Goal: Task Accomplishment & Management: Use online tool/utility

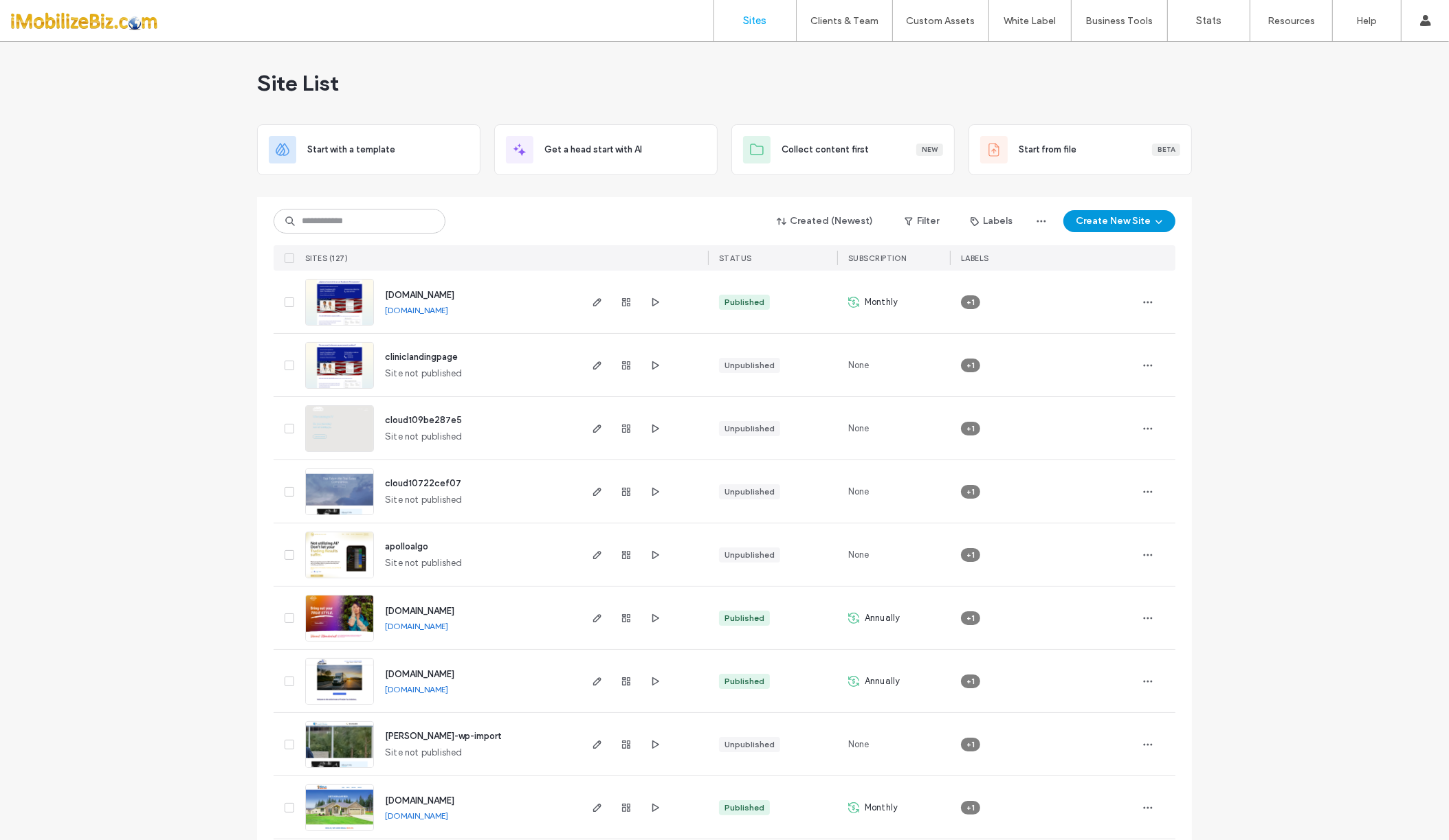
click at [1096, 214] on button "Create New Site" at bounding box center [1119, 221] width 112 height 22
click at [1102, 316] on div "Get a head start with AI" at bounding box center [1172, 319] width 220 height 49
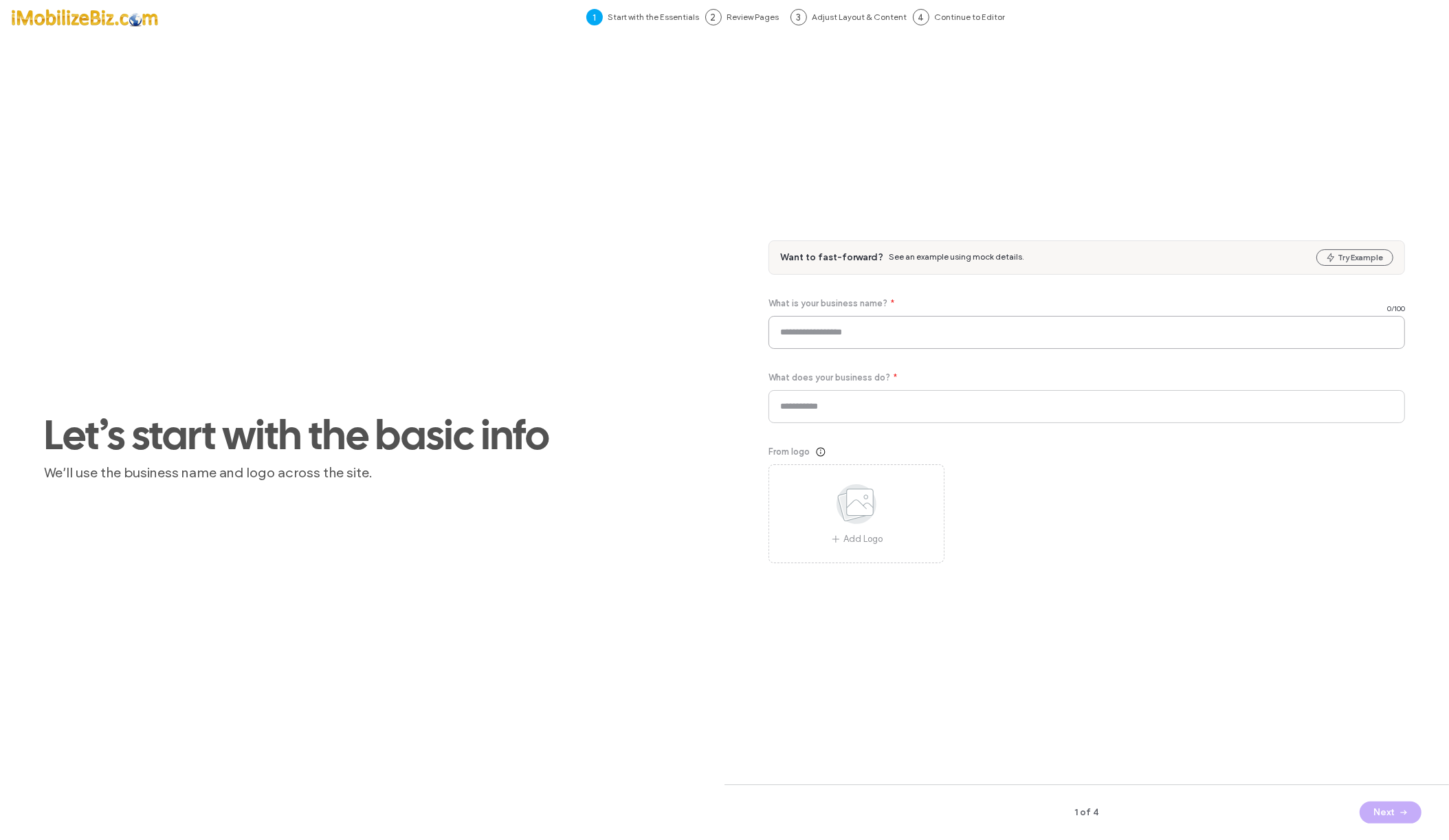
click at [850, 340] on input at bounding box center [1087, 332] width 636 height 33
type input "*********"
click at [1017, 453] on div "From logo" at bounding box center [1087, 452] width 636 height 14
click at [843, 404] on input at bounding box center [1087, 406] width 636 height 33
type input "*******"
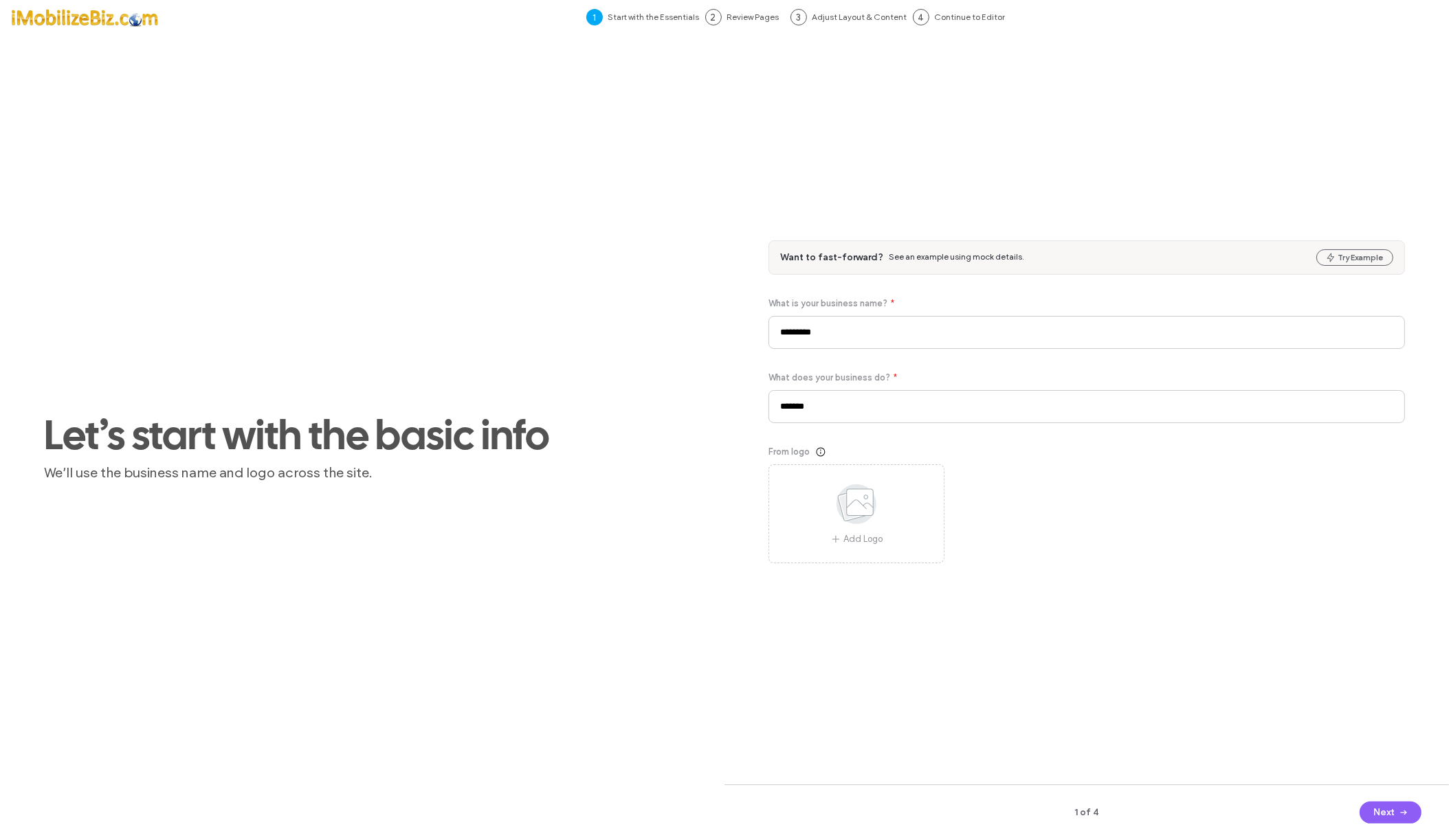
click at [1097, 579] on div "Want to fast-forward? See an example using mock details. Try Example What is yo…" at bounding box center [1087, 418] width 636 height 713
click at [1385, 813] on button "Next" at bounding box center [1390, 813] width 62 height 22
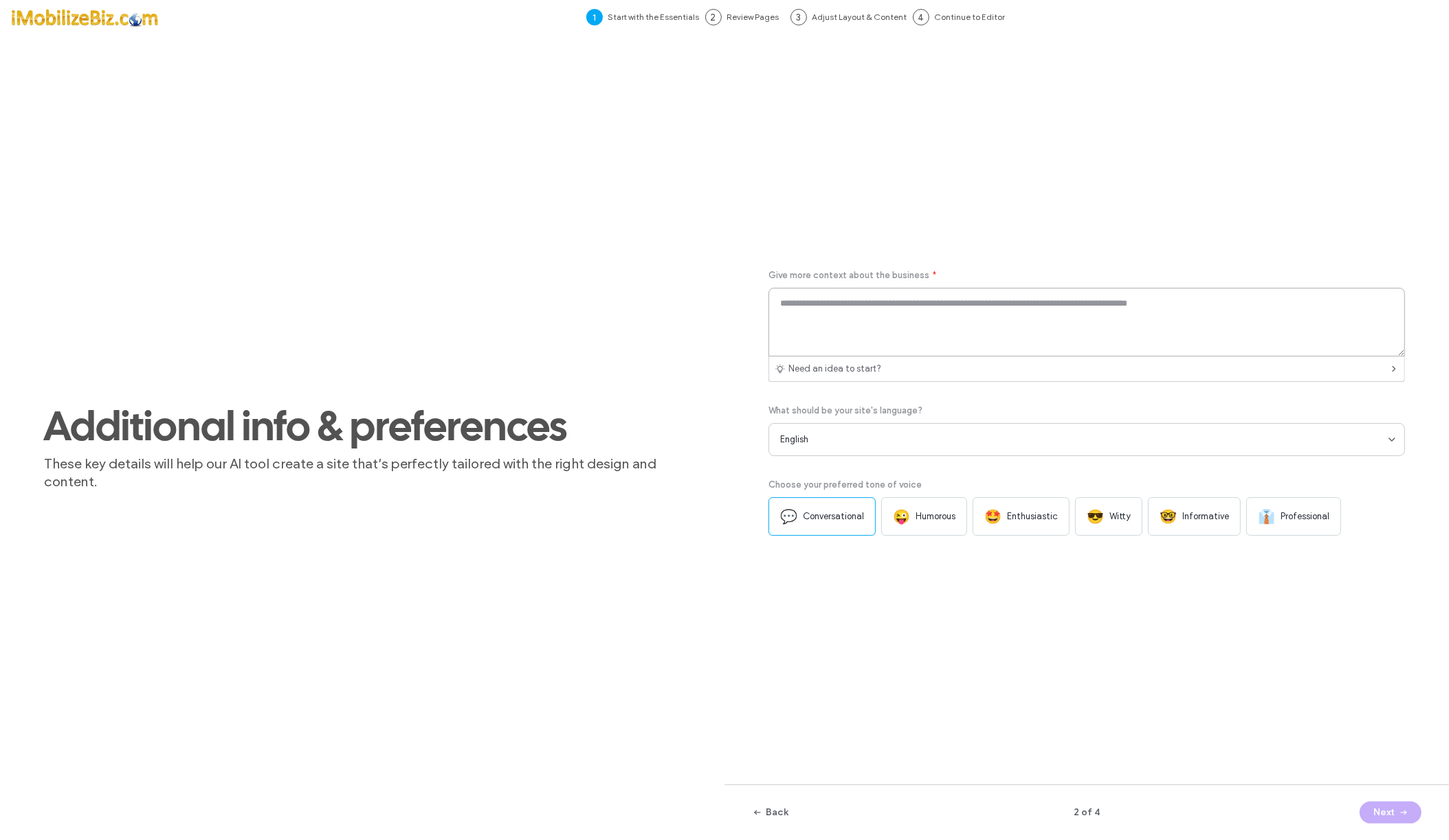
click at [1004, 331] on textarea at bounding box center [1087, 321] width 636 height 69
type textarea "**********"
click at [1291, 511] on span "Professional" at bounding box center [1305, 517] width 49 height 14
click at [1369, 817] on button "Next" at bounding box center [1390, 813] width 62 height 22
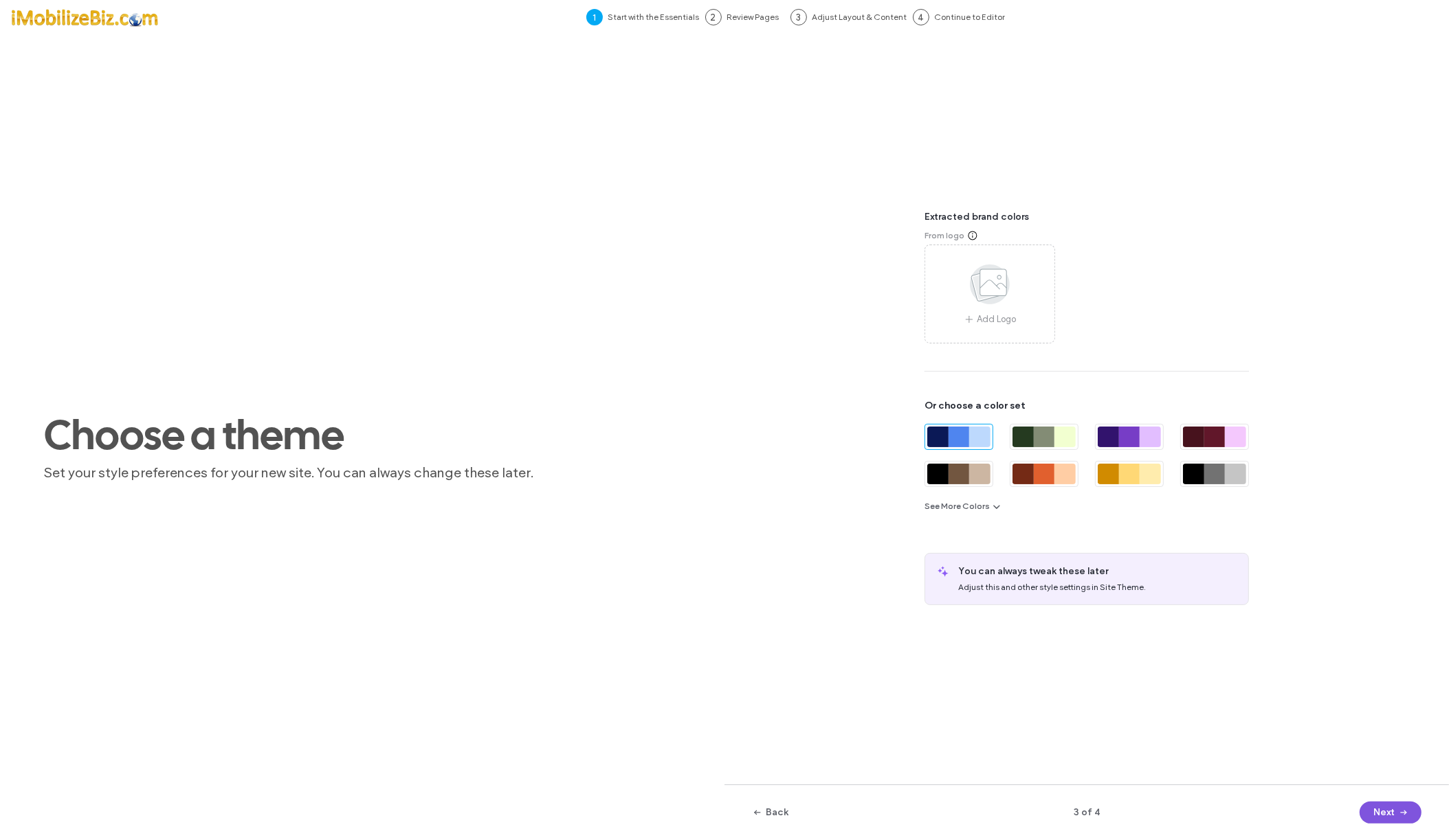
click at [1393, 812] on button "Next" at bounding box center [1390, 813] width 62 height 22
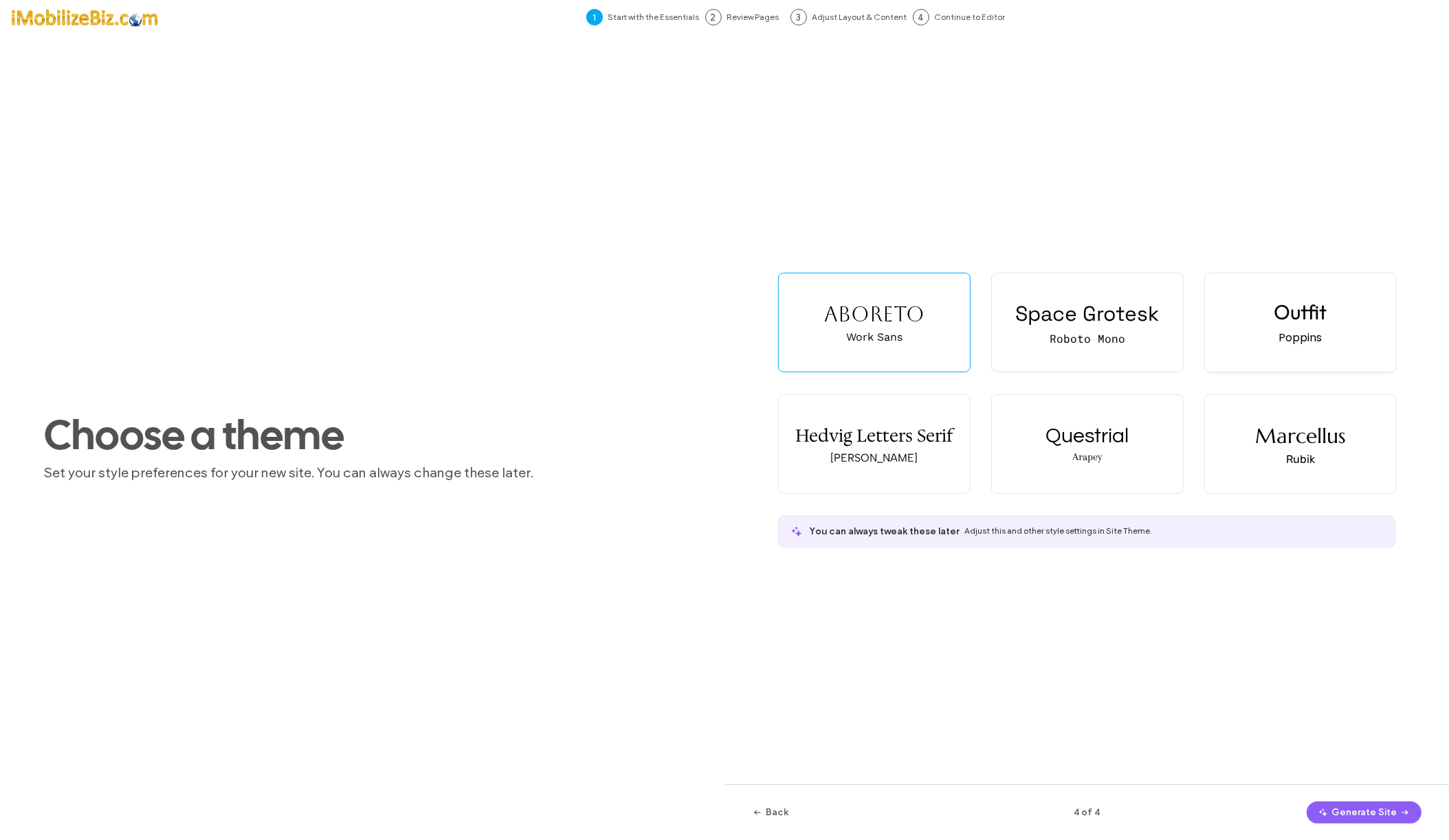
click at [1281, 328] on div "Outfit Poppins" at bounding box center [1300, 322] width 191 height 98
click at [1363, 814] on button "Generate Site" at bounding box center [1364, 813] width 115 height 22
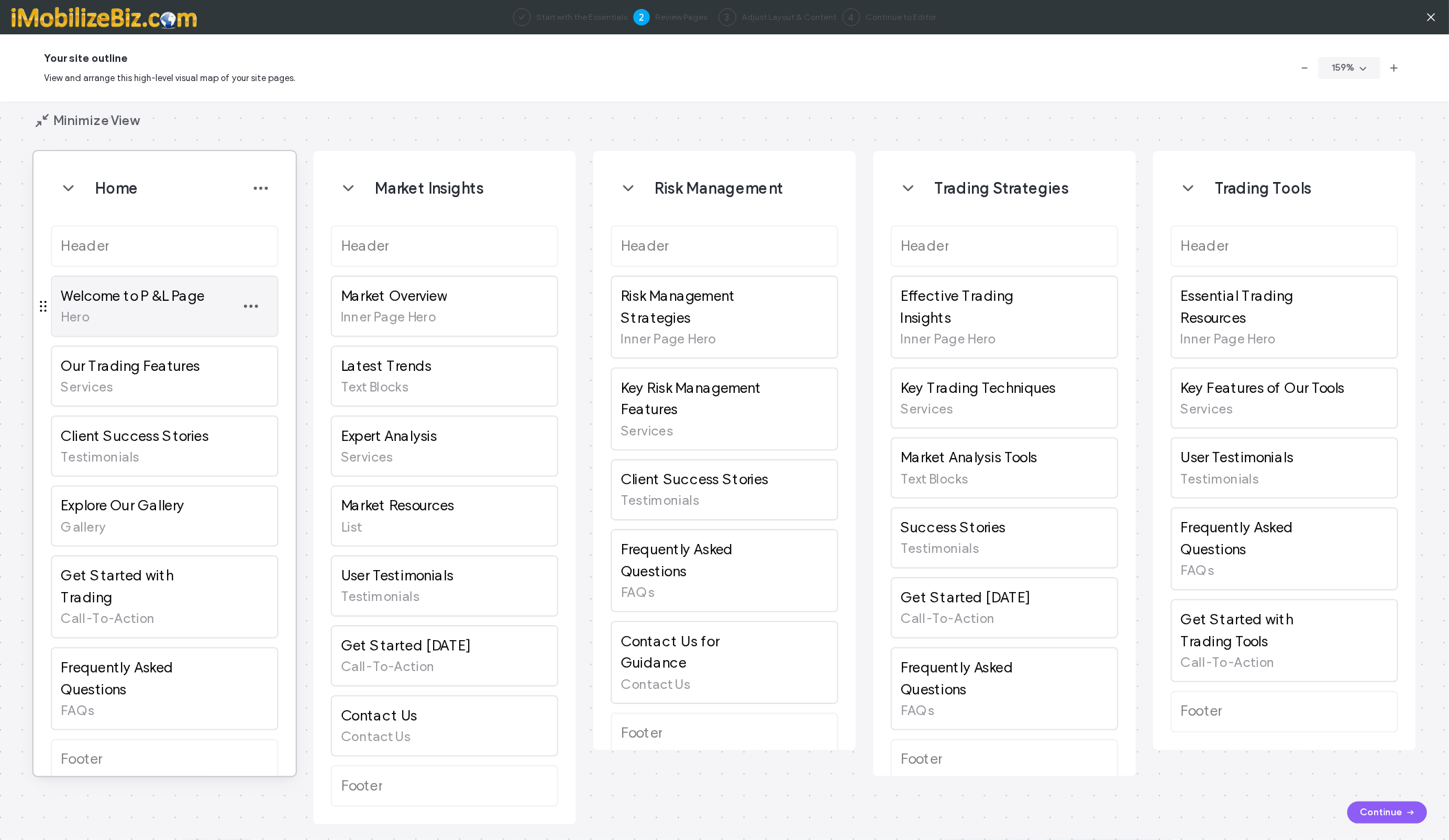
click at [113, 307] on span "Welcome to P &L Page" at bounding box center [131, 297] width 143 height 22
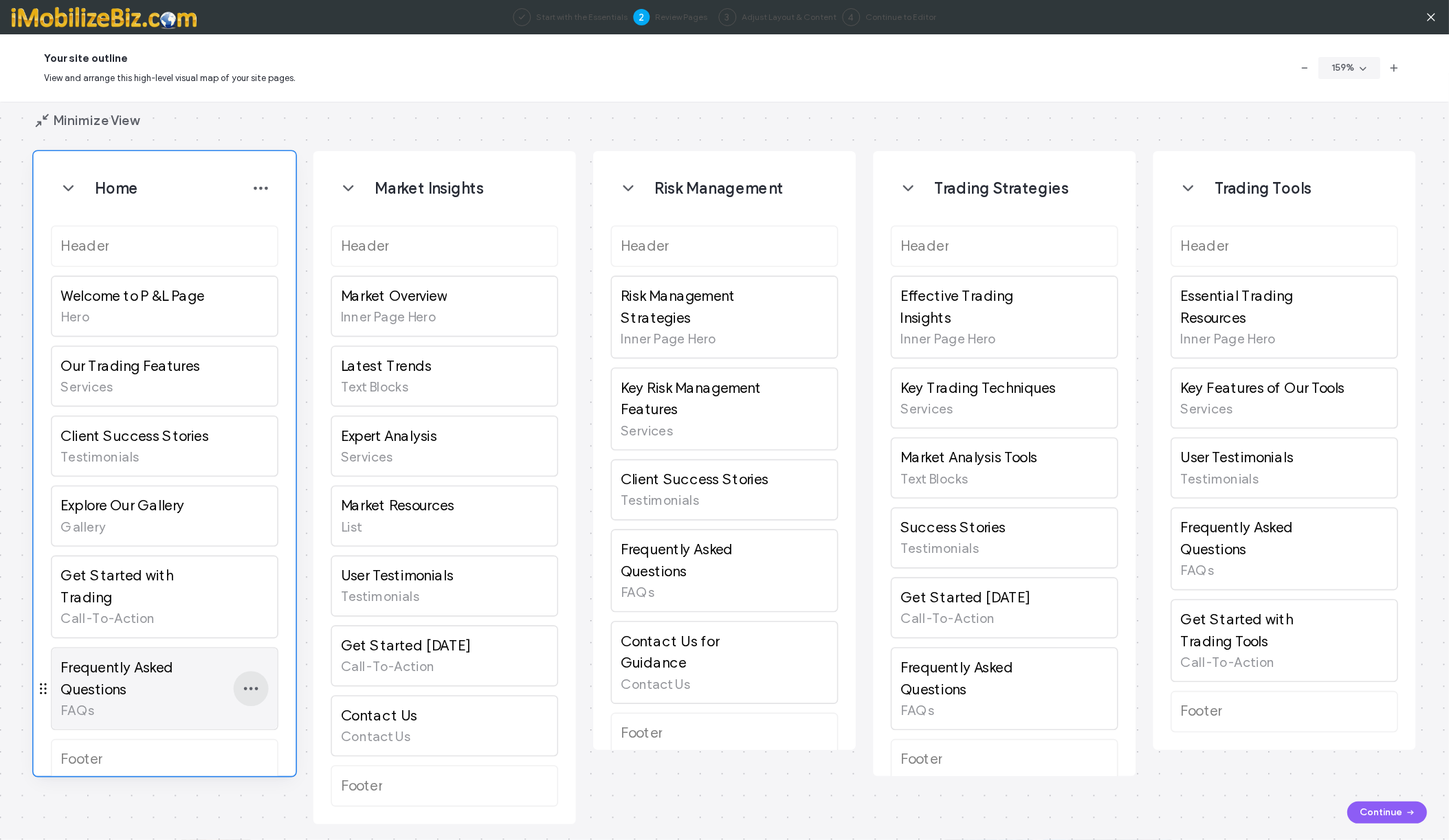
click at [257, 680] on icon "button" at bounding box center [251, 689] width 17 height 17
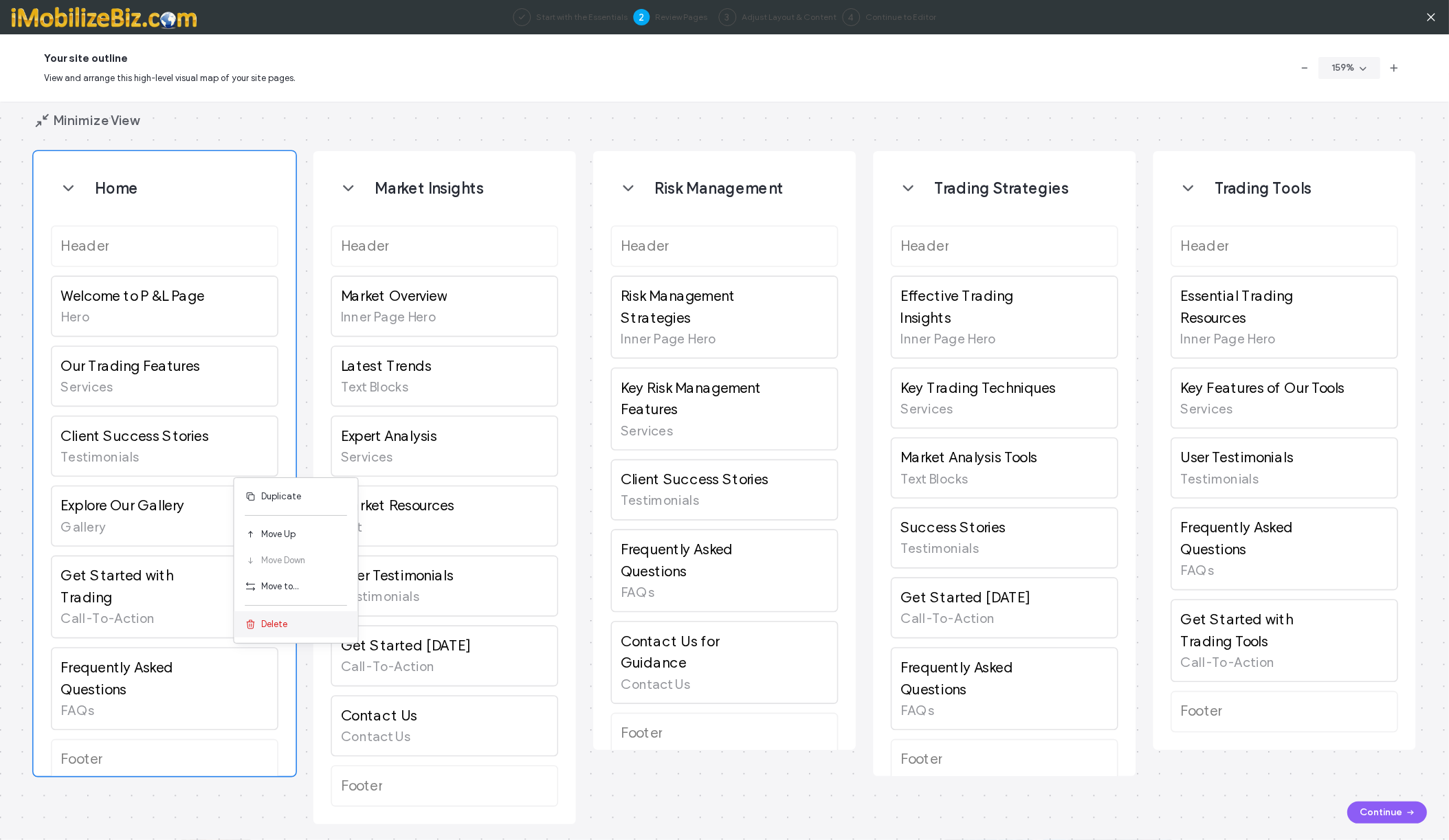
click at [276, 629] on span "Delete" at bounding box center [274, 624] width 26 height 14
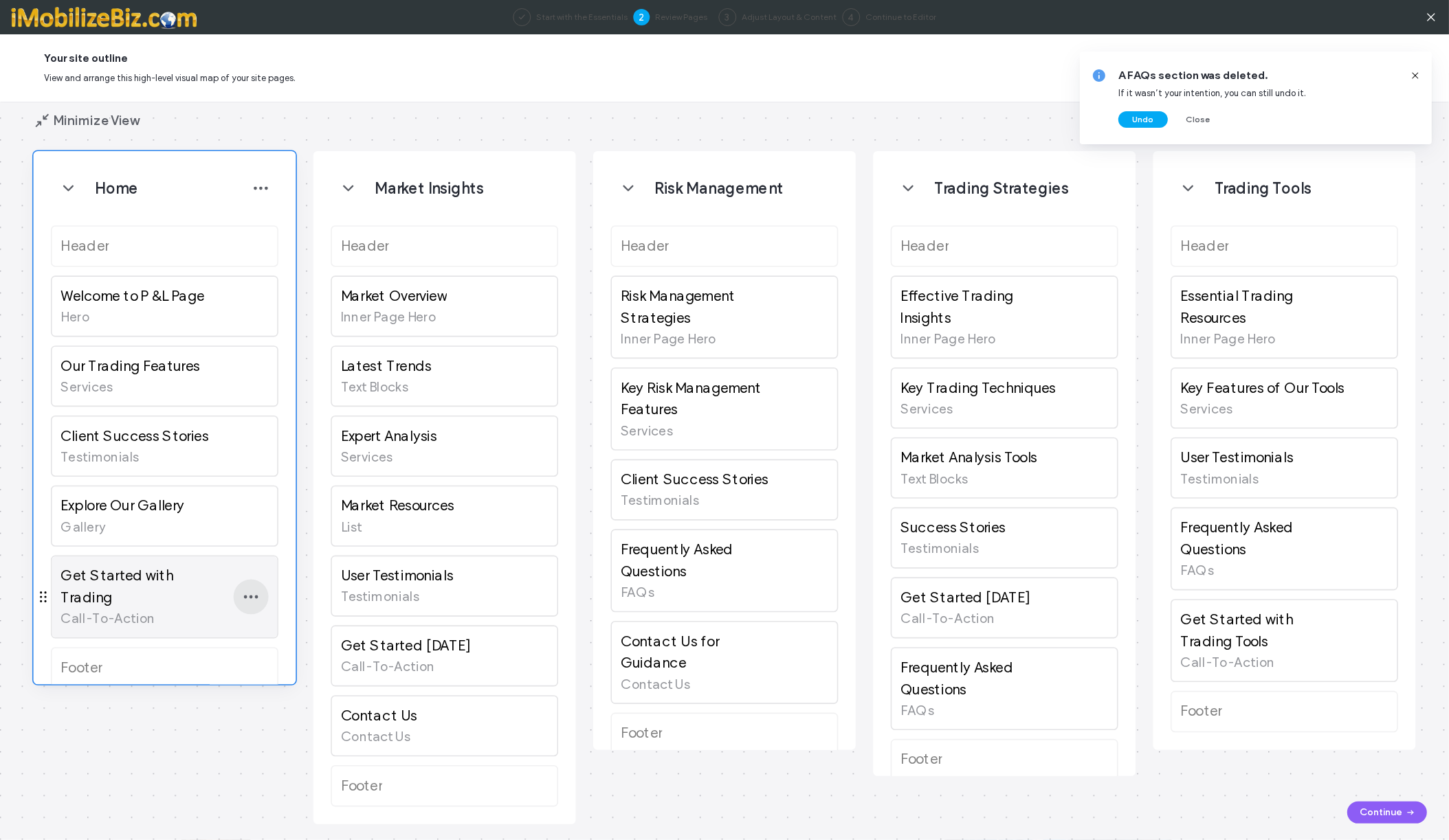
click at [258, 590] on icon "button" at bounding box center [251, 596] width 17 height 17
click at [260, 752] on span at bounding box center [253, 755] width 16 height 15
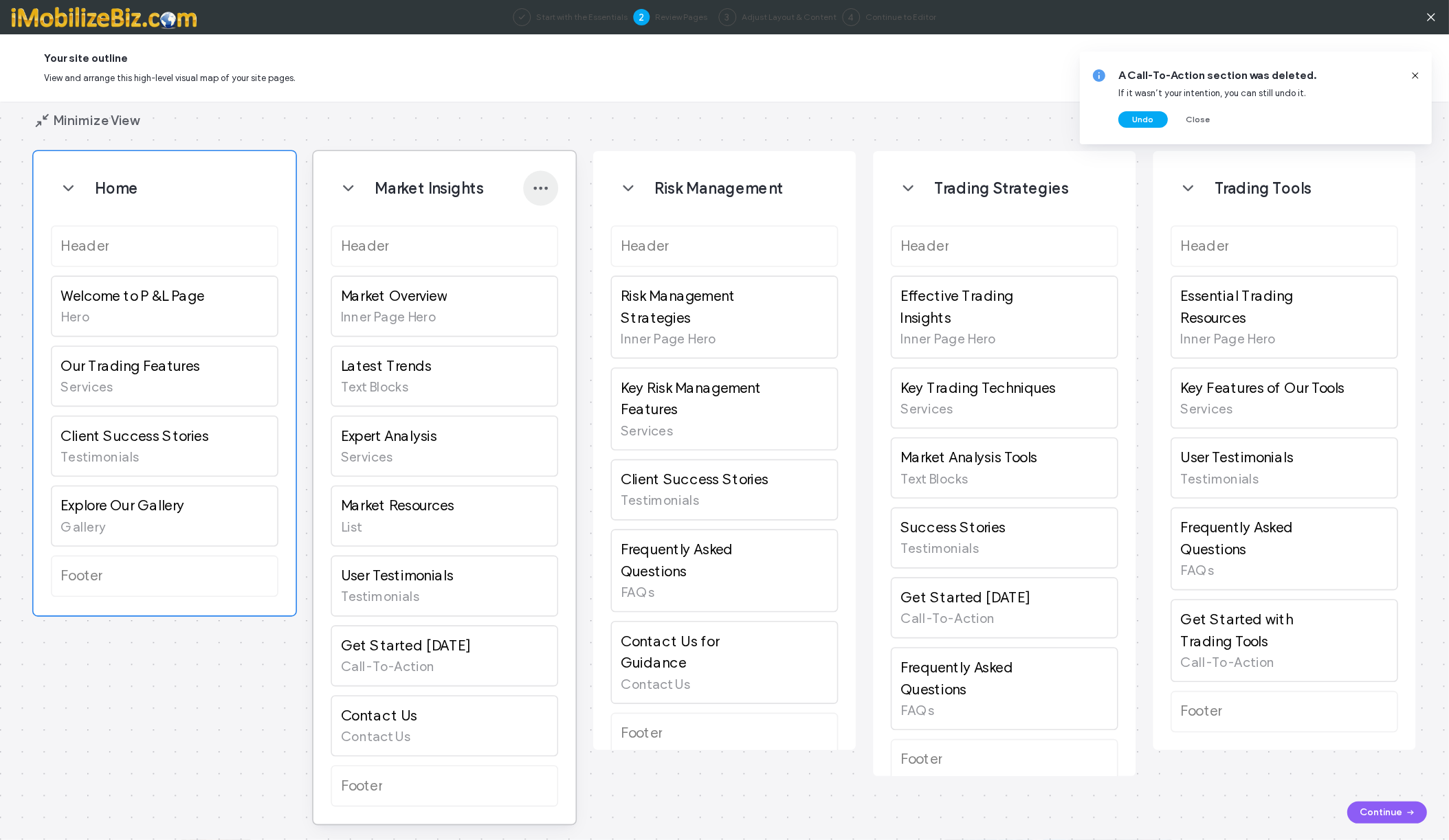
click at [550, 189] on span "button" at bounding box center [540, 188] width 35 height 35
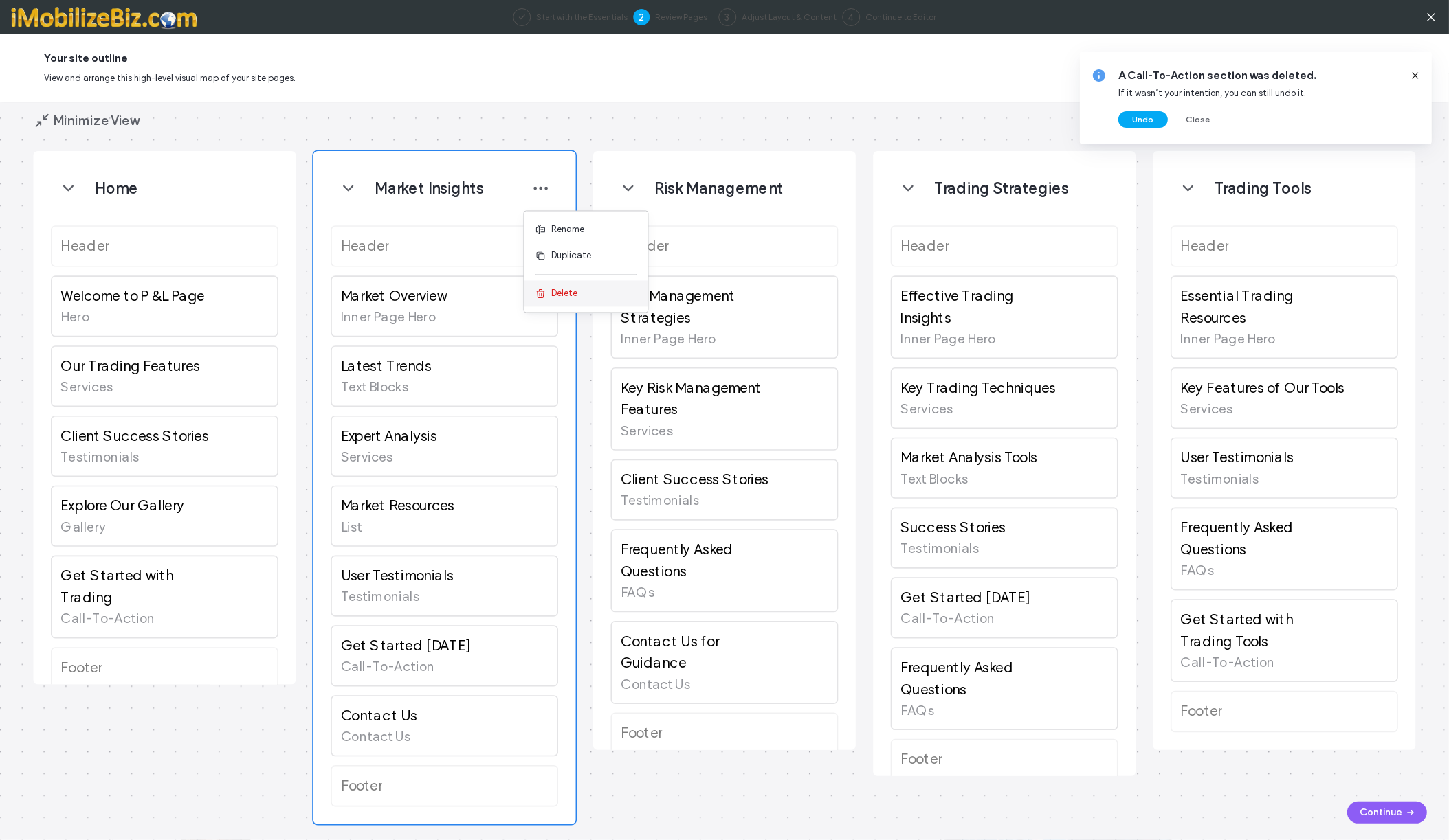
click at [546, 292] on icon at bounding box center [541, 294] width 11 height 11
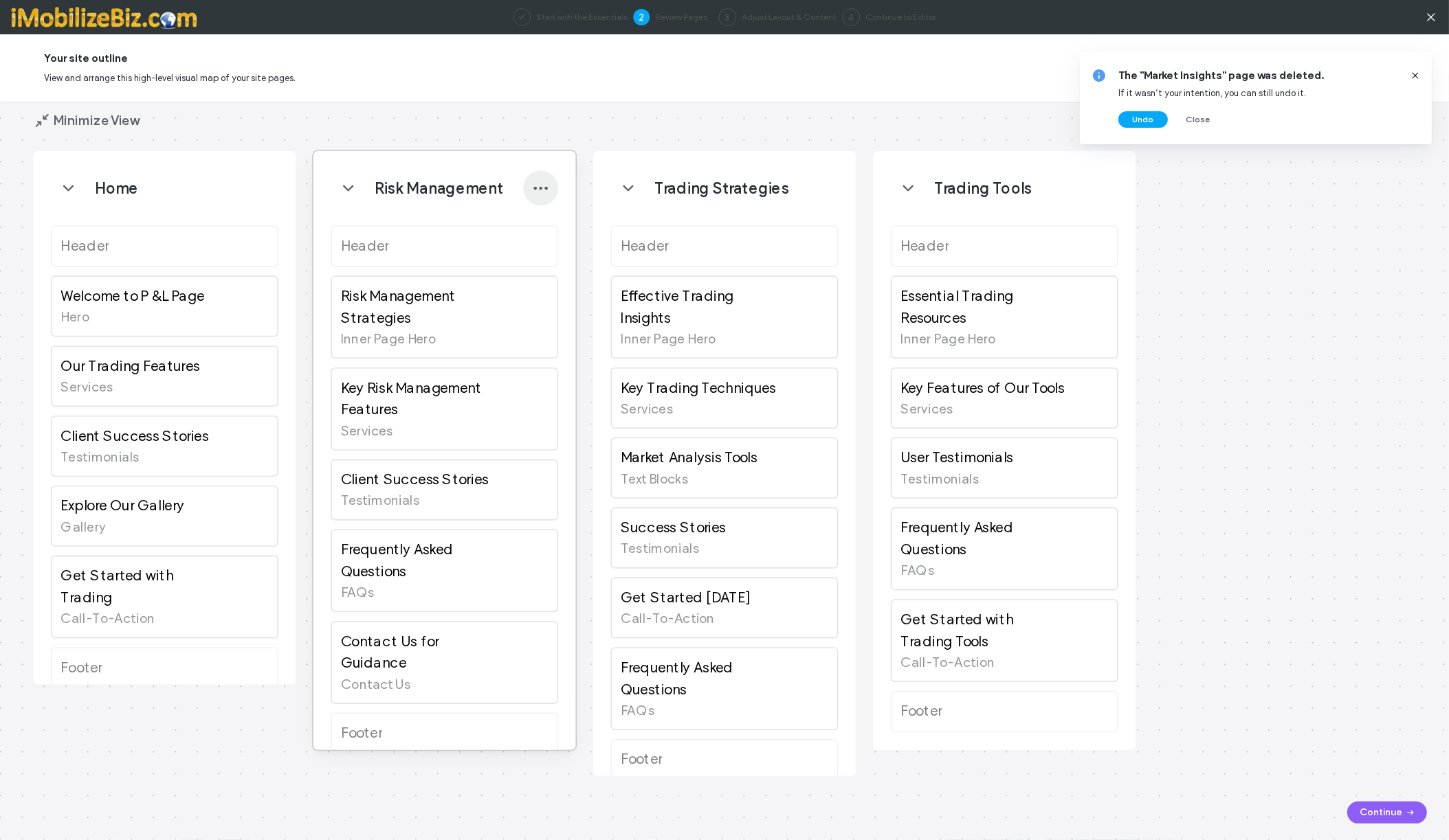
click at [543, 189] on icon "button" at bounding box center [541, 188] width 17 height 17
click at [549, 294] on span at bounding box center [543, 294] width 16 height 15
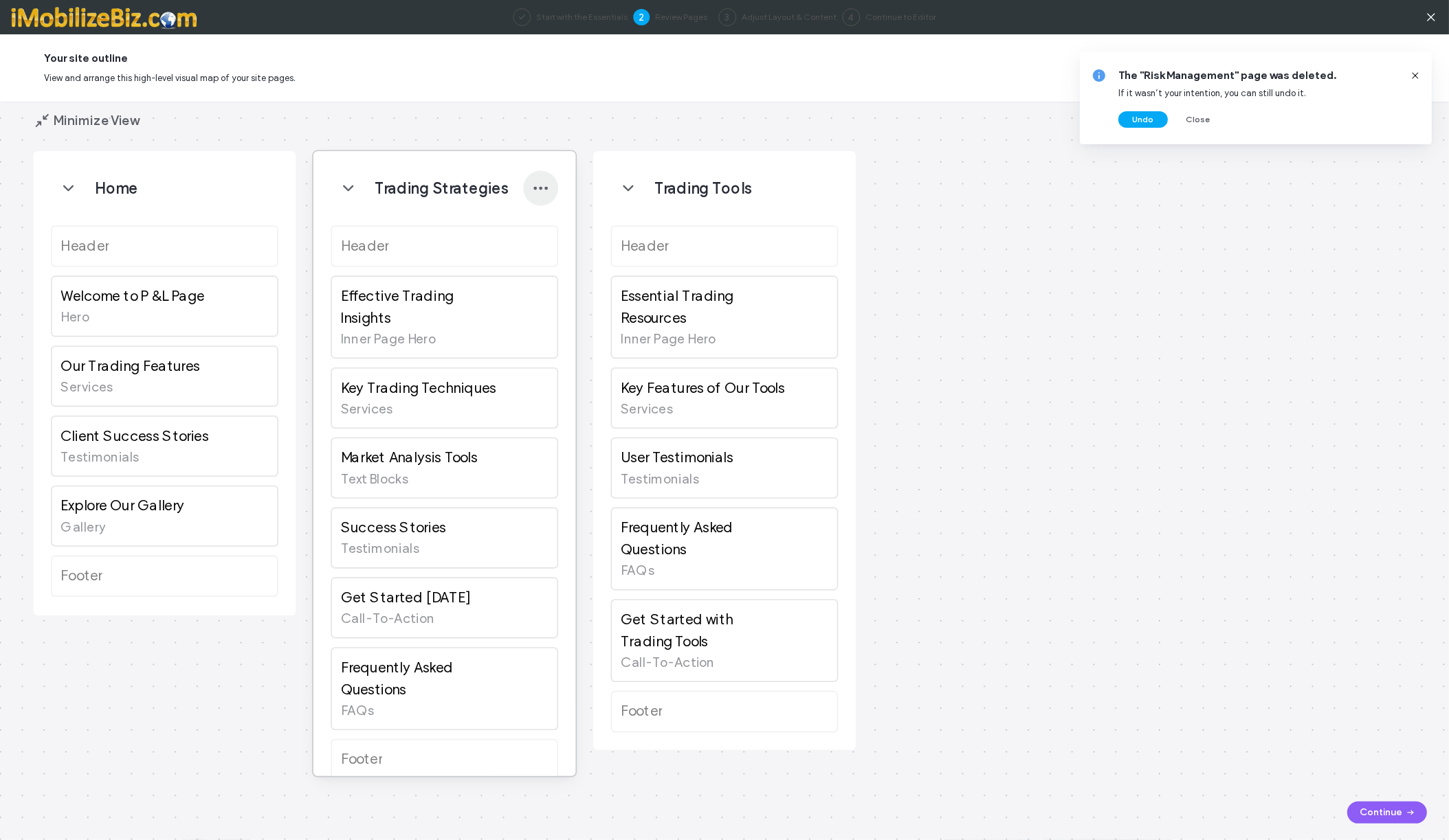
click at [539, 189] on icon "button" at bounding box center [541, 188] width 17 height 17
click at [549, 294] on span at bounding box center [543, 294] width 16 height 15
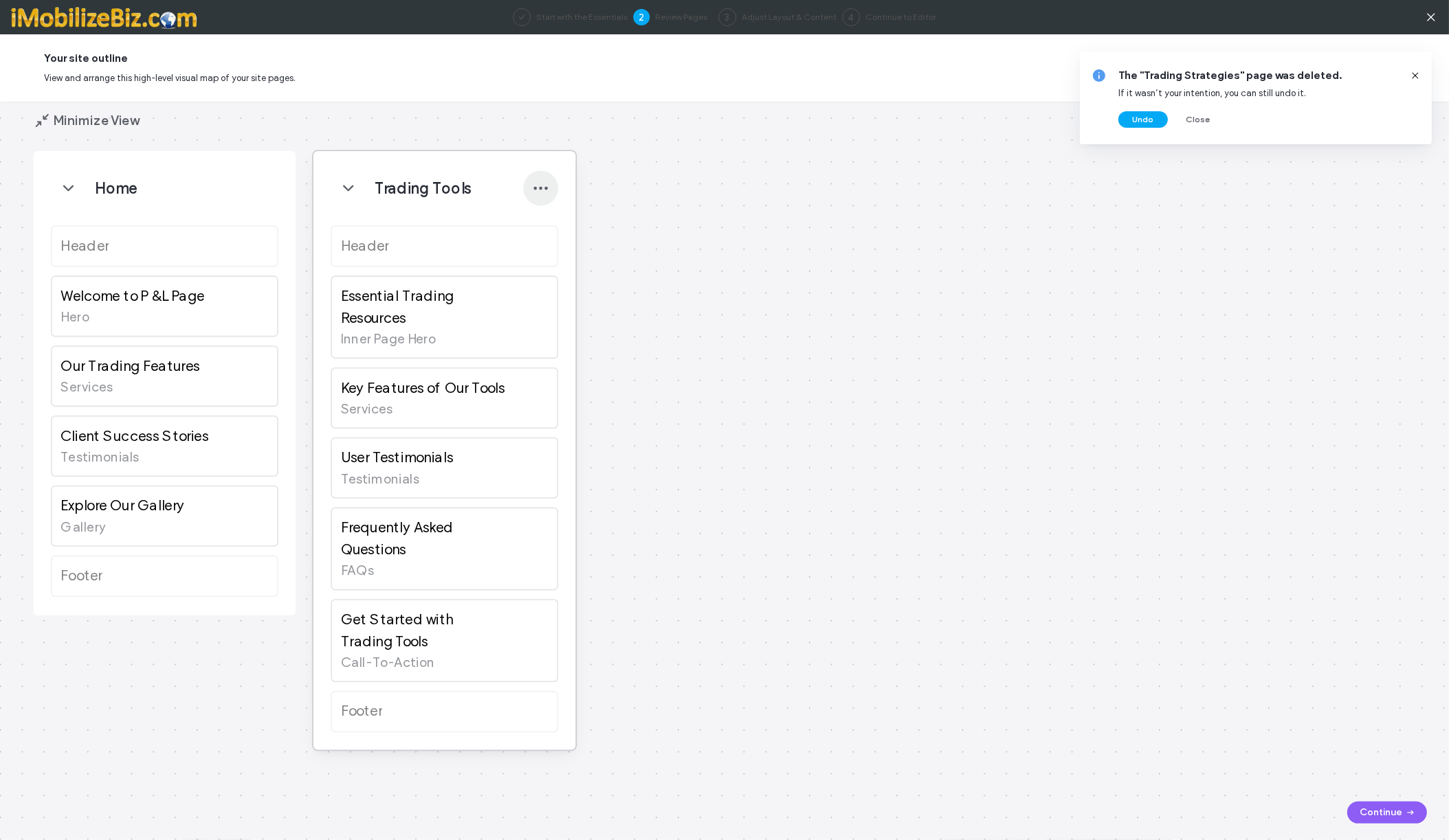
click at [539, 187] on use "button" at bounding box center [540, 189] width 14 height 3
click at [558, 299] on span "Delete" at bounding box center [565, 294] width 26 height 14
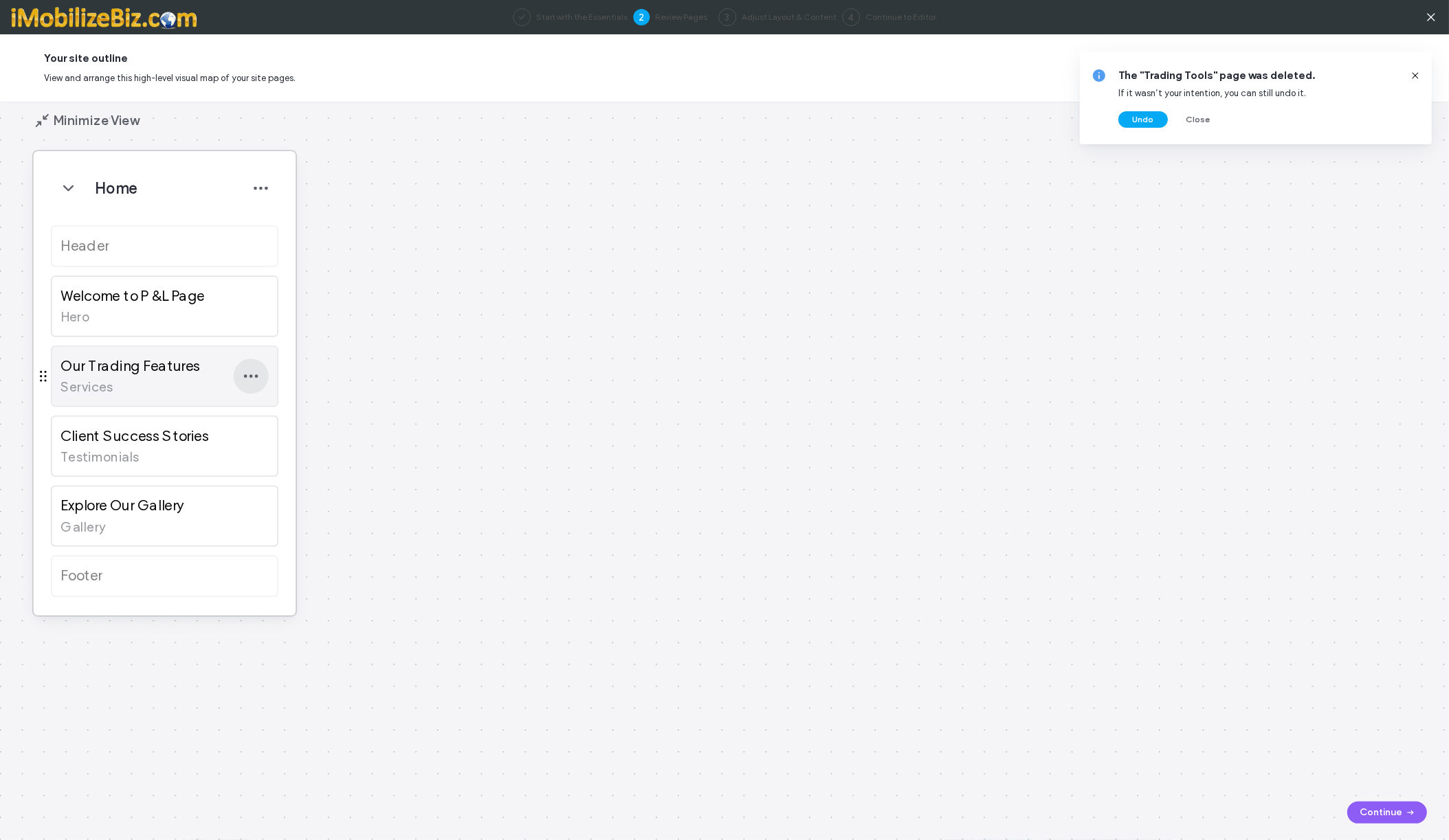
click at [256, 388] on span "button" at bounding box center [251, 376] width 35 height 35
click at [258, 546] on span at bounding box center [253, 546] width 16 height 15
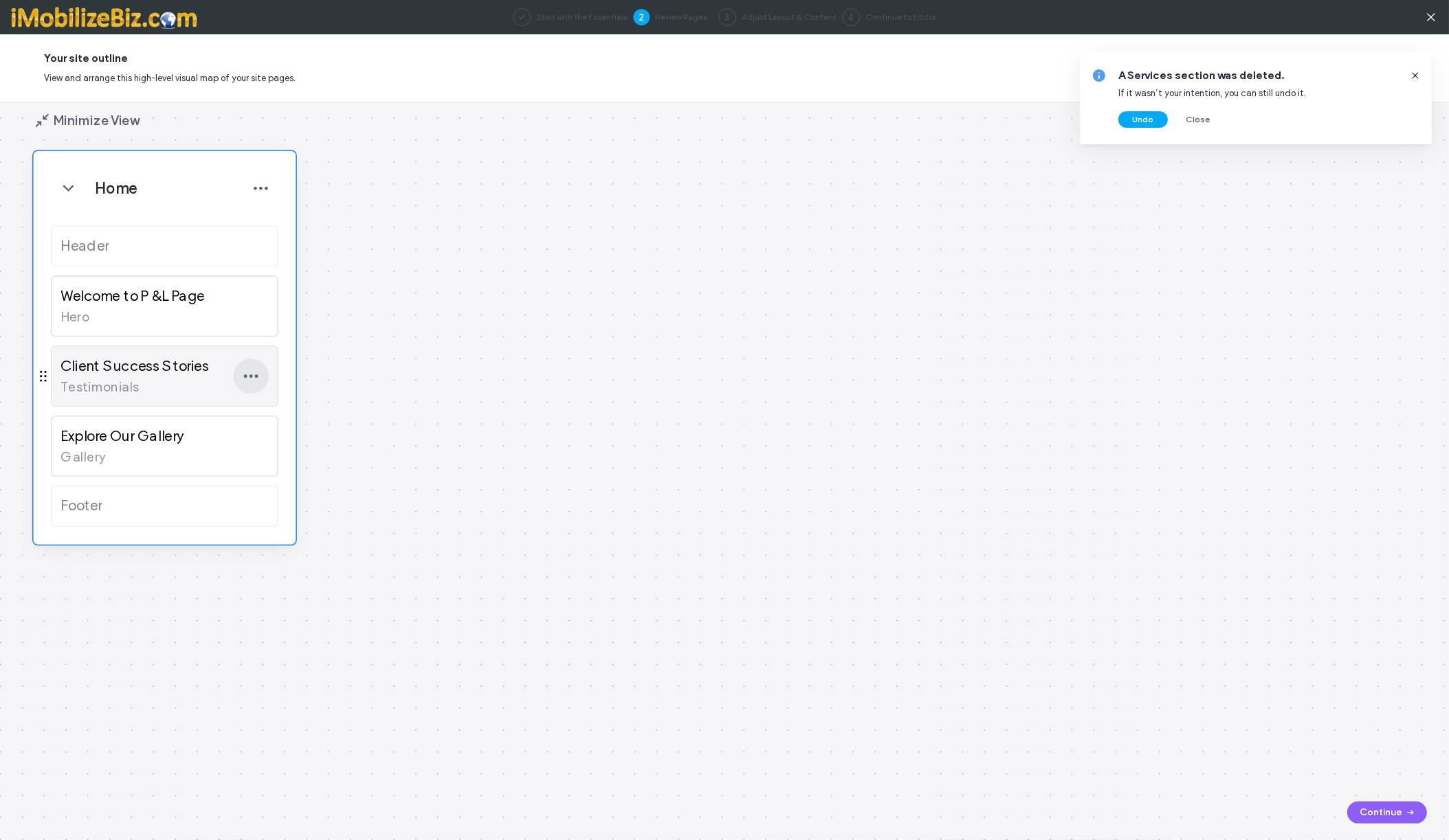
click at [247, 374] on icon "button" at bounding box center [251, 376] width 17 height 17
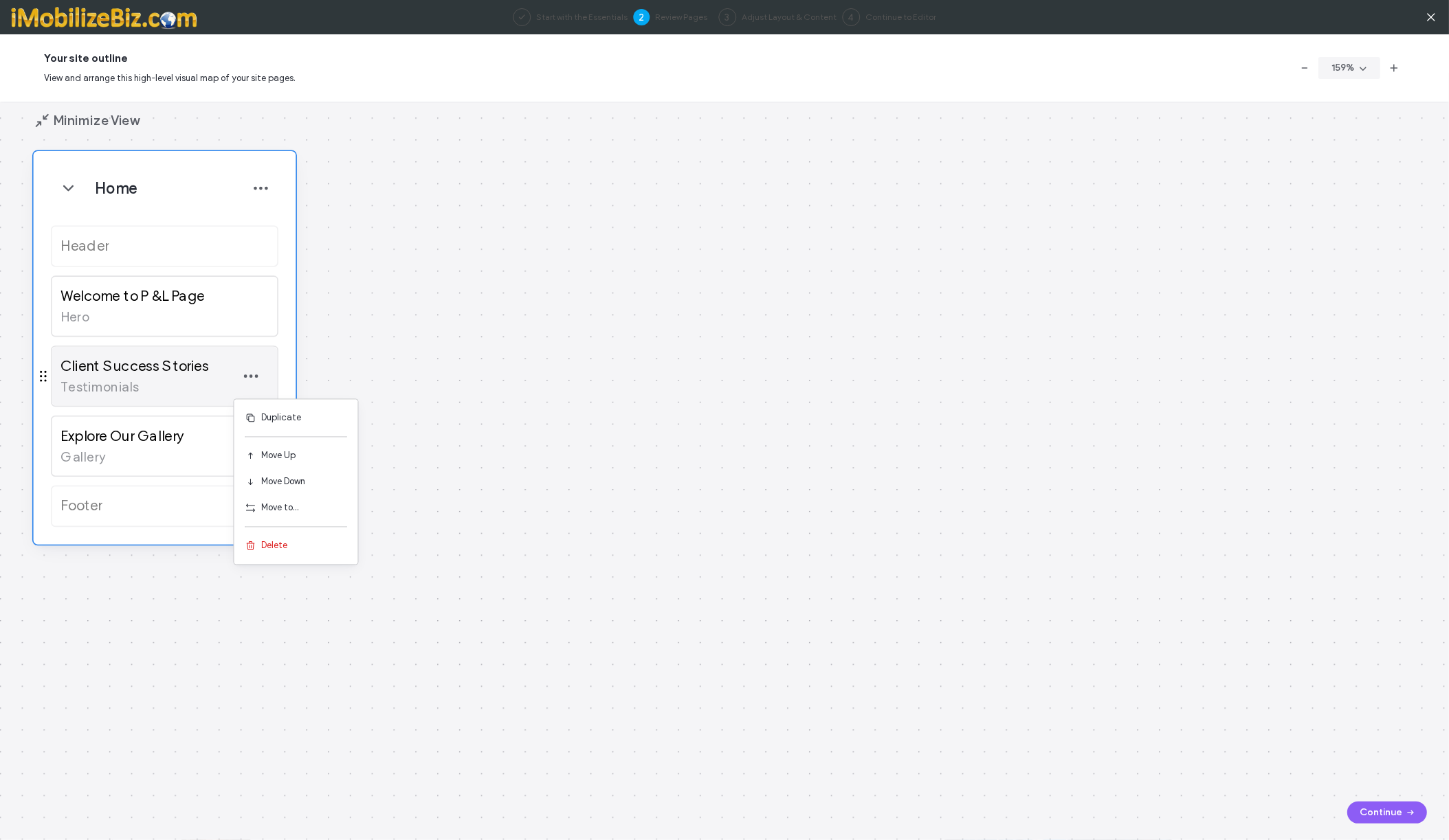
click at [206, 377] on span "Client Success Stories" at bounding box center [134, 367] width 148 height 22
click at [181, 371] on span "Client Success Stories" at bounding box center [134, 367] width 148 height 22
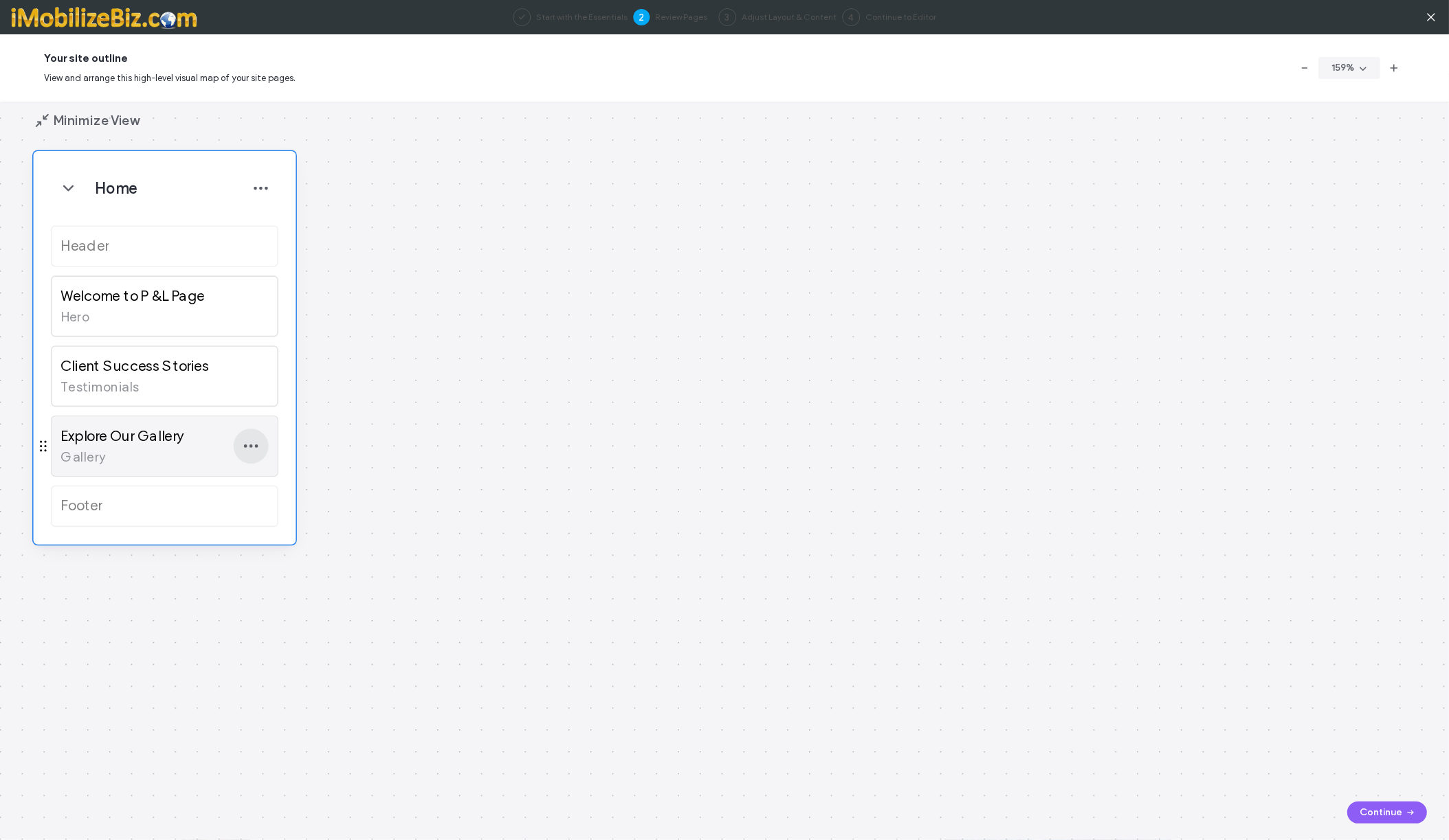
click at [253, 455] on span "button" at bounding box center [251, 446] width 35 height 35
click at [262, 612] on span "Delete" at bounding box center [274, 616] width 26 height 14
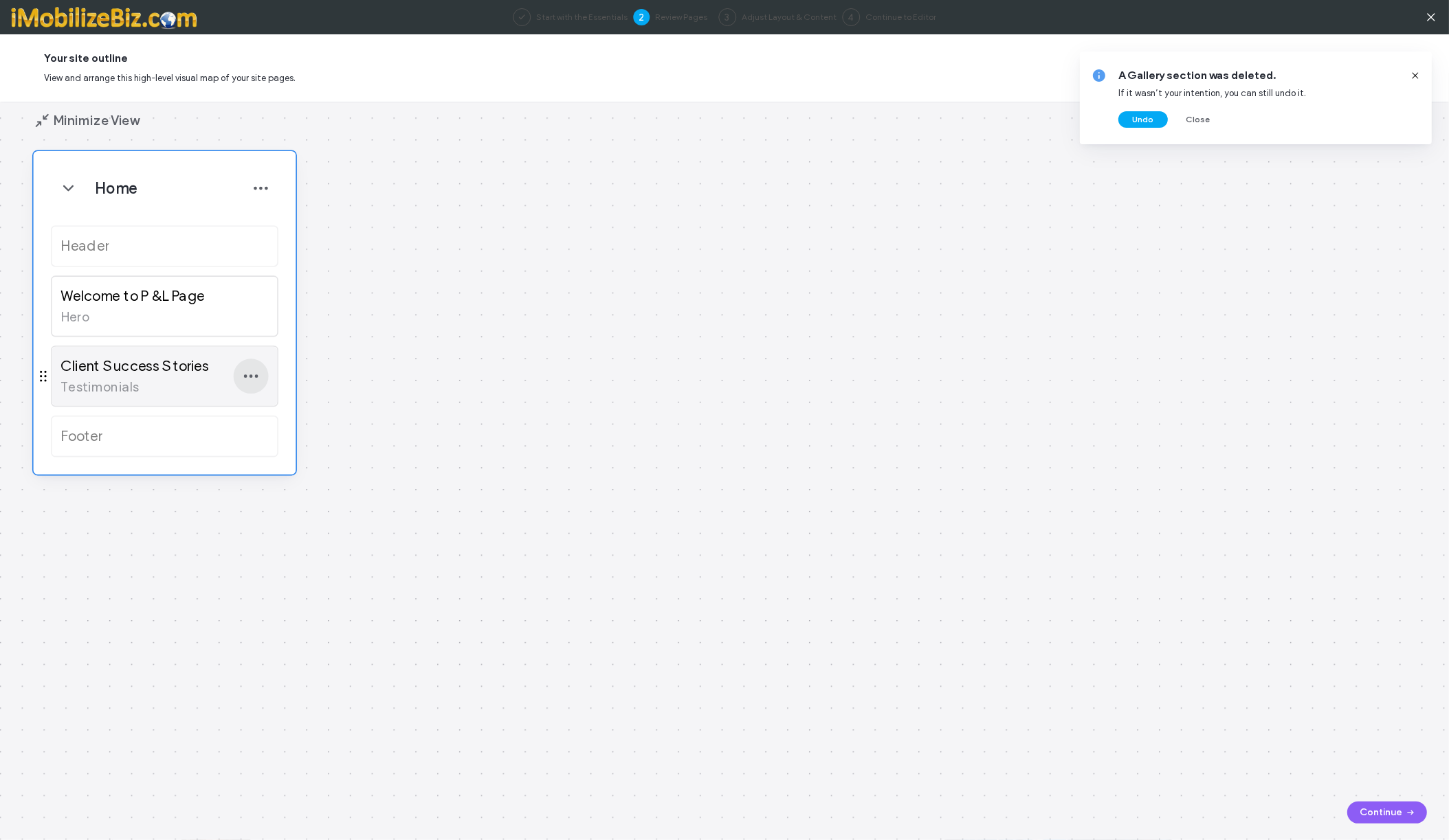
click at [244, 385] on icon "button" at bounding box center [251, 376] width 17 height 17
click at [265, 544] on span "Delete" at bounding box center [274, 546] width 26 height 14
click at [1369, 810] on button "Continue" at bounding box center [1387, 813] width 80 height 22
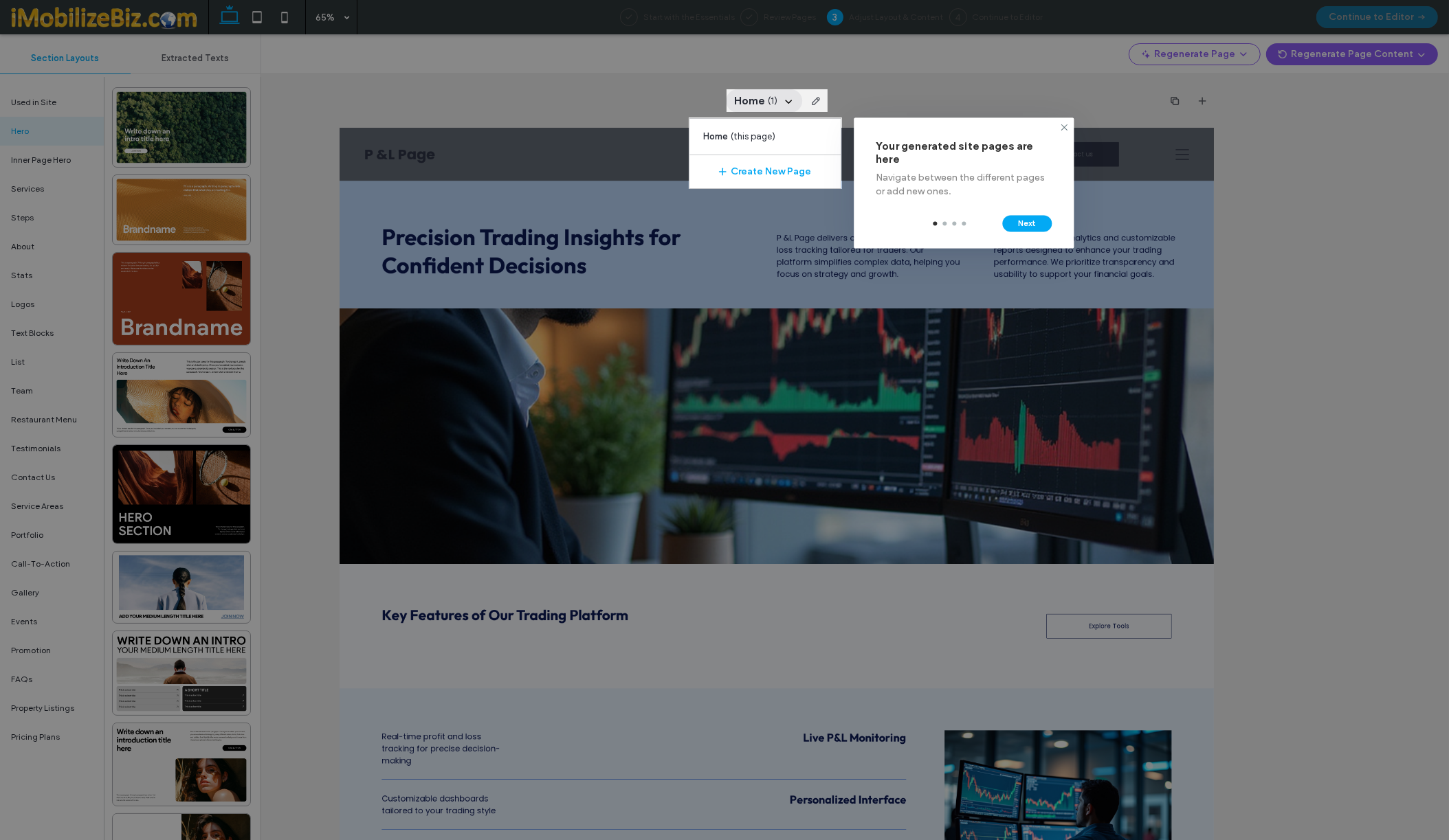
click at [1265, 211] on div at bounding box center [724, 420] width 1449 height 840
click at [1025, 226] on button "Next" at bounding box center [1028, 223] width 49 height 16
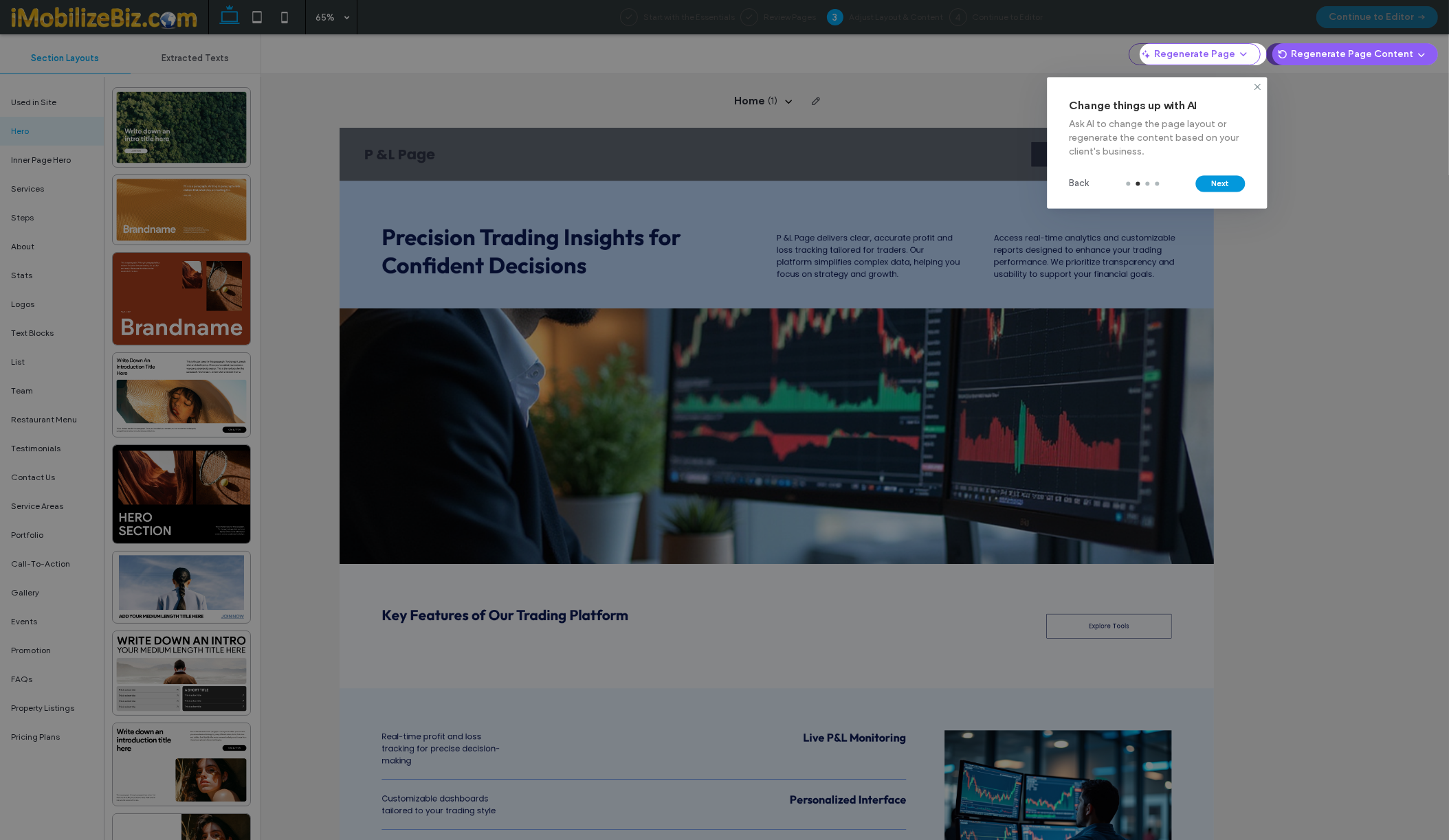
click at [1230, 182] on button "Next" at bounding box center [1220, 184] width 49 height 16
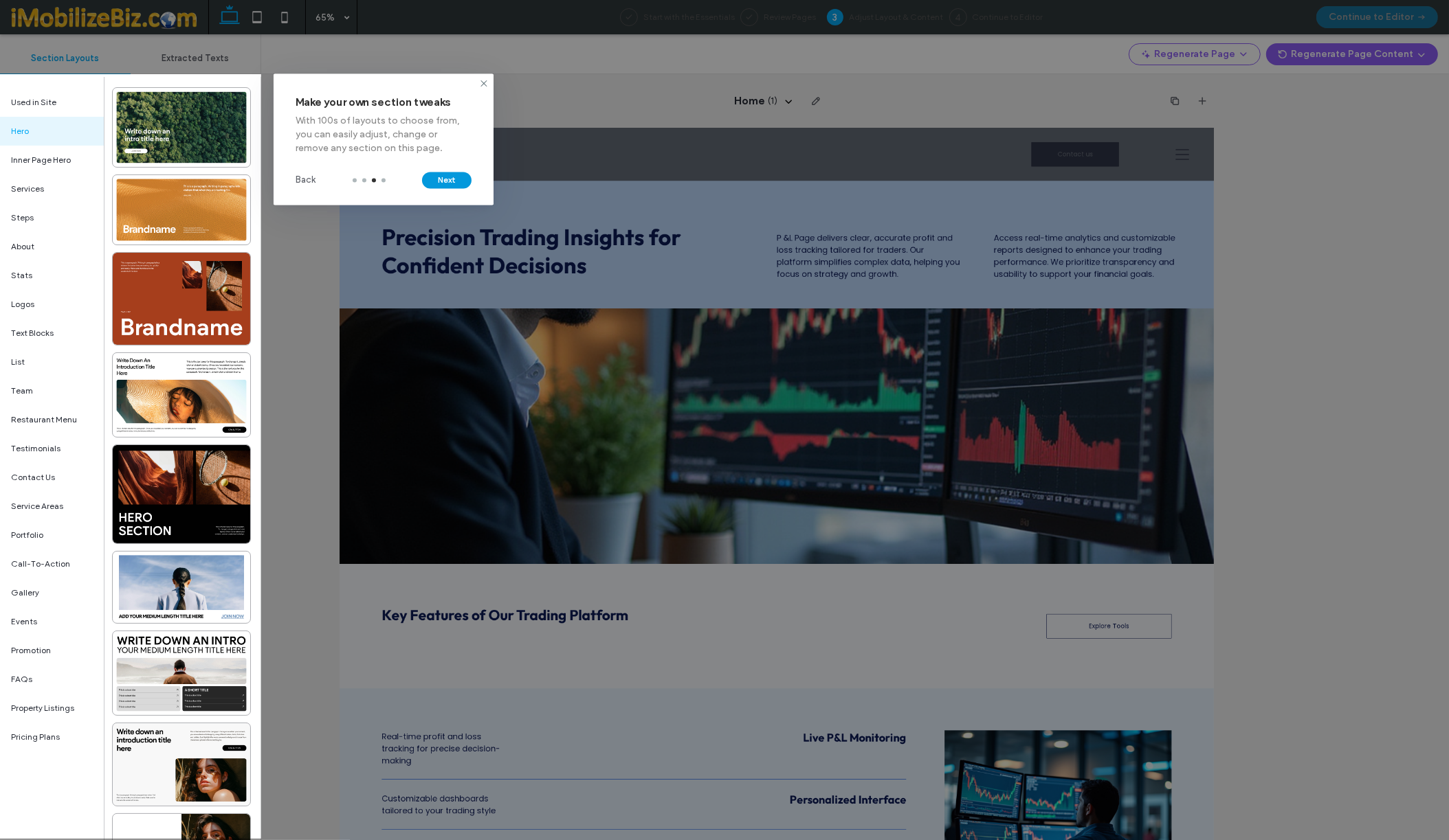
click at [446, 177] on button "Next" at bounding box center [447, 180] width 49 height 16
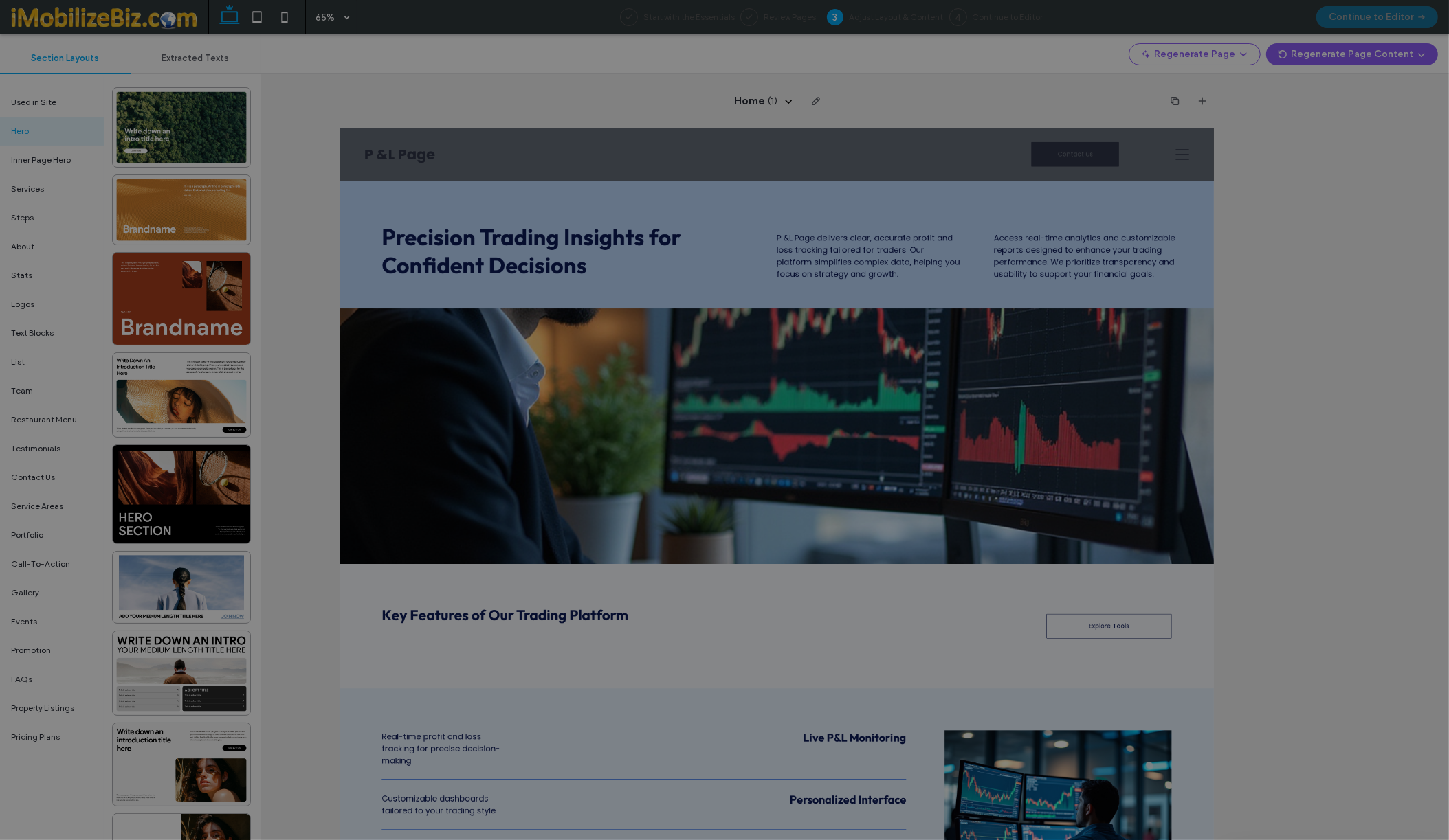
click at [1303, 179] on div at bounding box center [724, 420] width 1449 height 840
click at [1268, 561] on div at bounding box center [724, 420] width 1449 height 840
click at [983, 345] on div at bounding box center [724, 420] width 1449 height 840
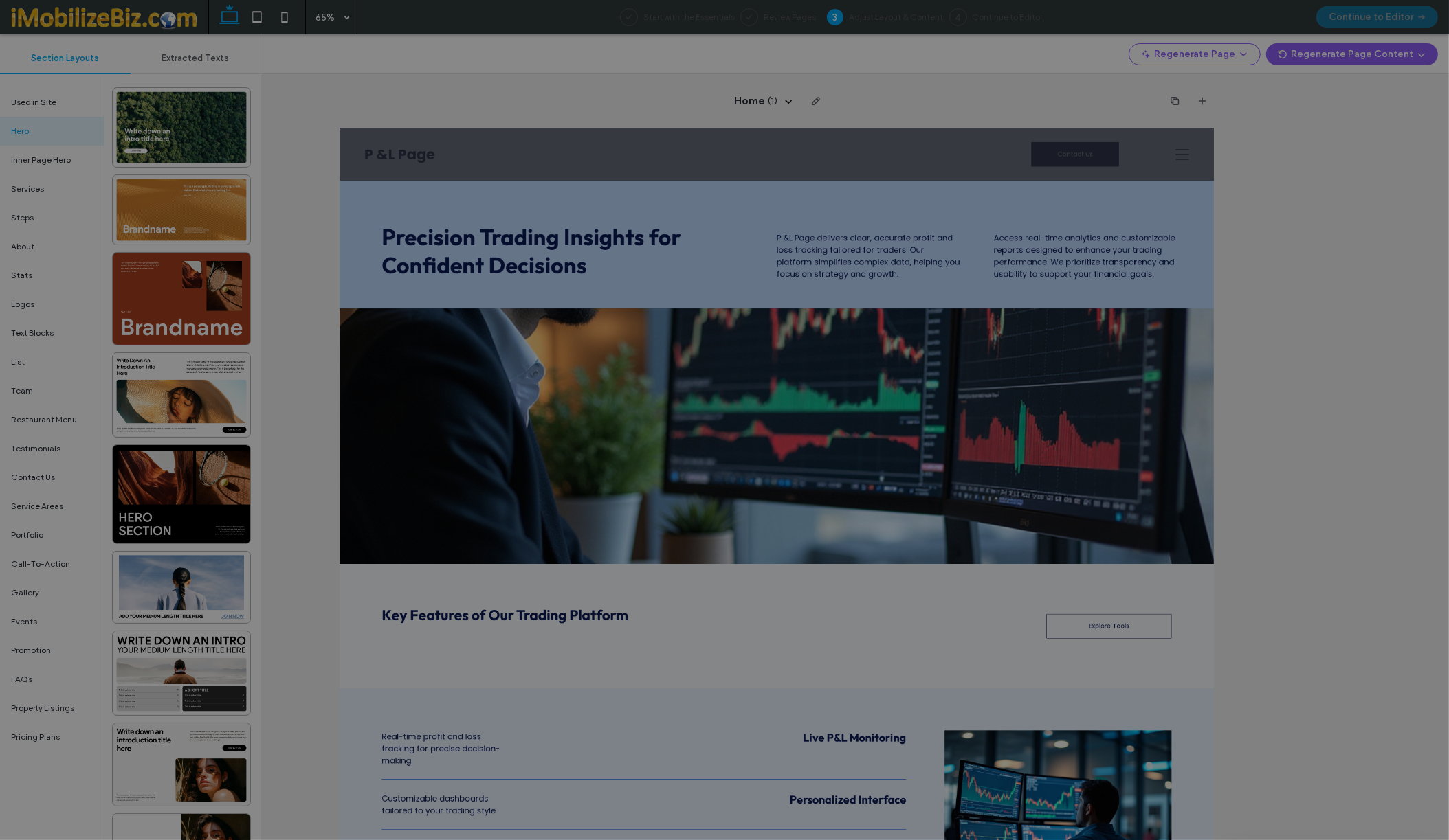
click at [567, 221] on div at bounding box center [724, 420] width 1449 height 840
click at [814, 102] on div at bounding box center [724, 420] width 1449 height 840
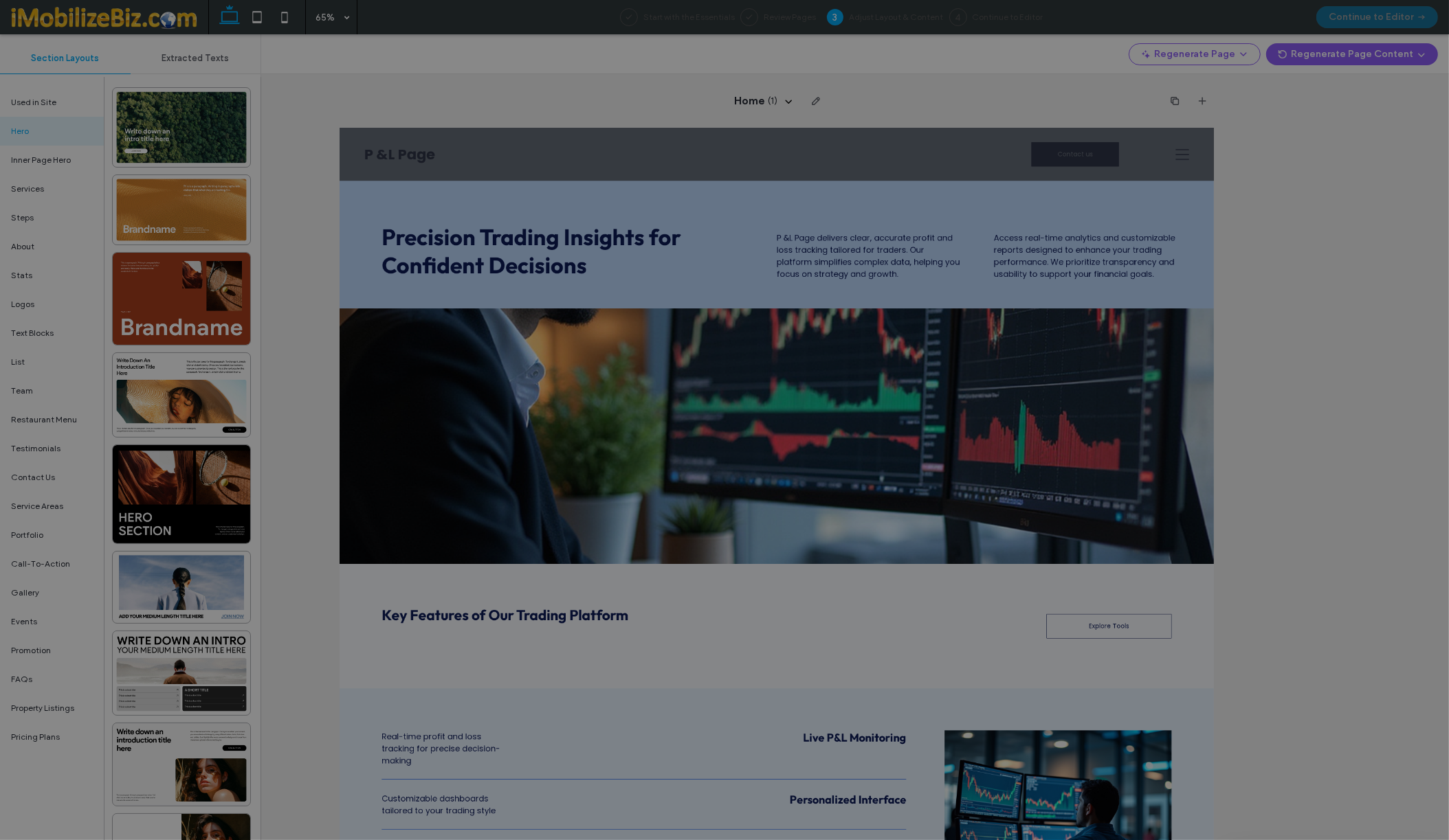
click at [267, 19] on div at bounding box center [724, 420] width 1449 height 840
click at [255, 19] on div at bounding box center [724, 420] width 1449 height 840
click at [1303, 56] on div at bounding box center [724, 420] width 1449 height 840
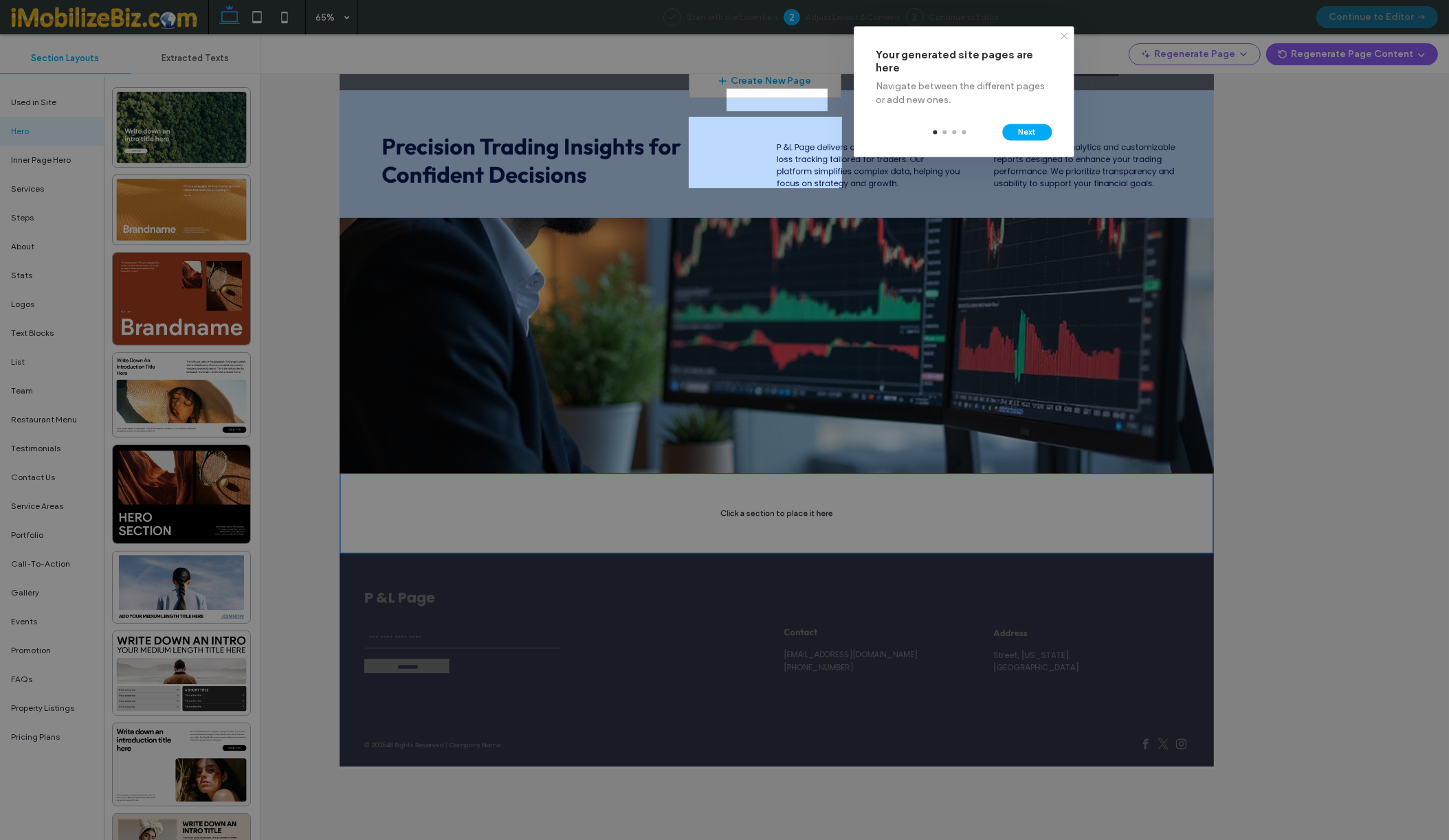
click at [1063, 36] on icon at bounding box center [1064, 36] width 11 height 11
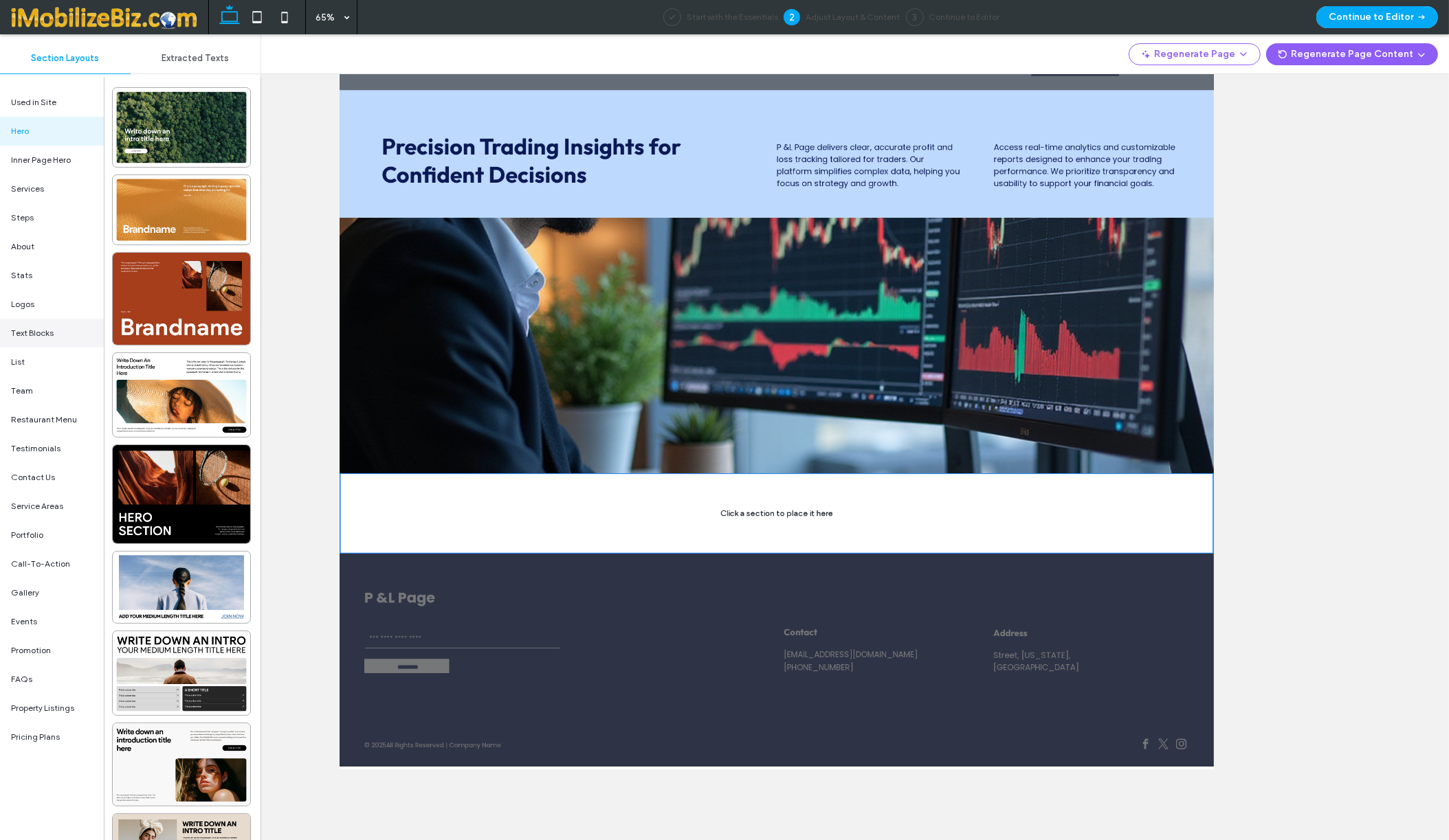
click at [24, 322] on div "Text Blocks" at bounding box center [52, 333] width 104 height 29
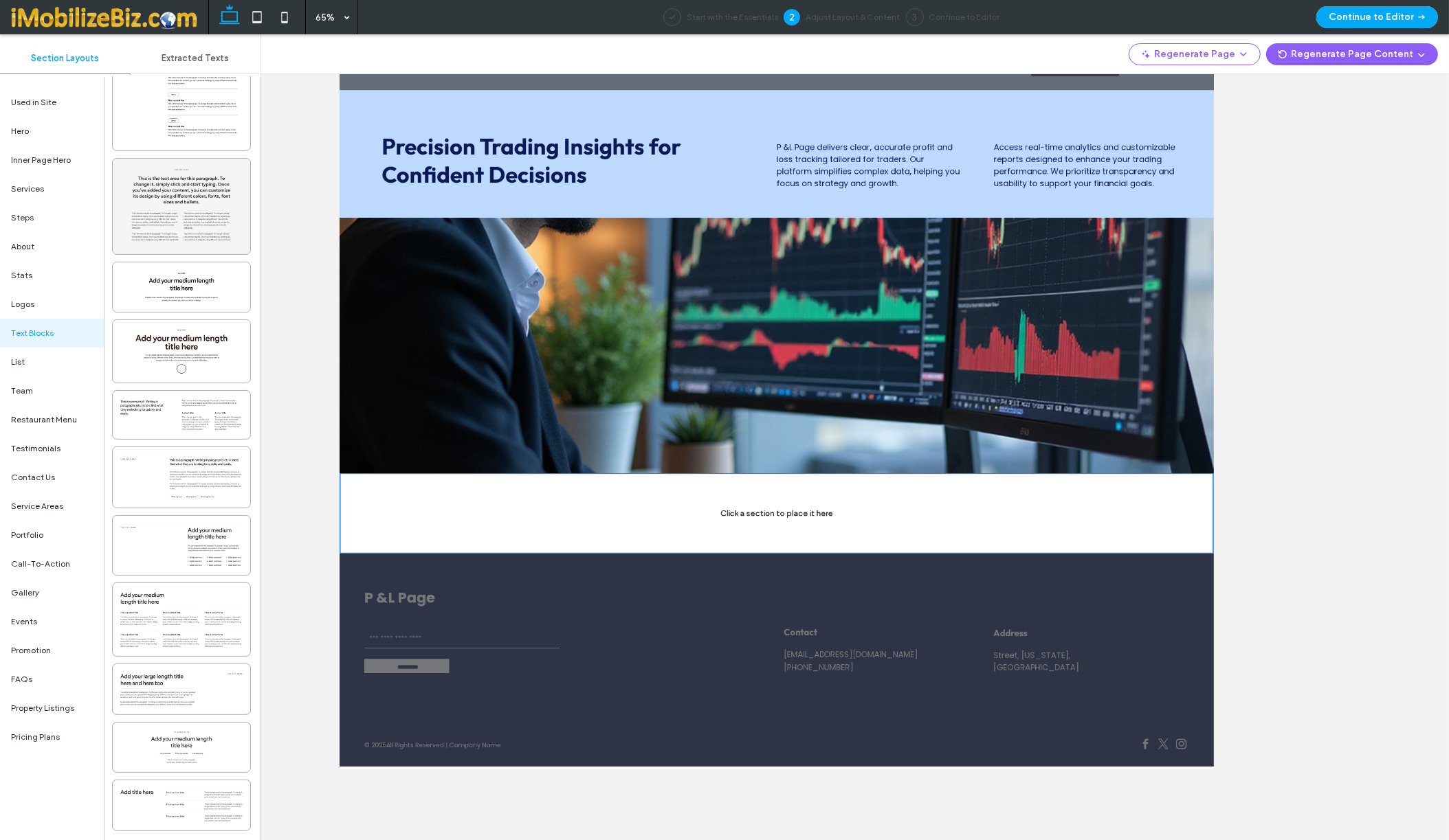
scroll to position [153, 0]
click at [1355, 19] on button "Continue to Editor" at bounding box center [1377, 17] width 122 height 22
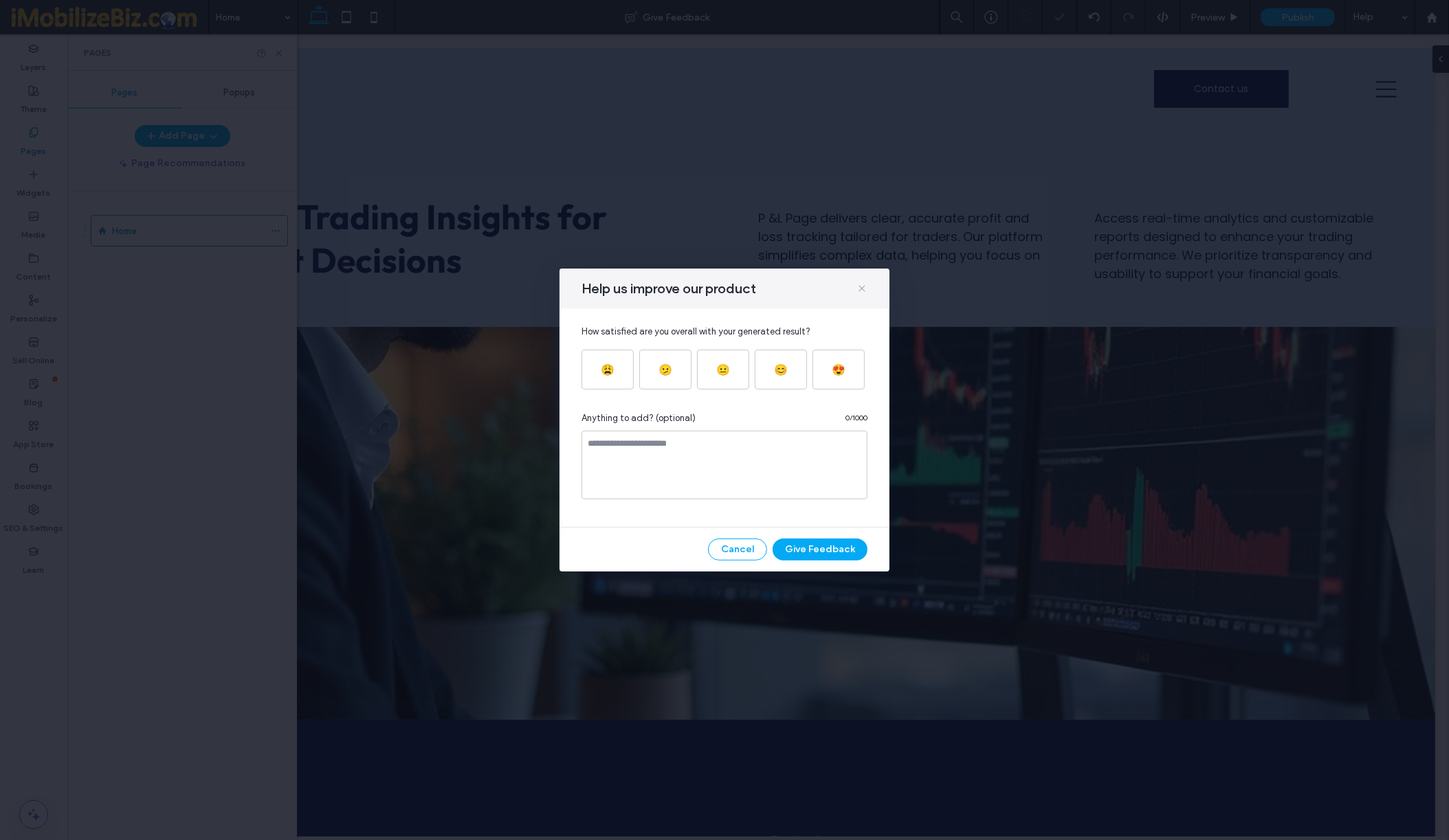
click at [862, 287] on use at bounding box center [861, 288] width 6 height 6
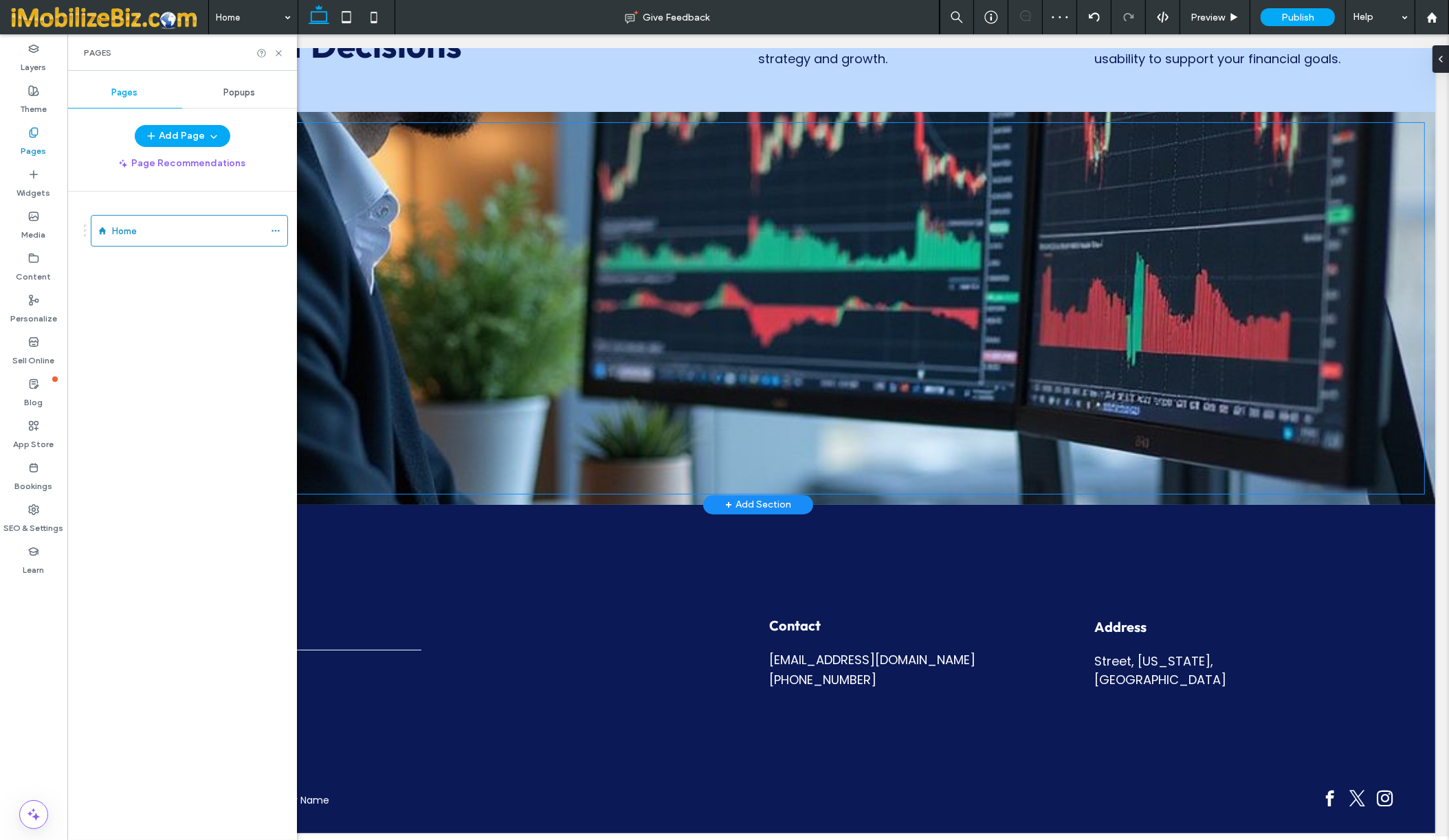
scroll to position [217, 0]
click at [33, 189] on label "Widgets" at bounding box center [34, 189] width 34 height 19
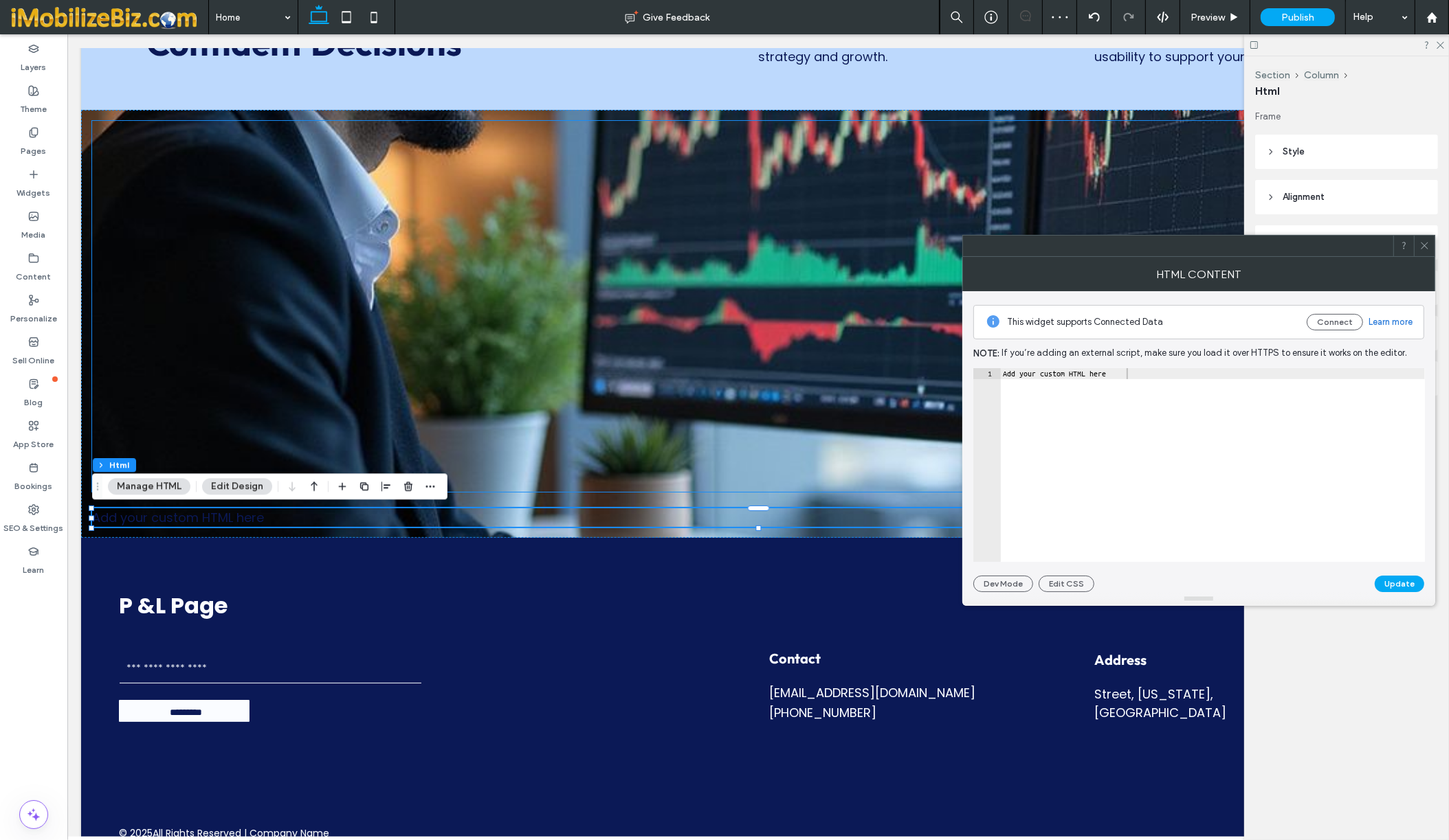
click at [1428, 250] on span at bounding box center [1424, 246] width 10 height 20
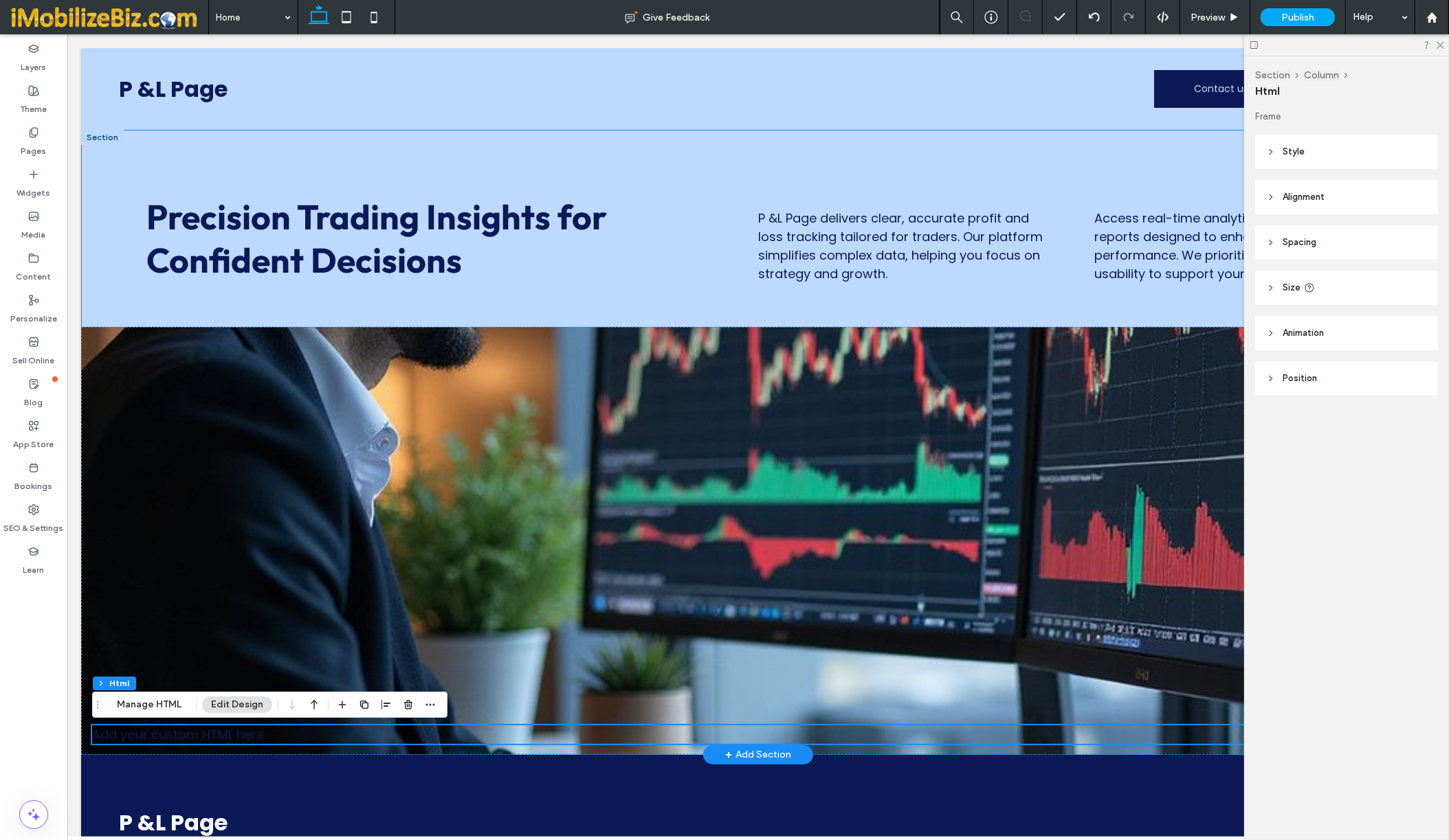
scroll to position [0, 0]
click at [93, 184] on div "Precision Trading Insights for Confident Decisions P &L Page delivers clear, ac…" at bounding box center [758, 239] width 1354 height 108
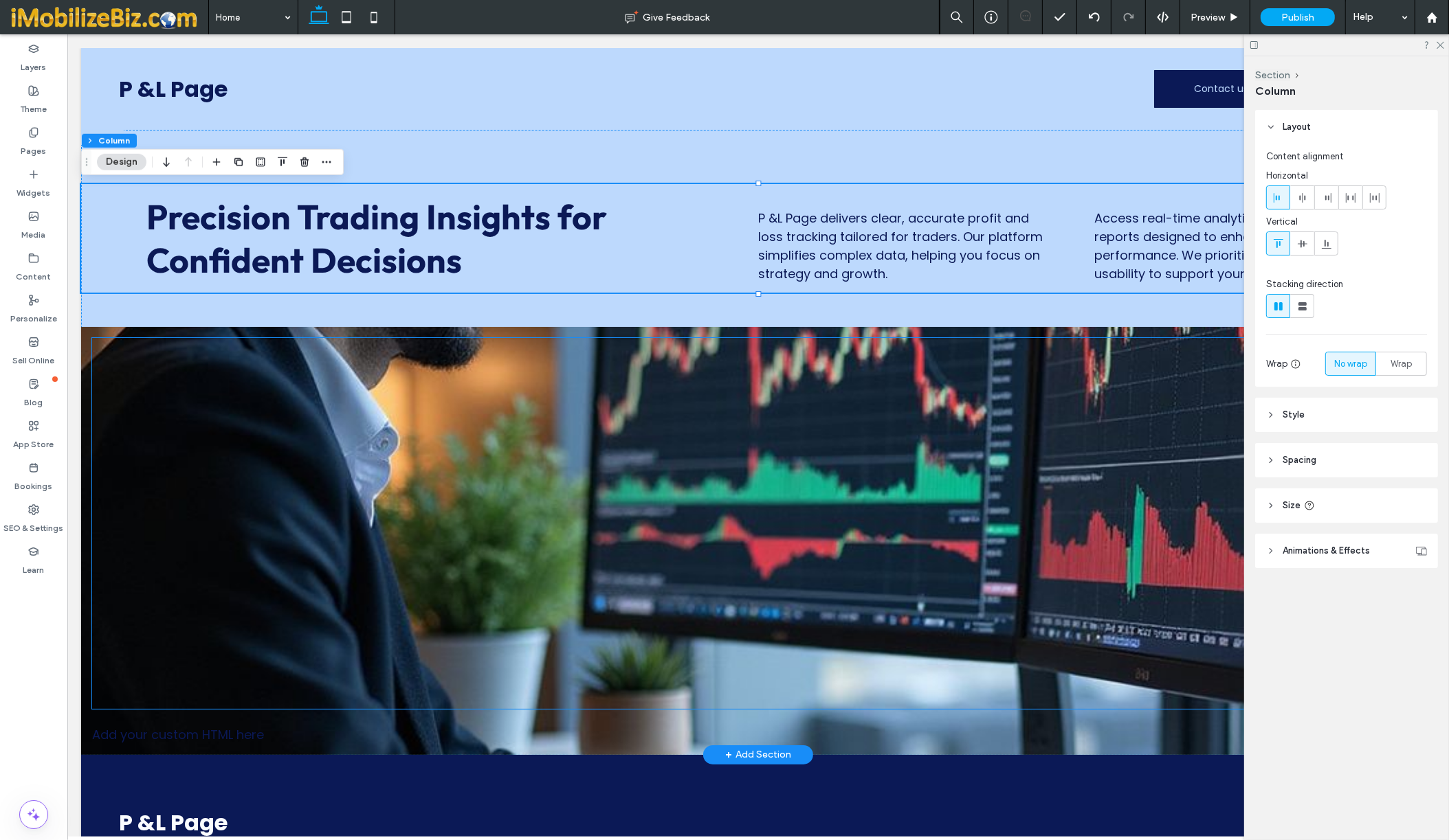
click at [93, 351] on div at bounding box center [758, 524] width 1332 height 371
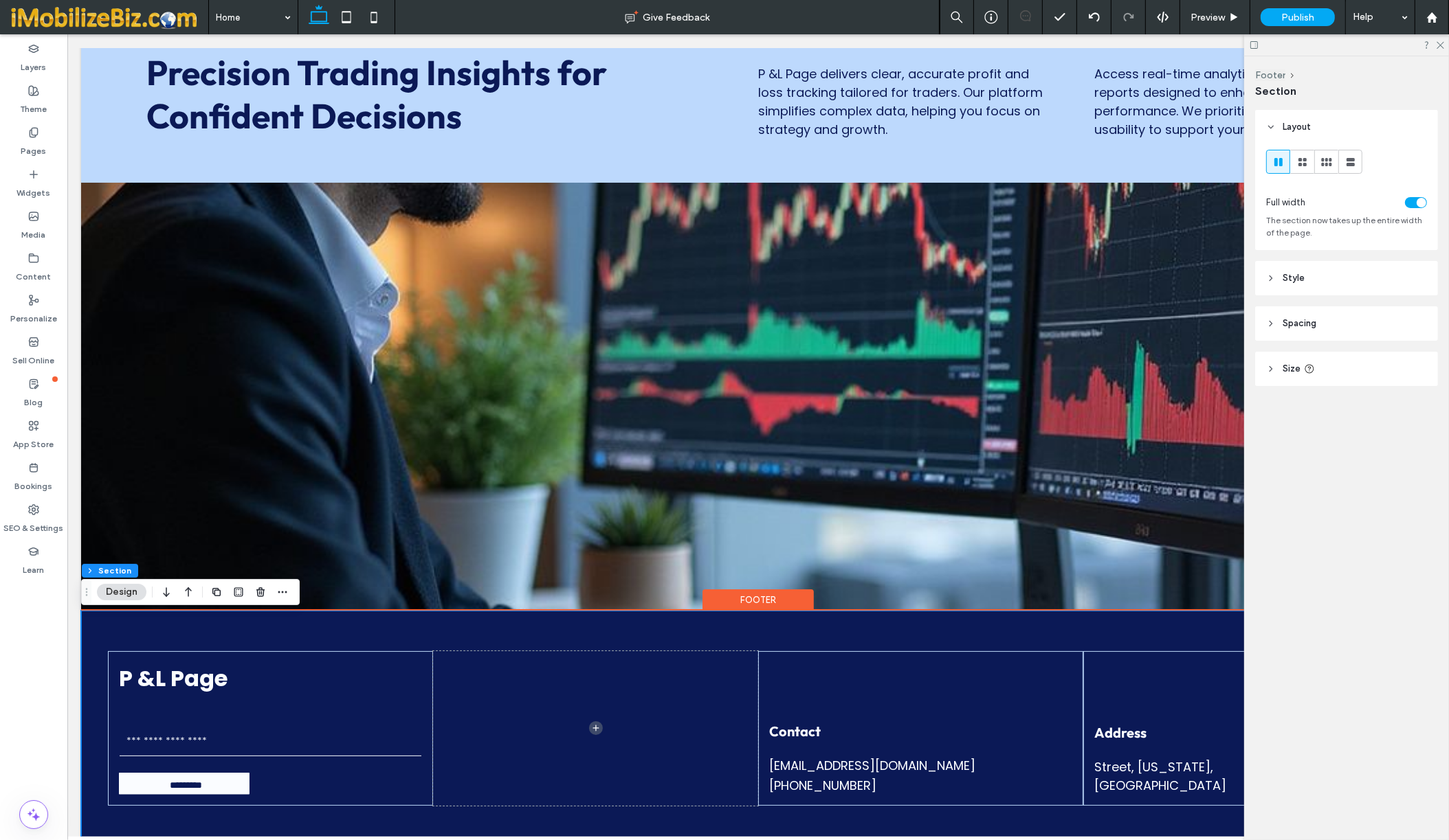
scroll to position [147, 0]
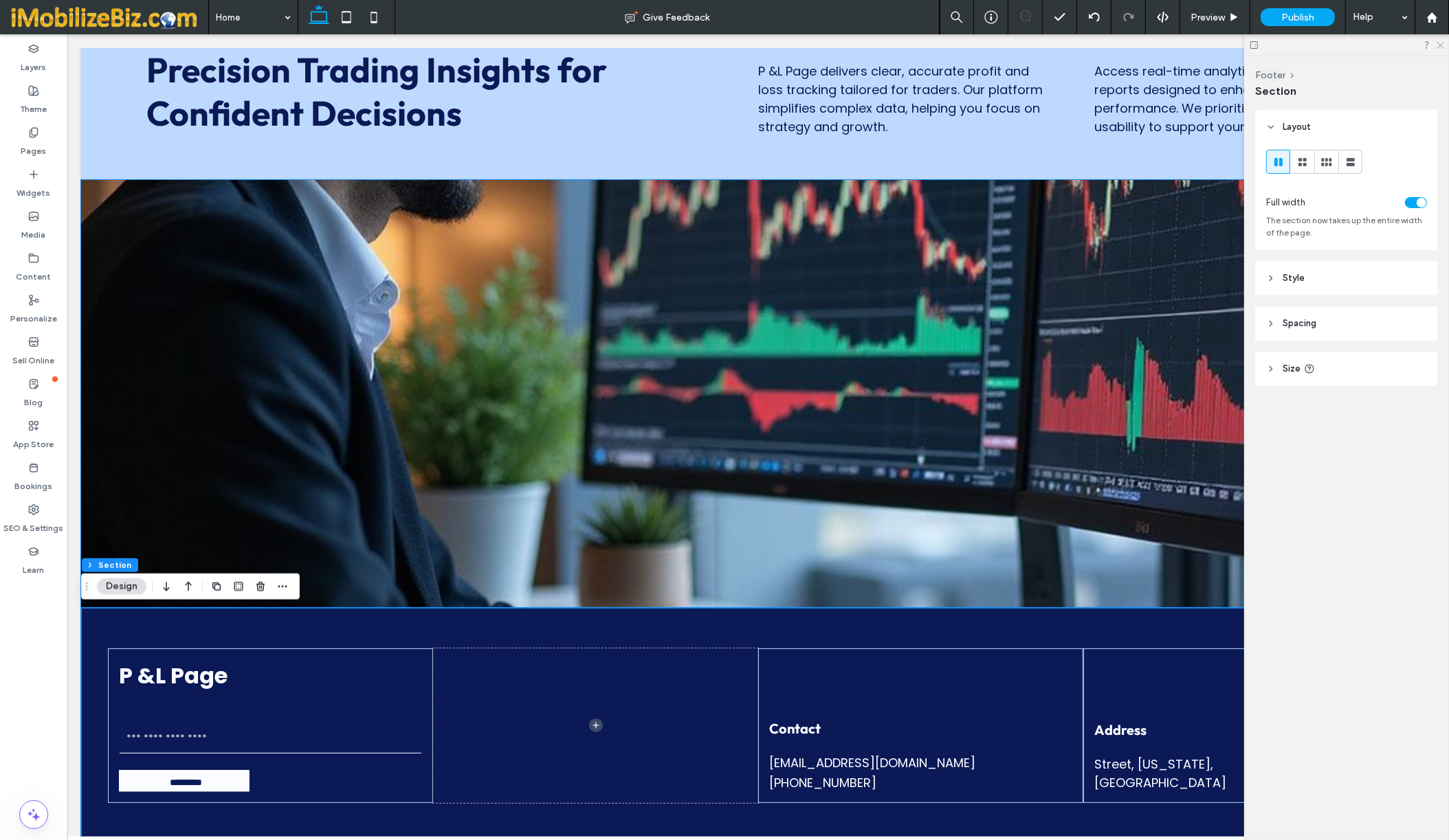
click at [1441, 45] on use at bounding box center [1440, 46] width 8 height 8
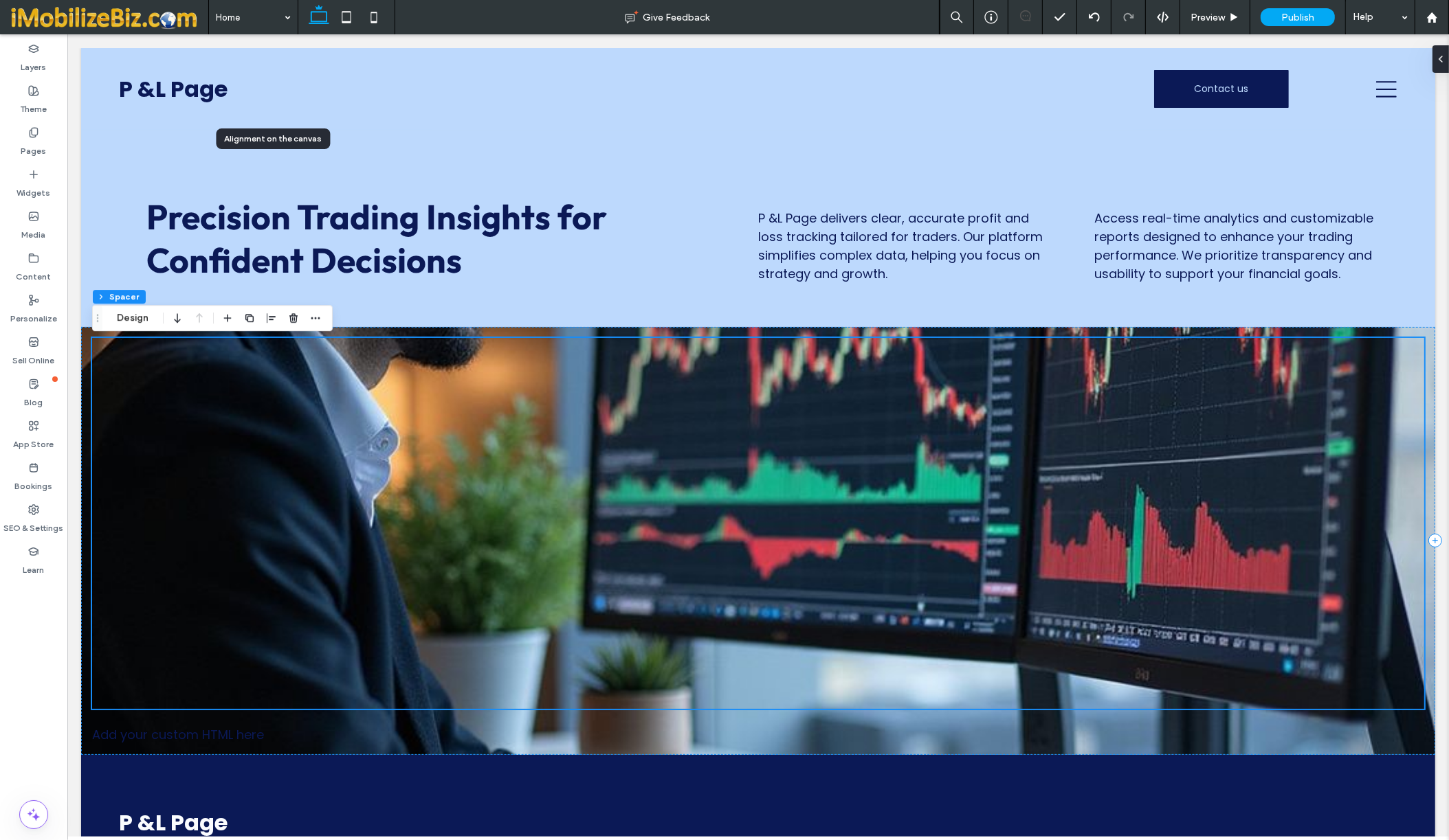
scroll to position [0, 0]
click at [28, 173] on icon at bounding box center [33, 174] width 11 height 11
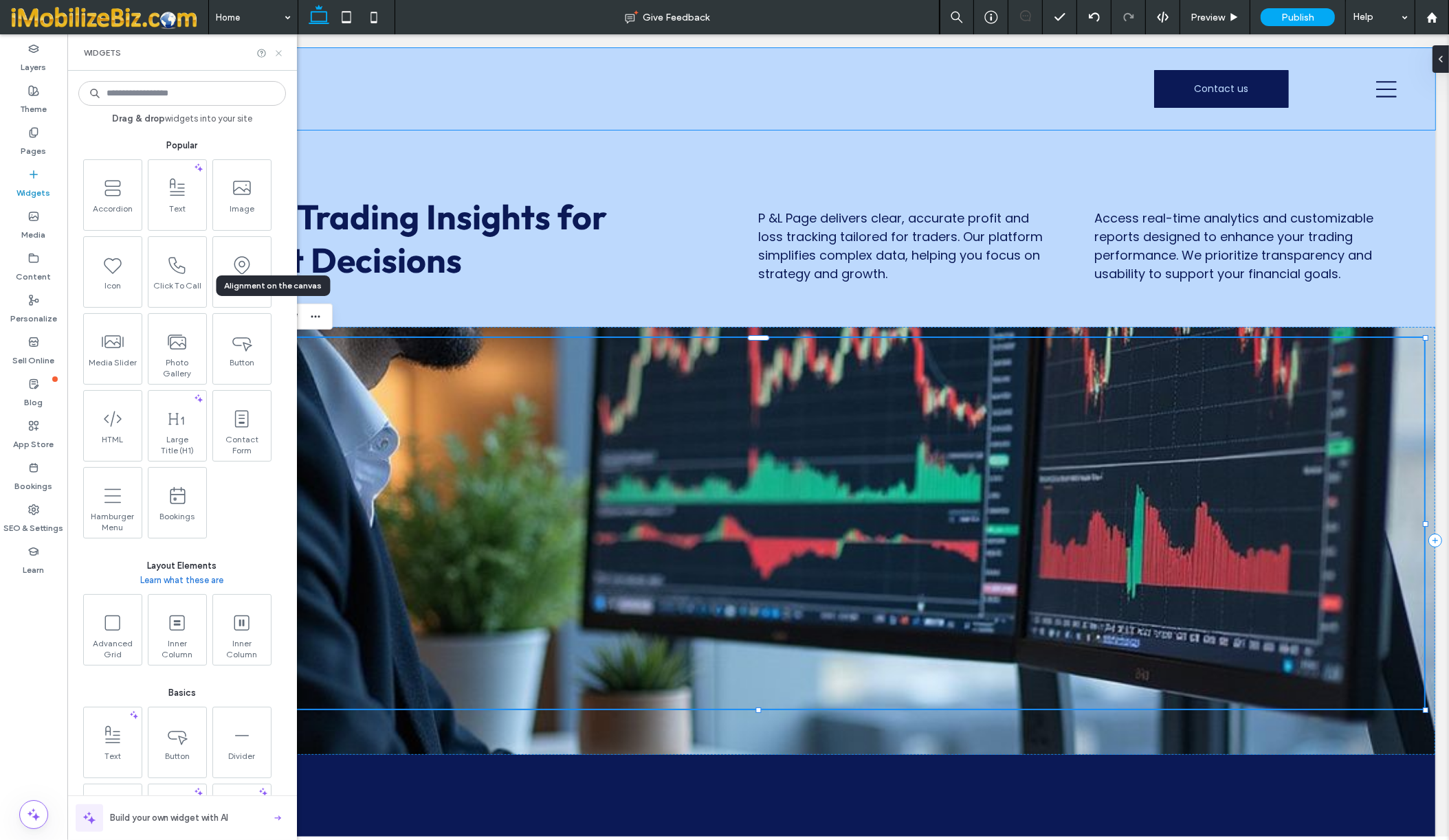
click at [273, 57] on icon at bounding box center [278, 53] width 10 height 10
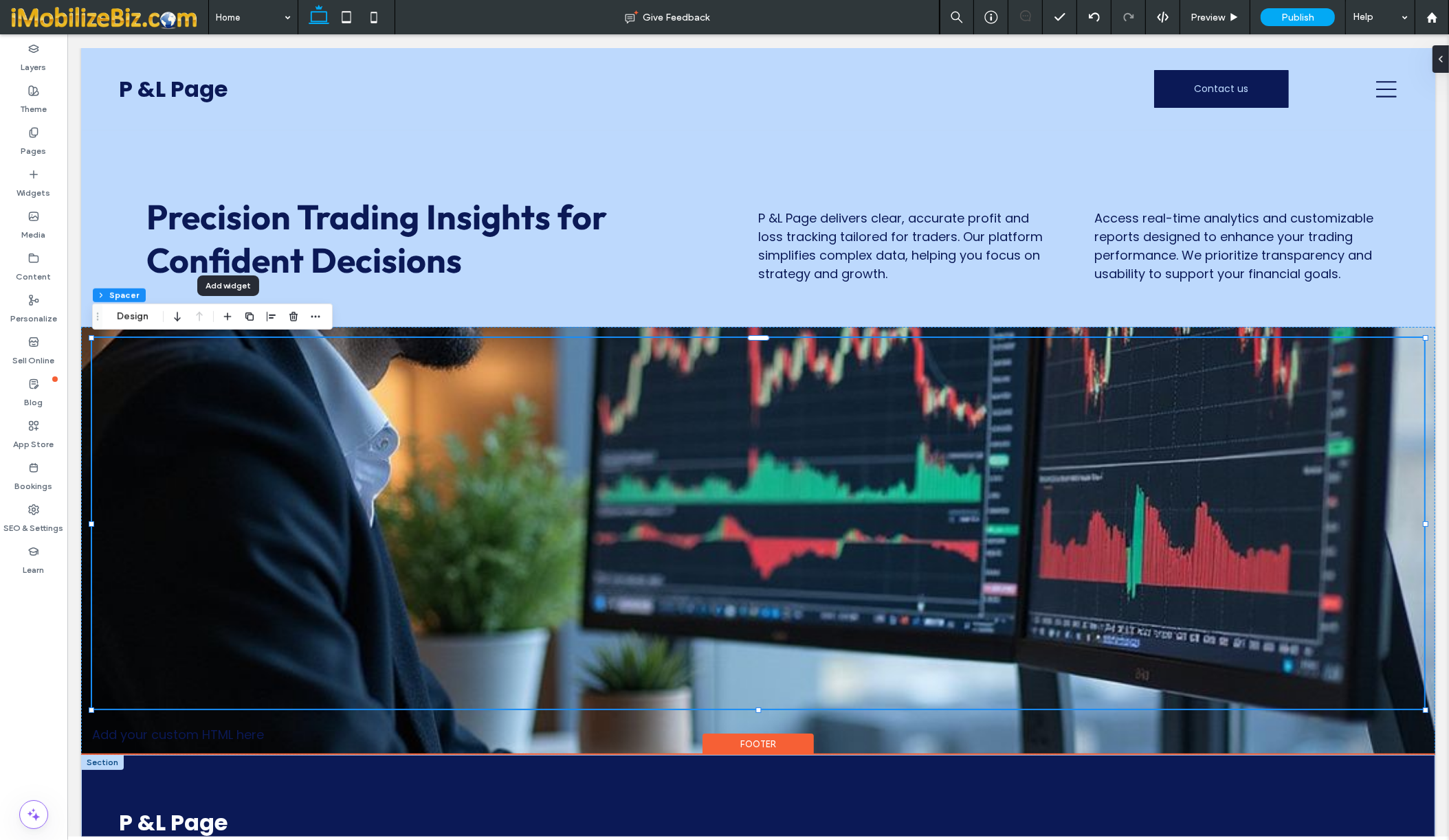
click at [101, 766] on div at bounding box center [102, 762] width 42 height 15
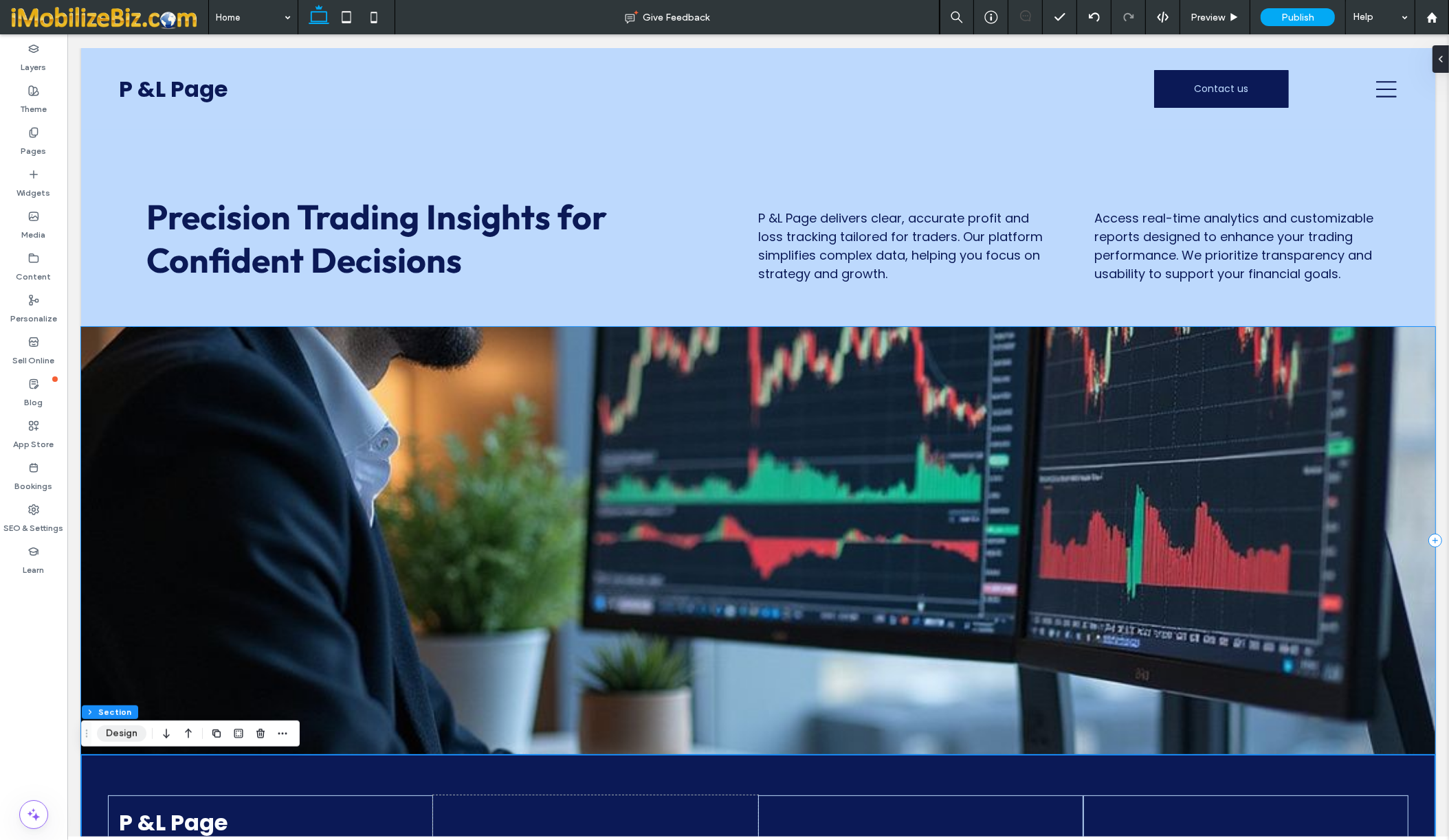
click at [115, 736] on button "Design" at bounding box center [121, 733] width 49 height 16
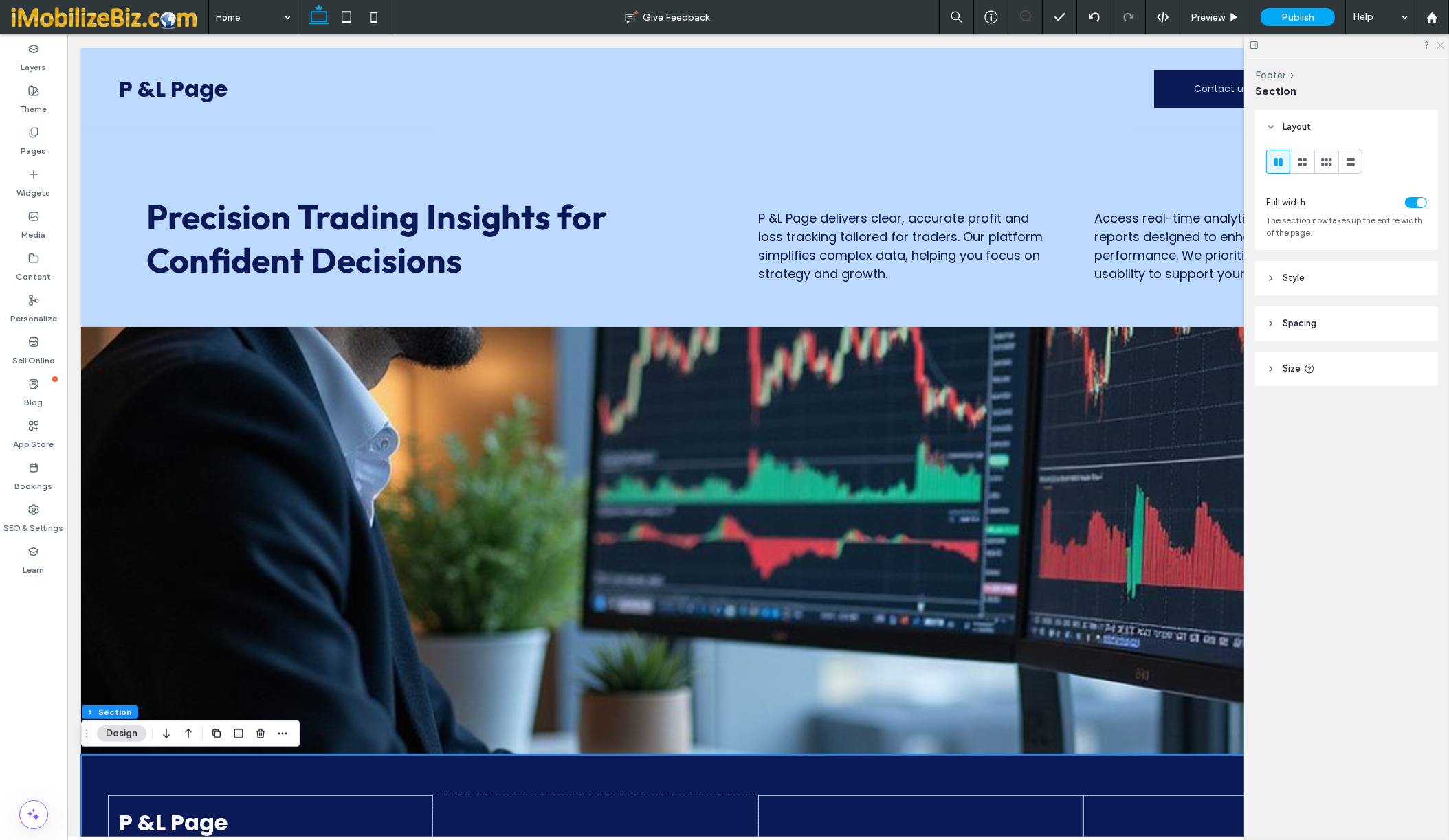
click at [1440, 46] on use at bounding box center [1440, 46] width 8 height 8
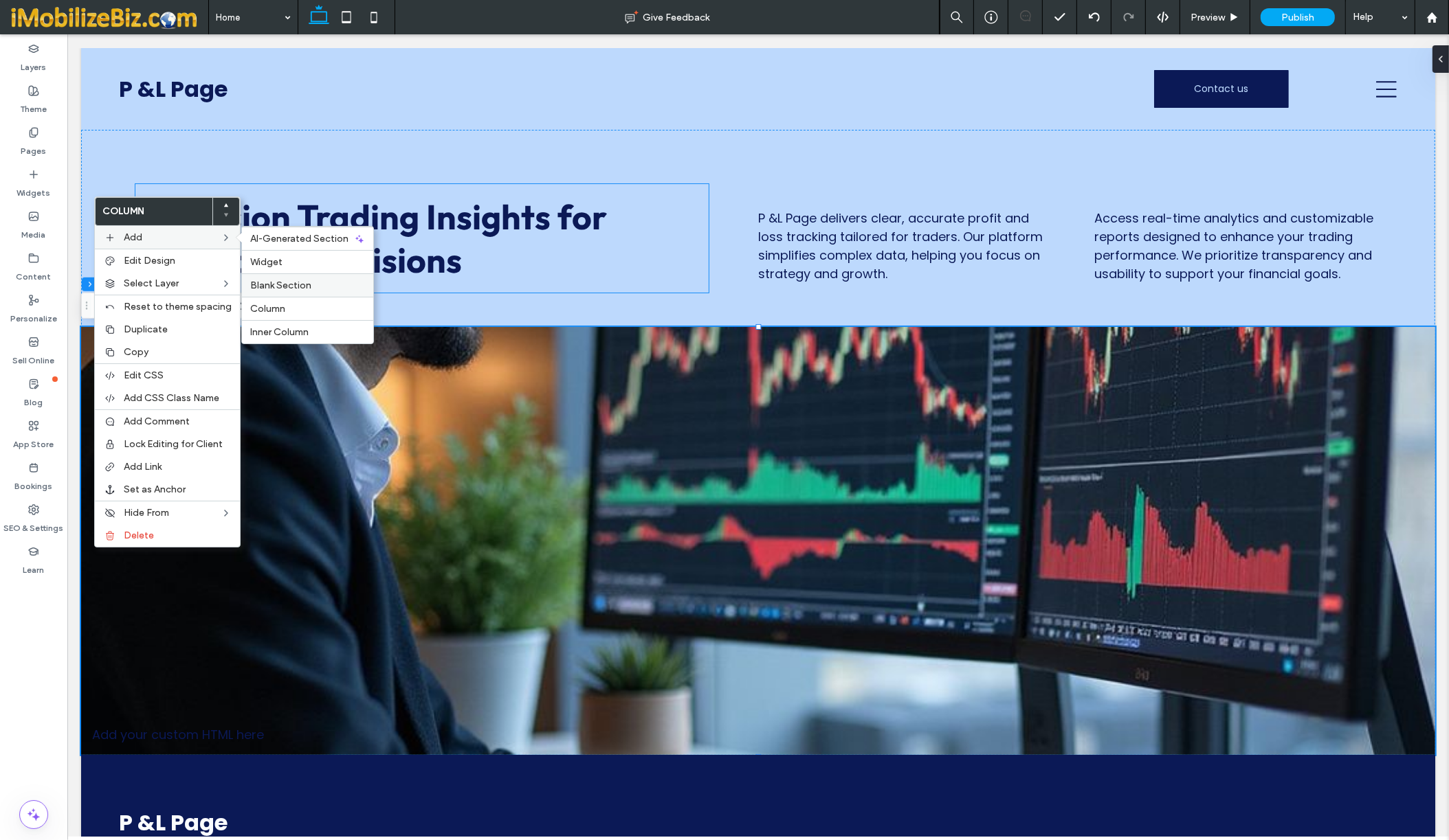
click at [254, 282] on span "Blank Section" at bounding box center [281, 285] width 61 height 12
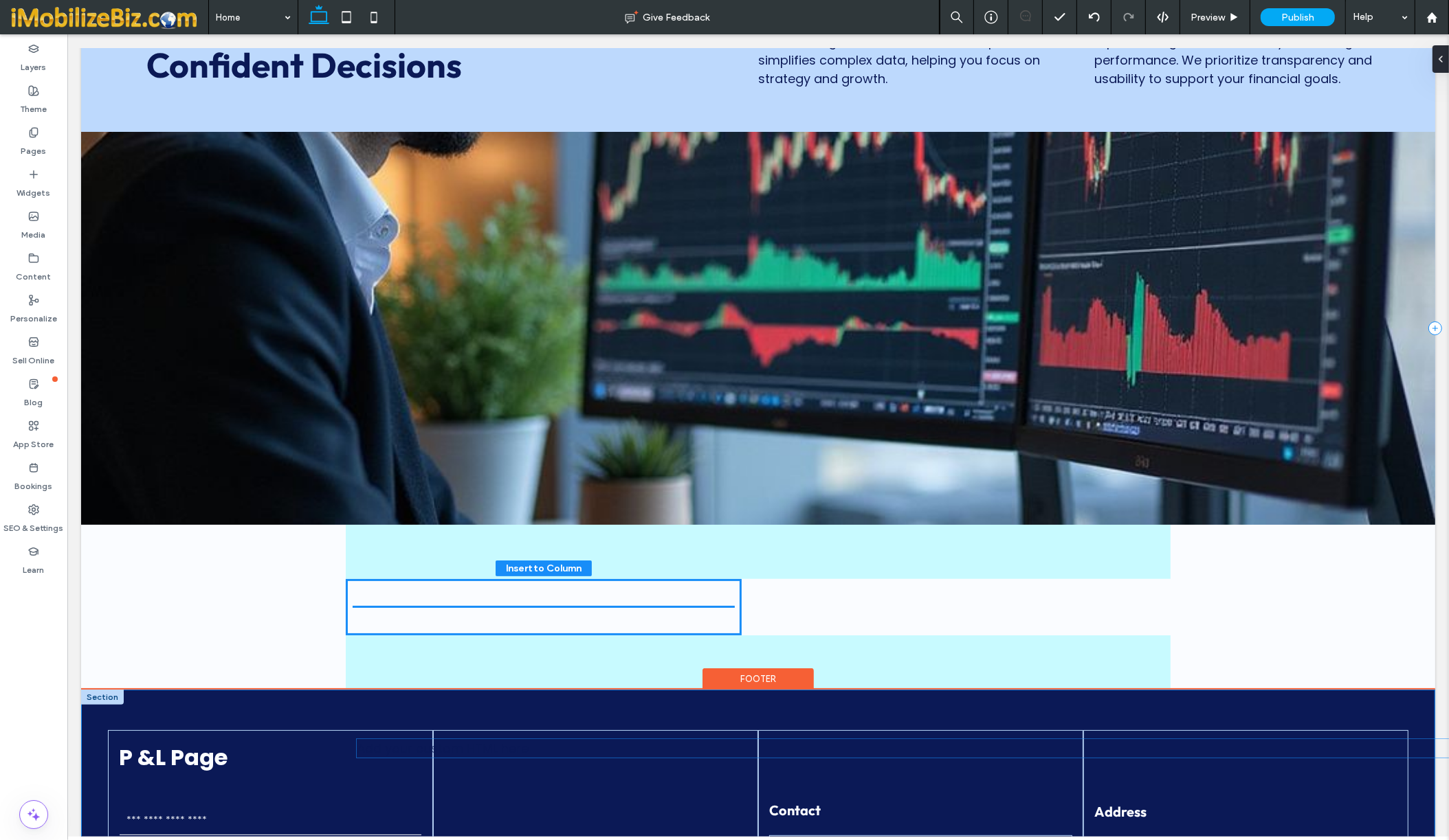
drag, startPoint x: 207, startPoint y: 319, endPoint x: 470, endPoint y: 714, distance: 474.5
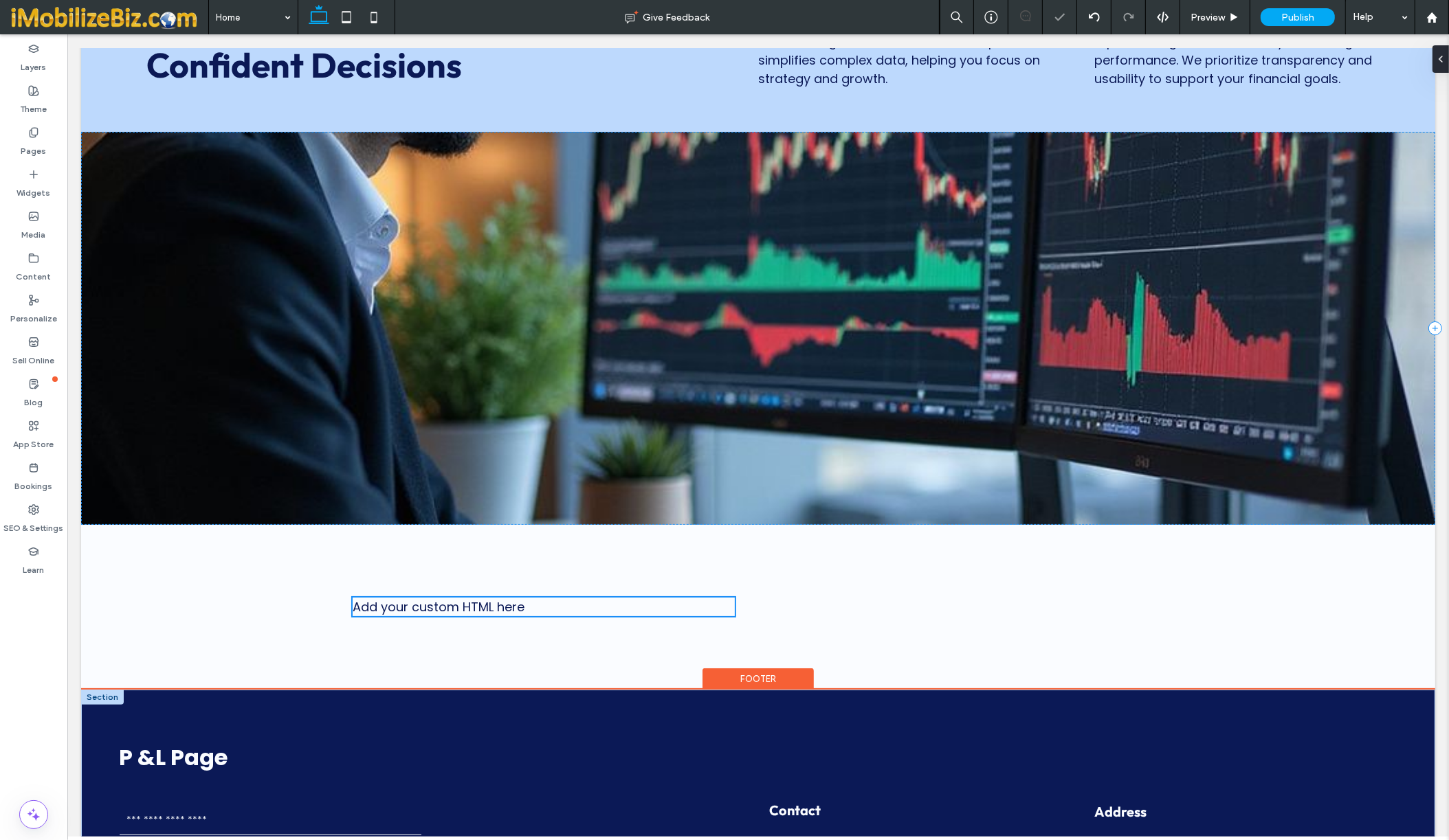
scroll to position [206, 0]
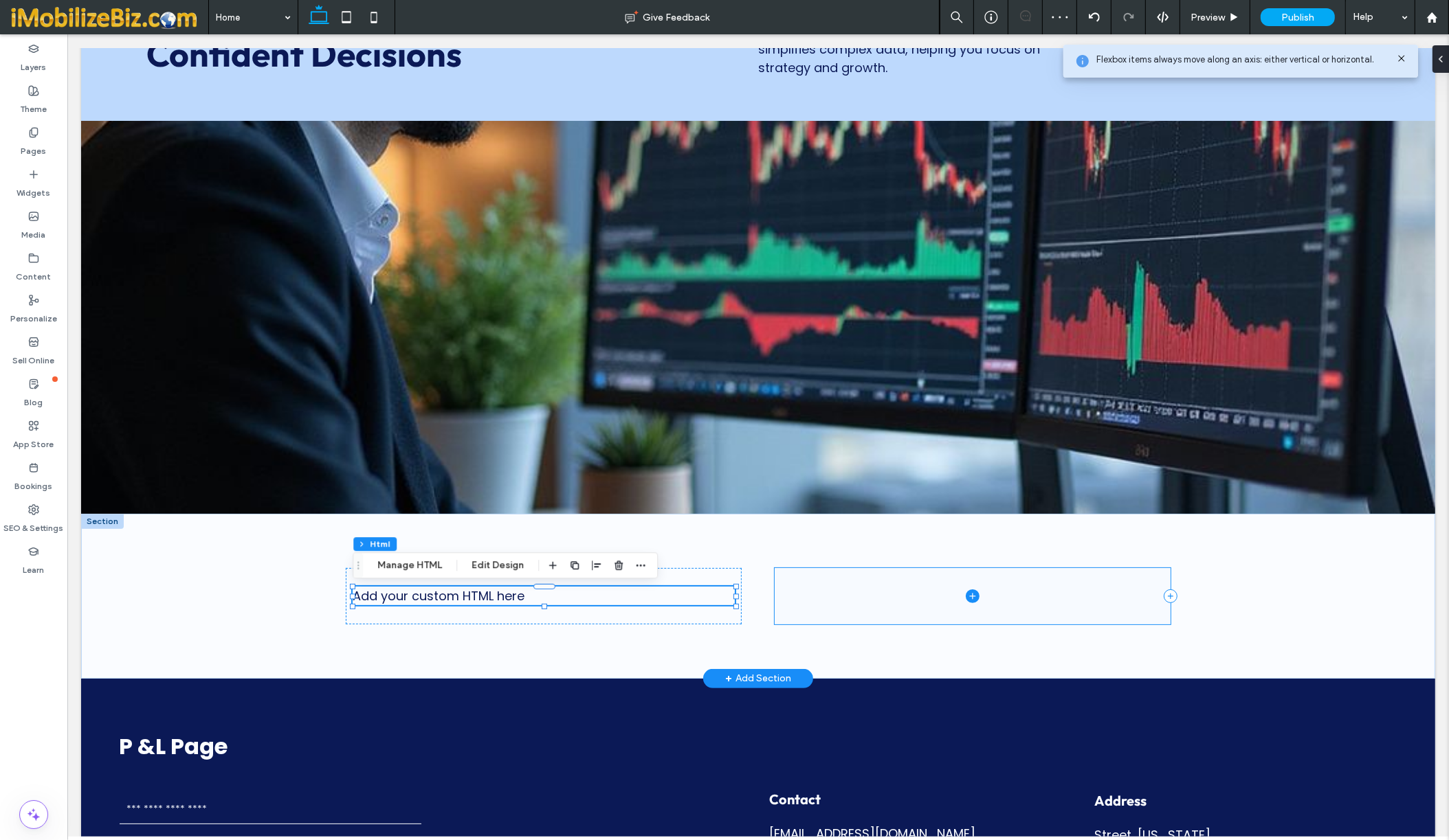
click at [890, 590] on span at bounding box center [972, 596] width 396 height 57
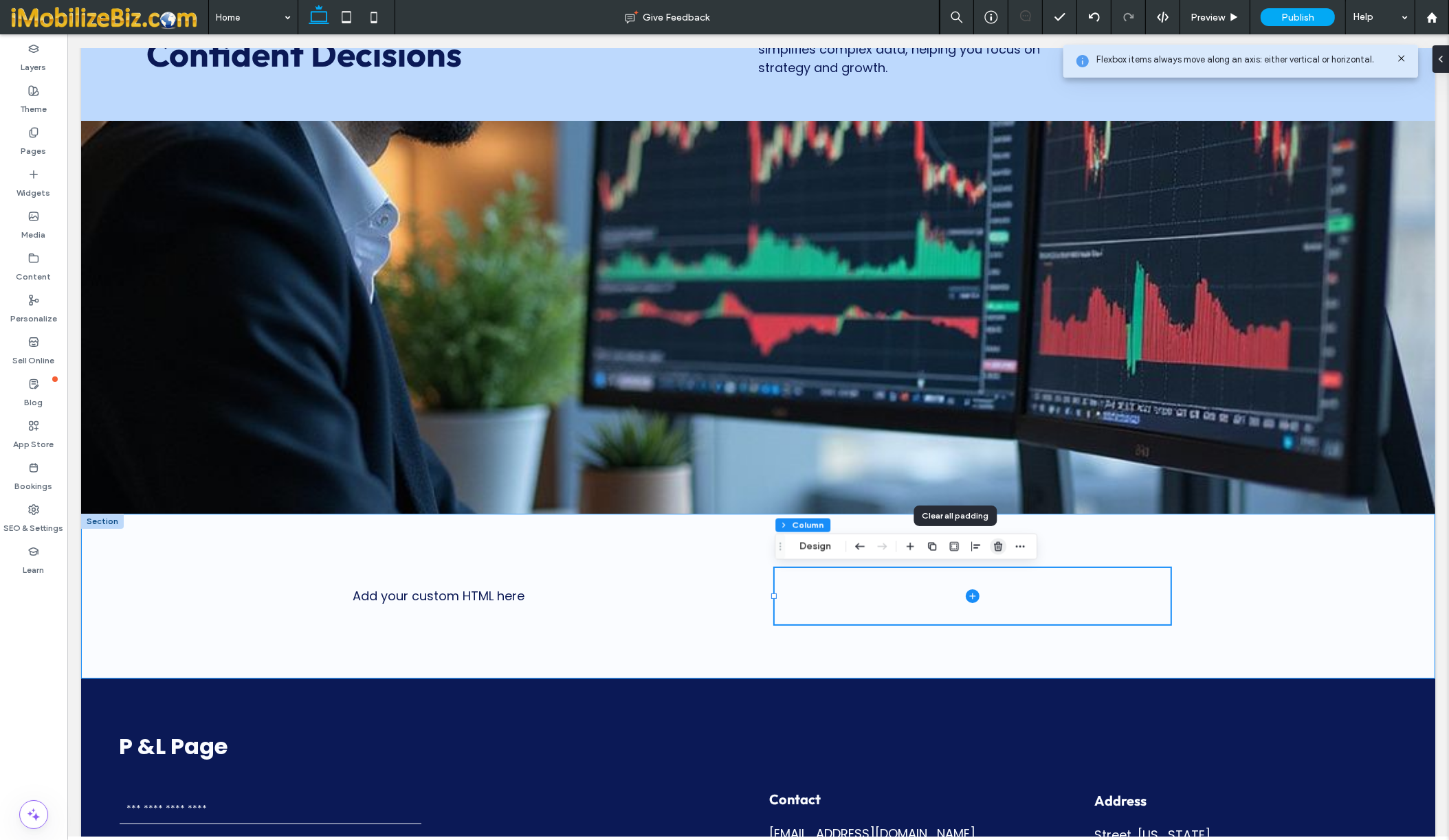
click at [996, 544] on icon "button" at bounding box center [998, 546] width 11 height 11
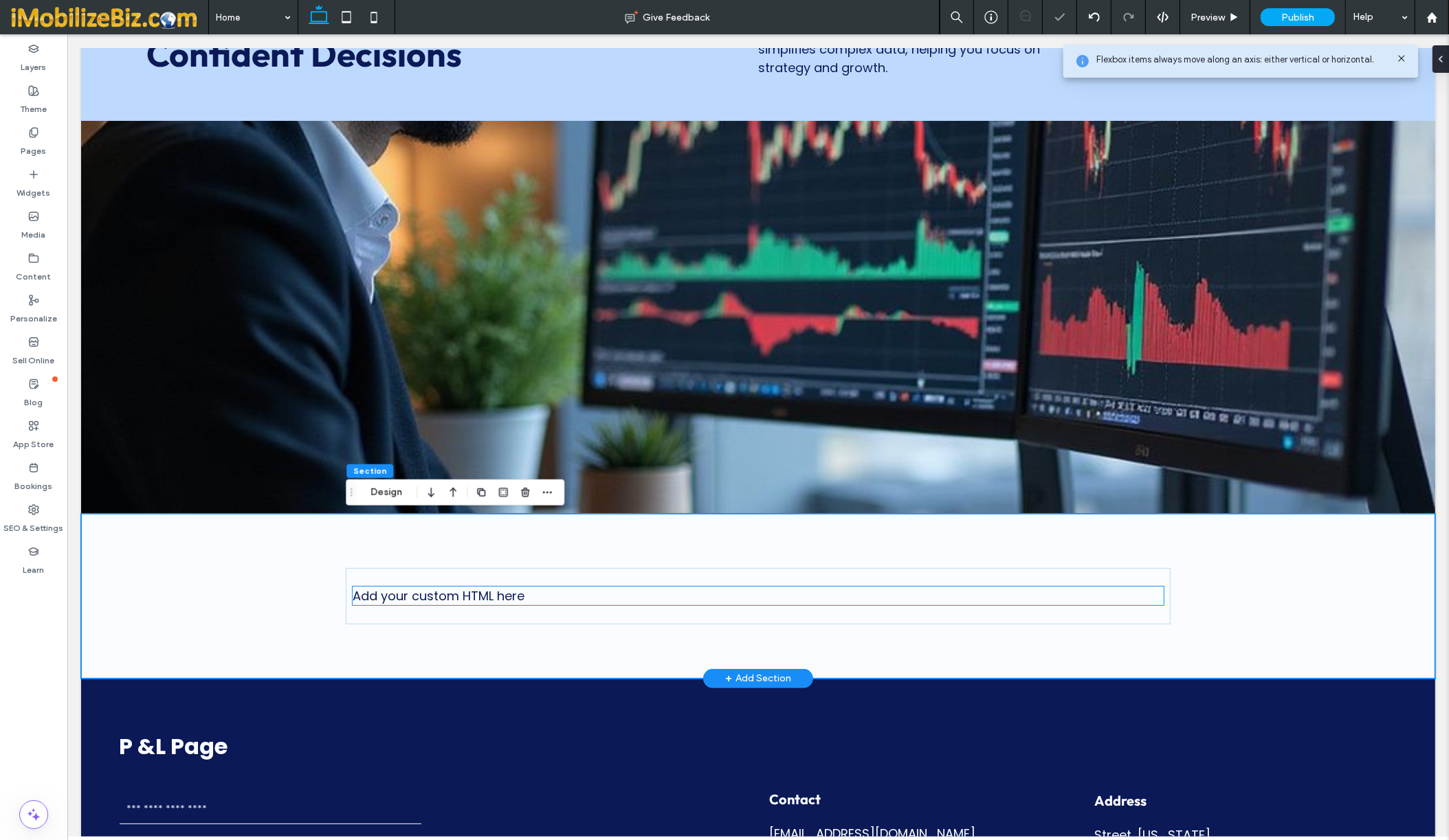
click at [496, 601] on div "Add your custom HTML here" at bounding box center [758, 596] width 811 height 19
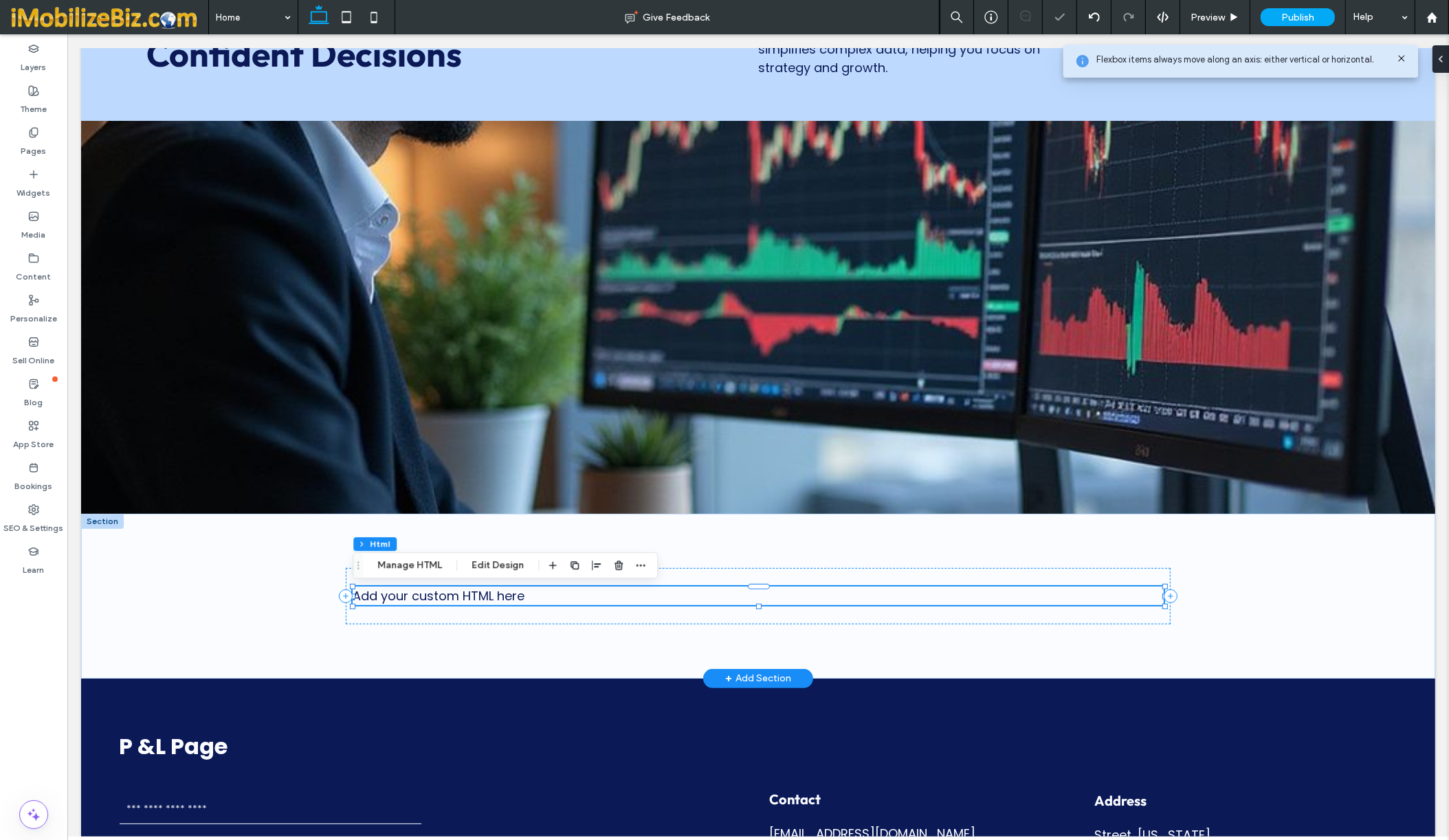
click at [496, 601] on div "Add your custom HTML here" at bounding box center [758, 596] width 811 height 19
click at [539, 598] on div "Add your custom HTML here" at bounding box center [758, 596] width 811 height 19
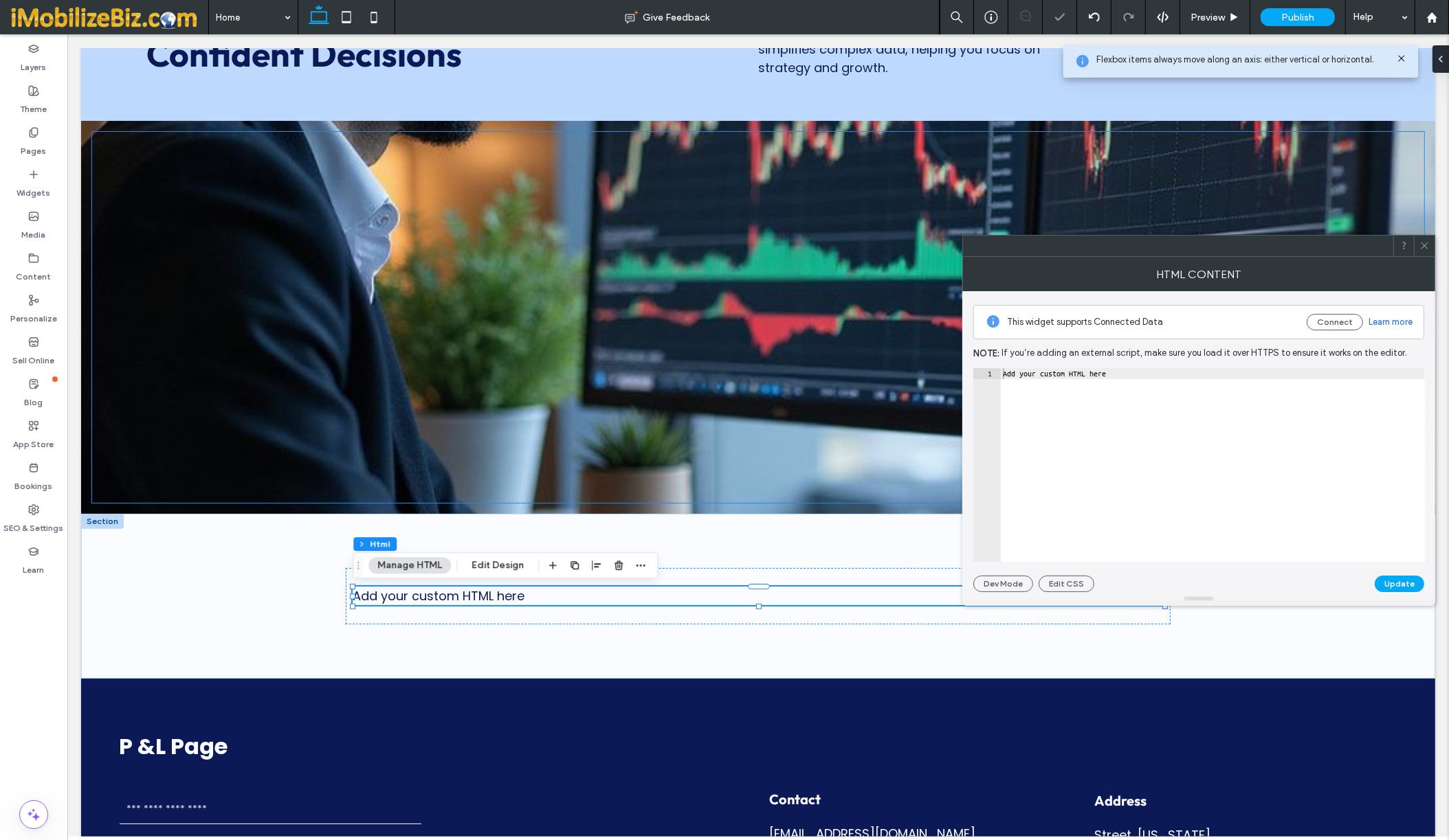
type textarea "**********"
click at [1166, 415] on div "Add your custom HTML here" at bounding box center [1213, 475] width 425 height 216
paste textarea "Cursor at row 123"
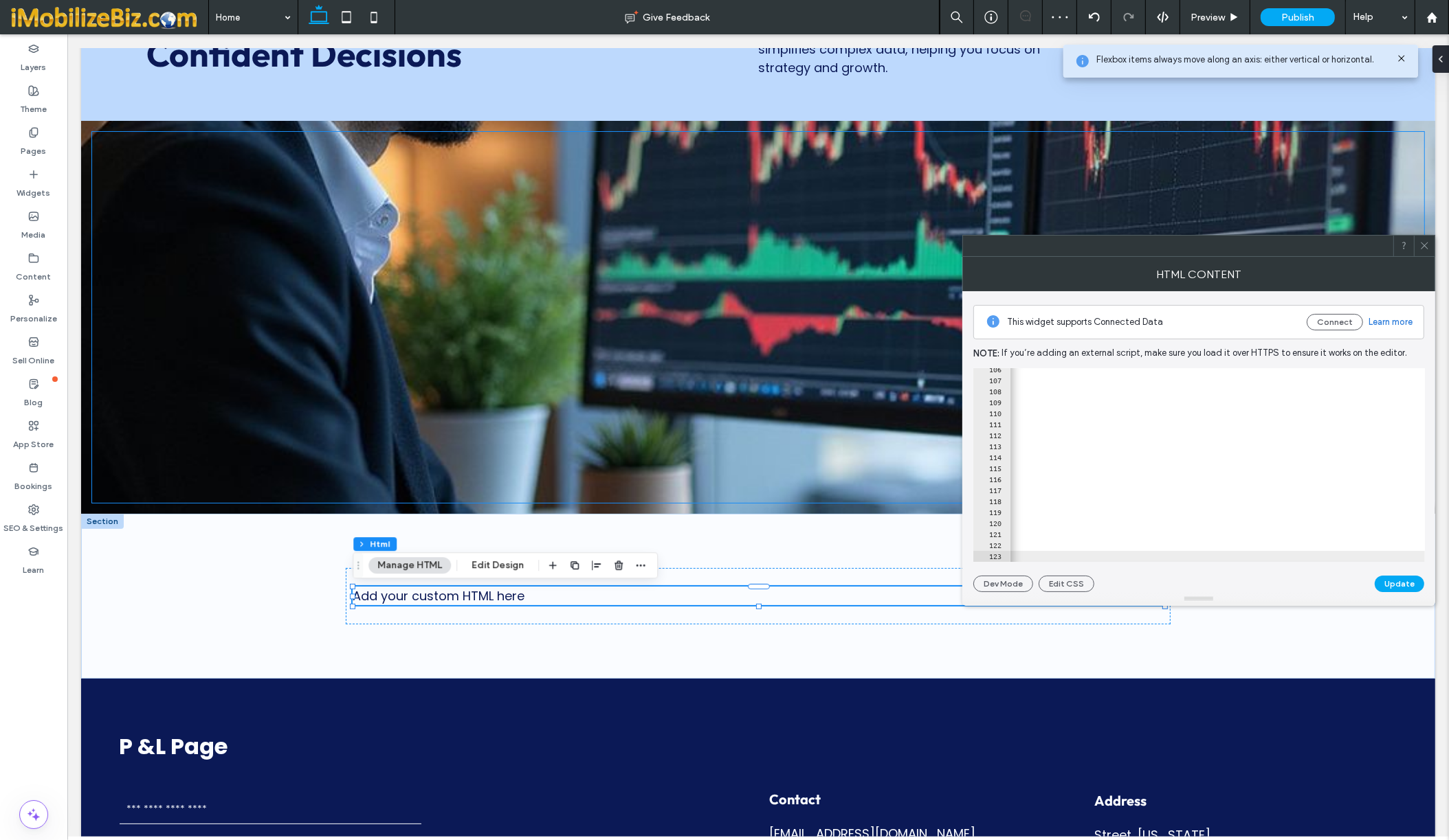
scroll to position [0, 49222]
click at [1389, 580] on button "Update" at bounding box center [1399, 583] width 49 height 16
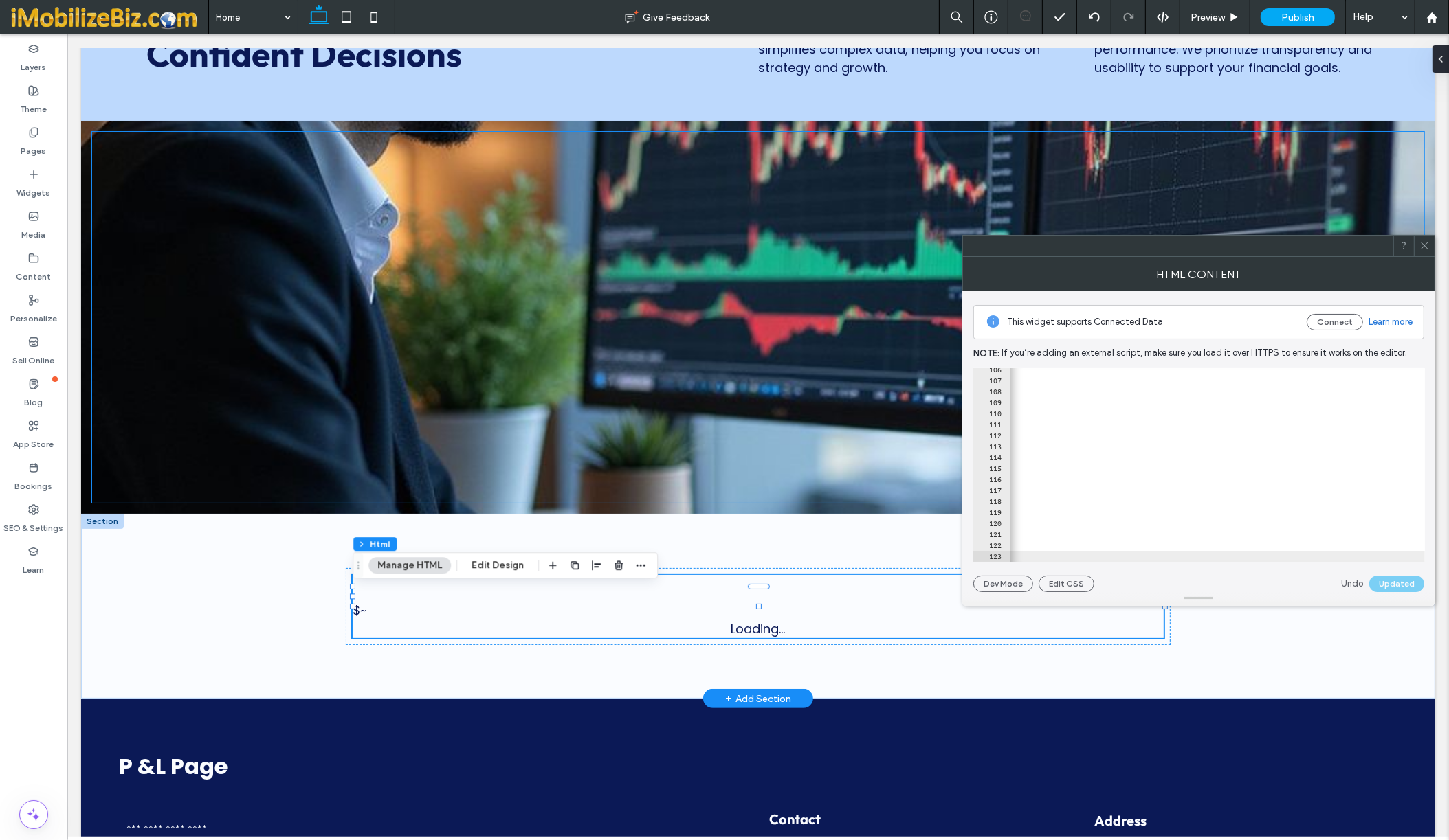
click at [67, 35] on div "New chat Chats Projects Artifacts D [PERSON_NAME] plan" at bounding box center [67, 35] width 0 height 0
click at [738, 534] on div "[PERSON_NAME] $~ Loading... New chat Chats Projects Artifacts D [PERSON_NAME] p…" at bounding box center [758, 606] width 824 height 185
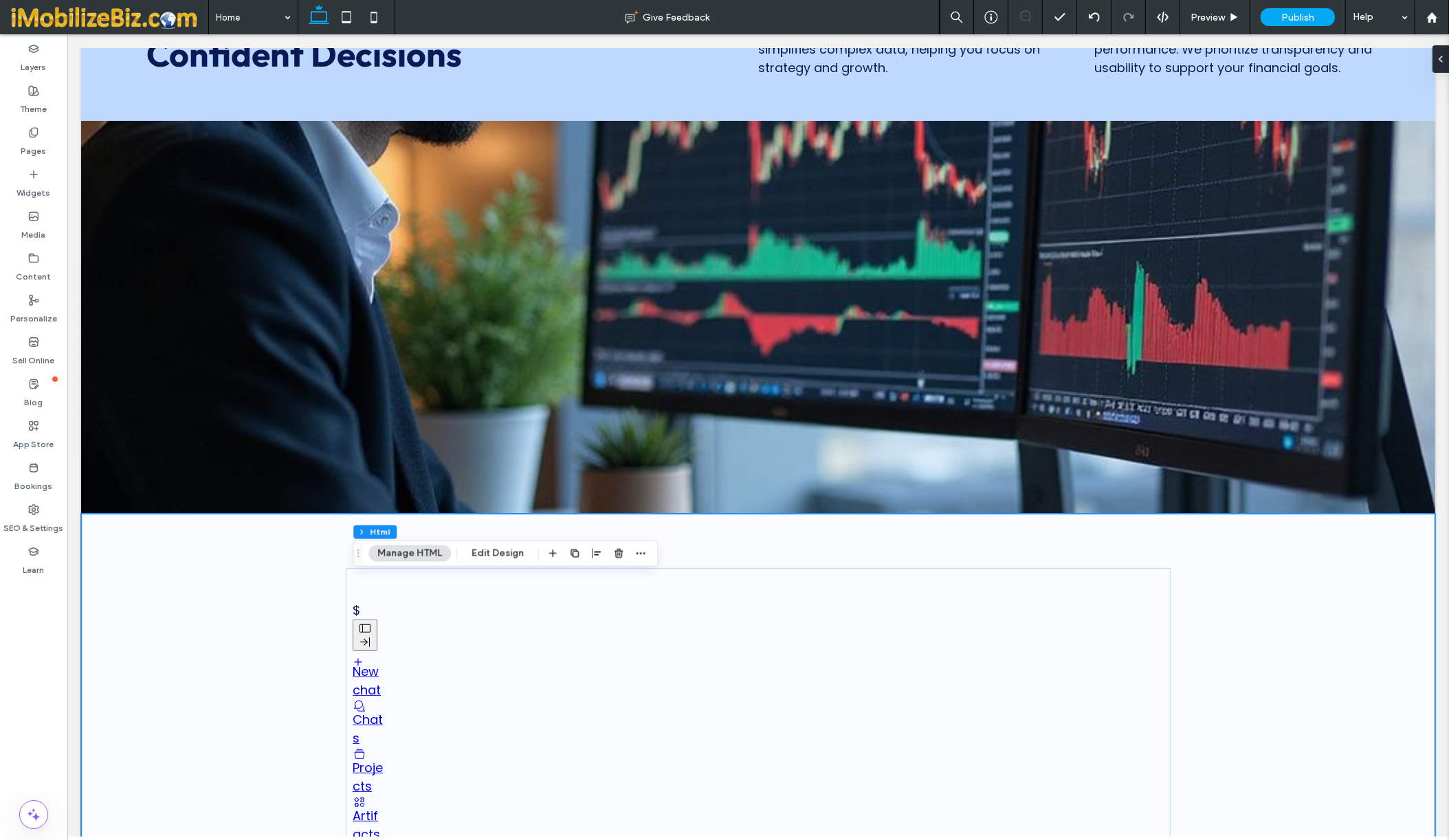
click at [738, 534] on div "[PERSON_NAME] $ New chat Chats Projects Artifacts D [PERSON_NAME] plan $ Untitl…" at bounding box center [758, 783] width 824 height 540
drag, startPoint x: 1366, startPoint y: 244, endPoint x: 1135, endPoint y: 245, distance: 231.0
click at [1135, 245] on div at bounding box center [1178, 246] width 430 height 20
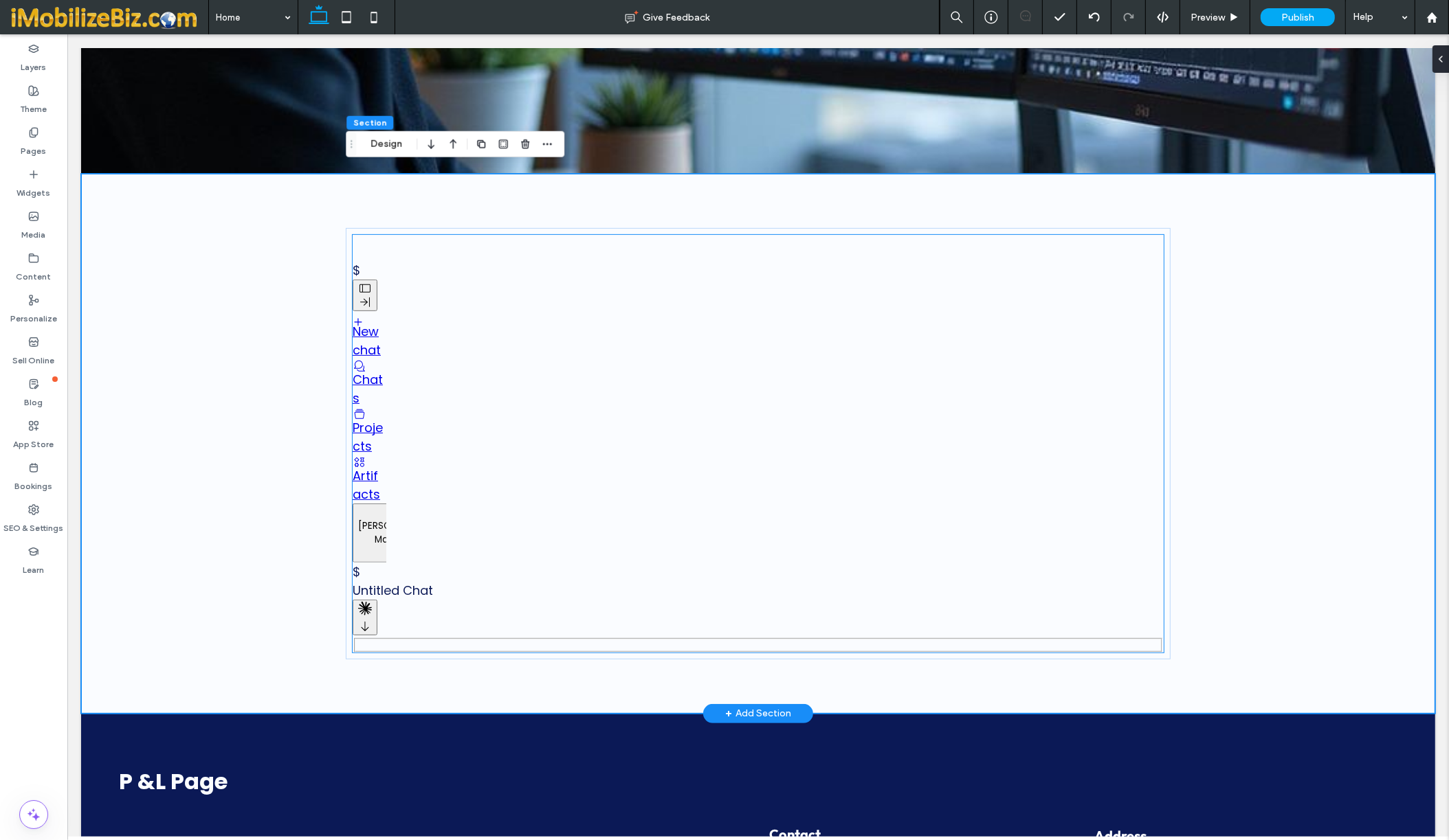
scroll to position [557, 0]
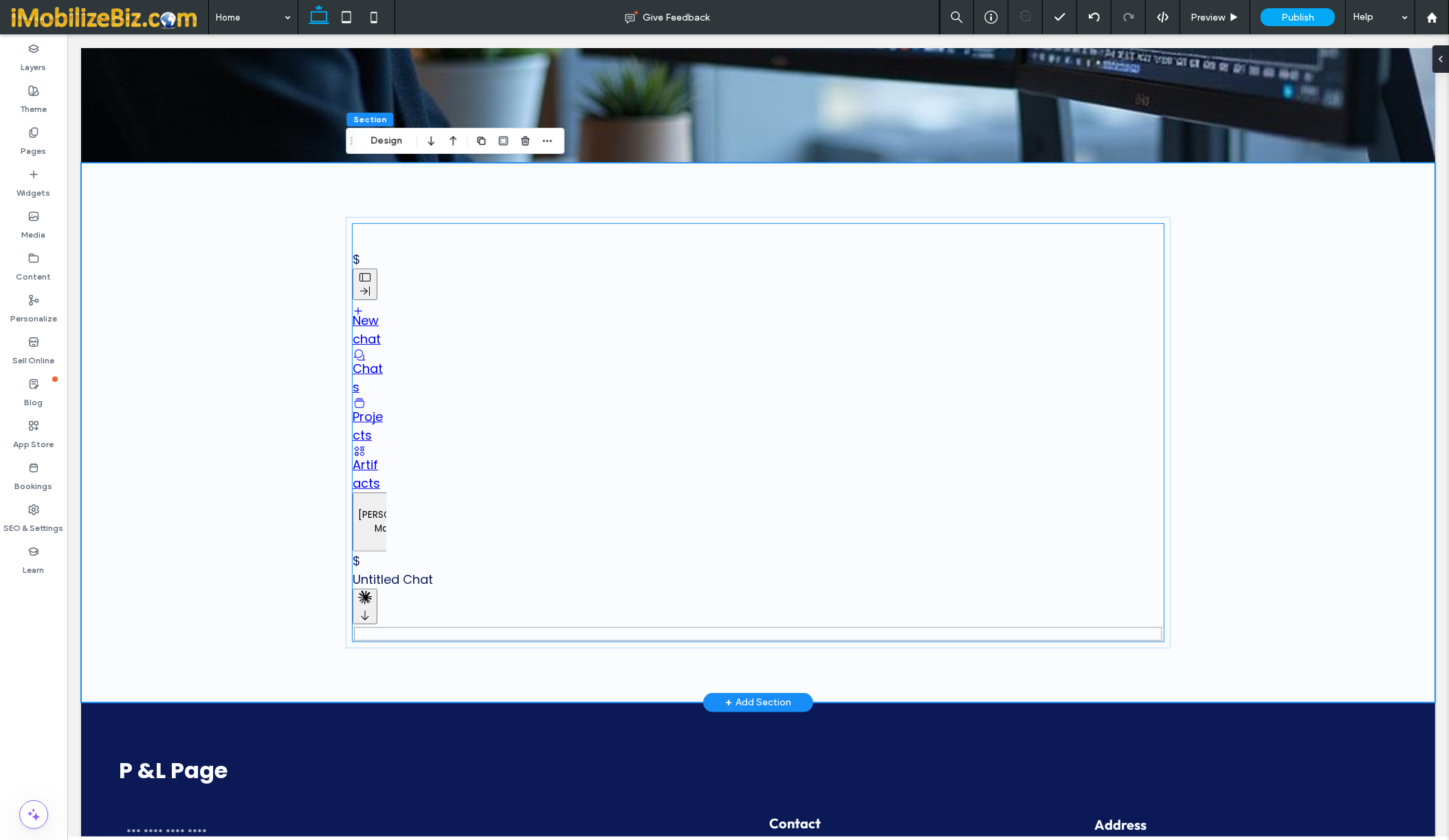
click at [448, 281] on div "New chat Chats Projects Artifacts D [PERSON_NAME] plan" at bounding box center [758, 410] width 811 height 283
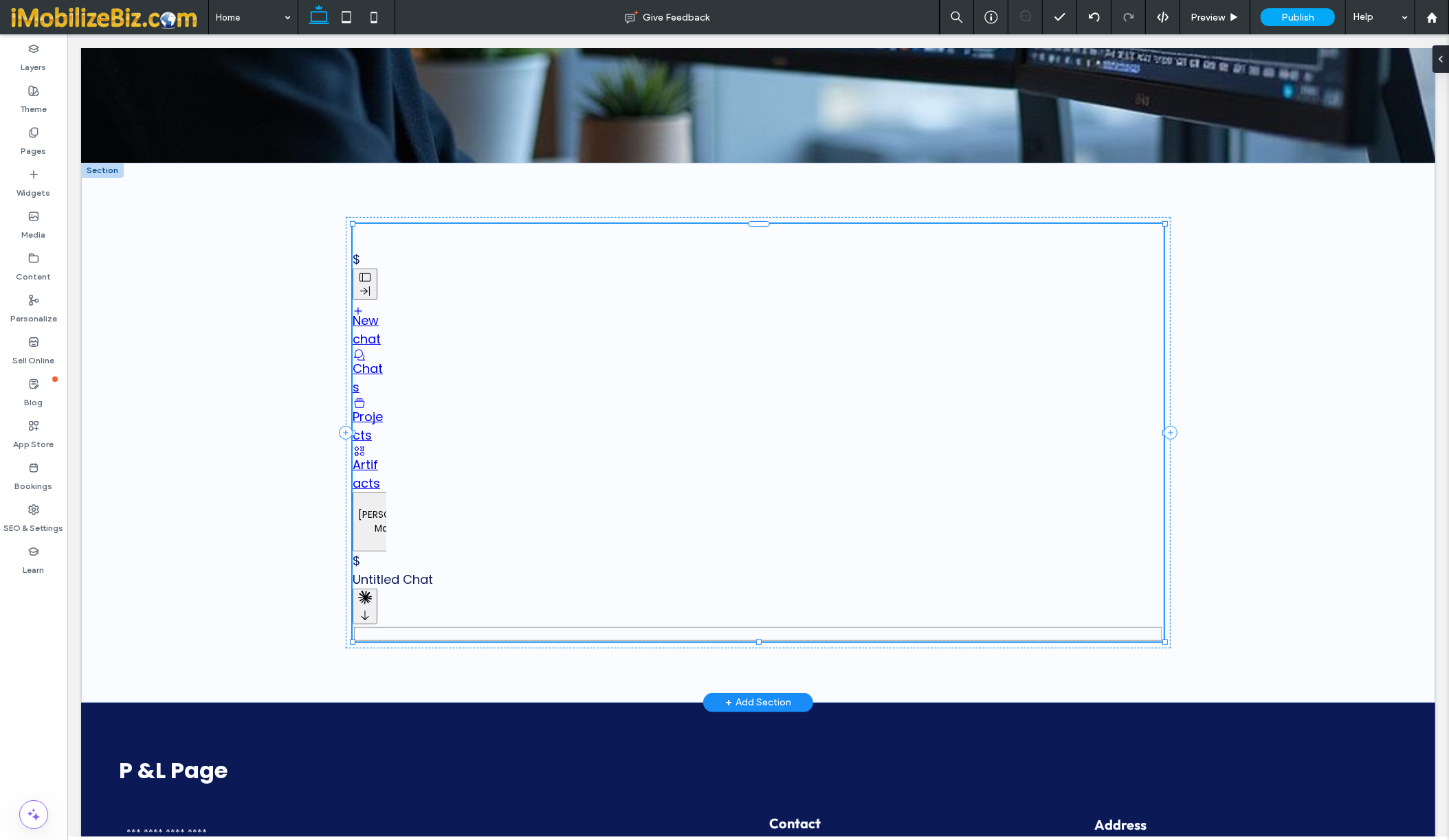
scroll to position [382, 0]
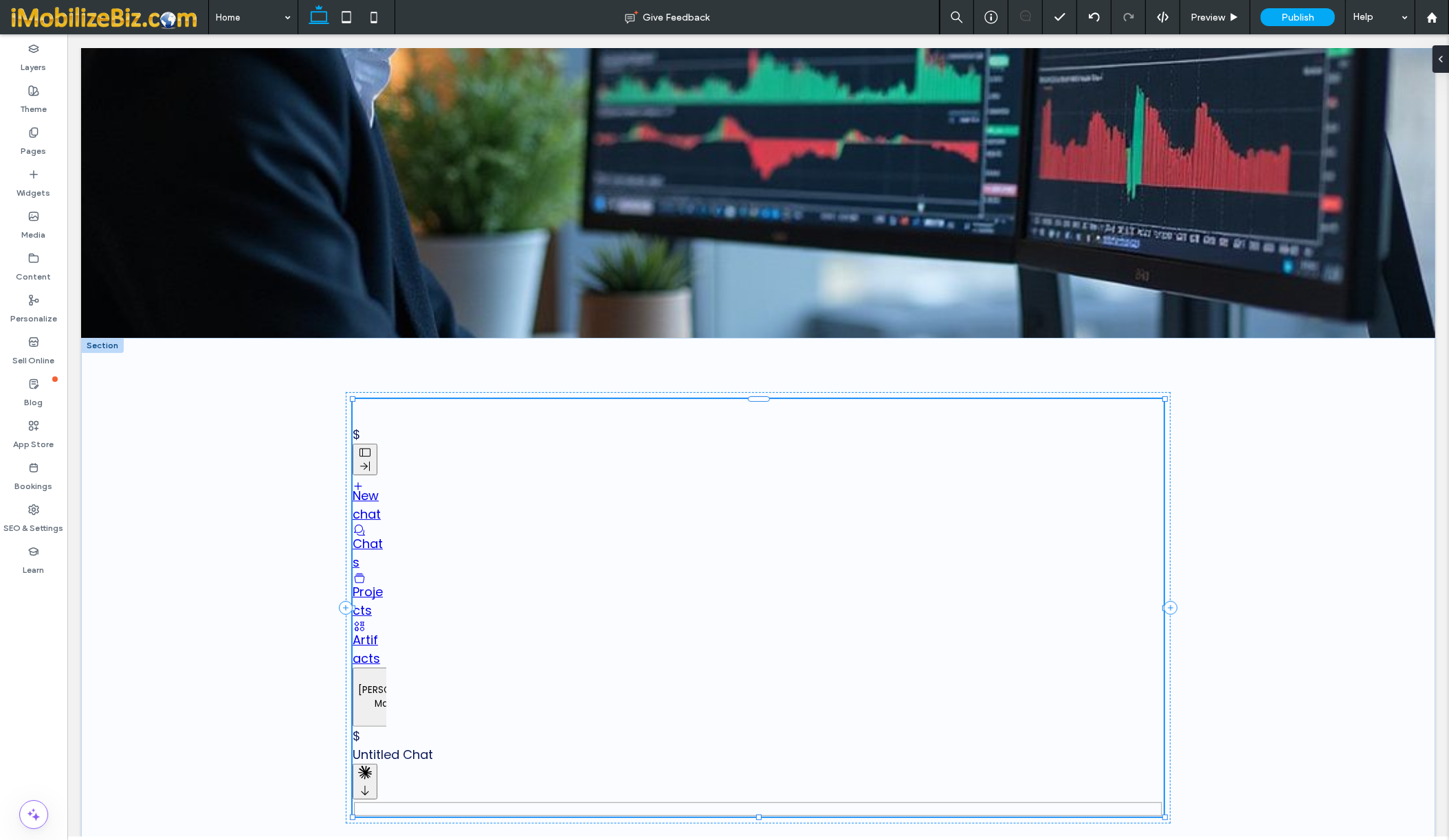
click at [448, 281] on div "Precision Trading Insights for Confident Decisions P &L Page delivers clear, ac…" at bounding box center [758, 313] width 1354 height 1130
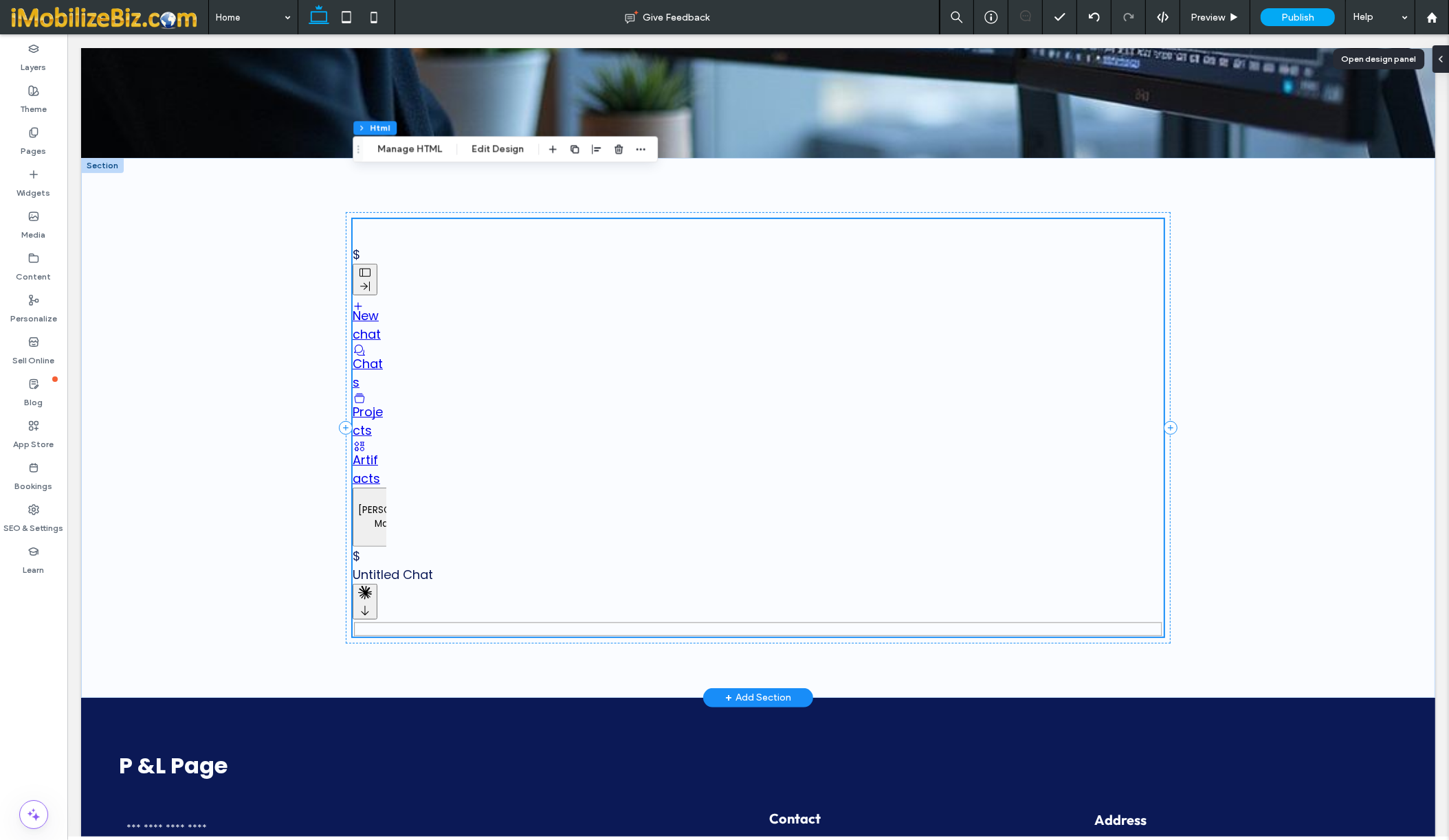
scroll to position [557, 0]
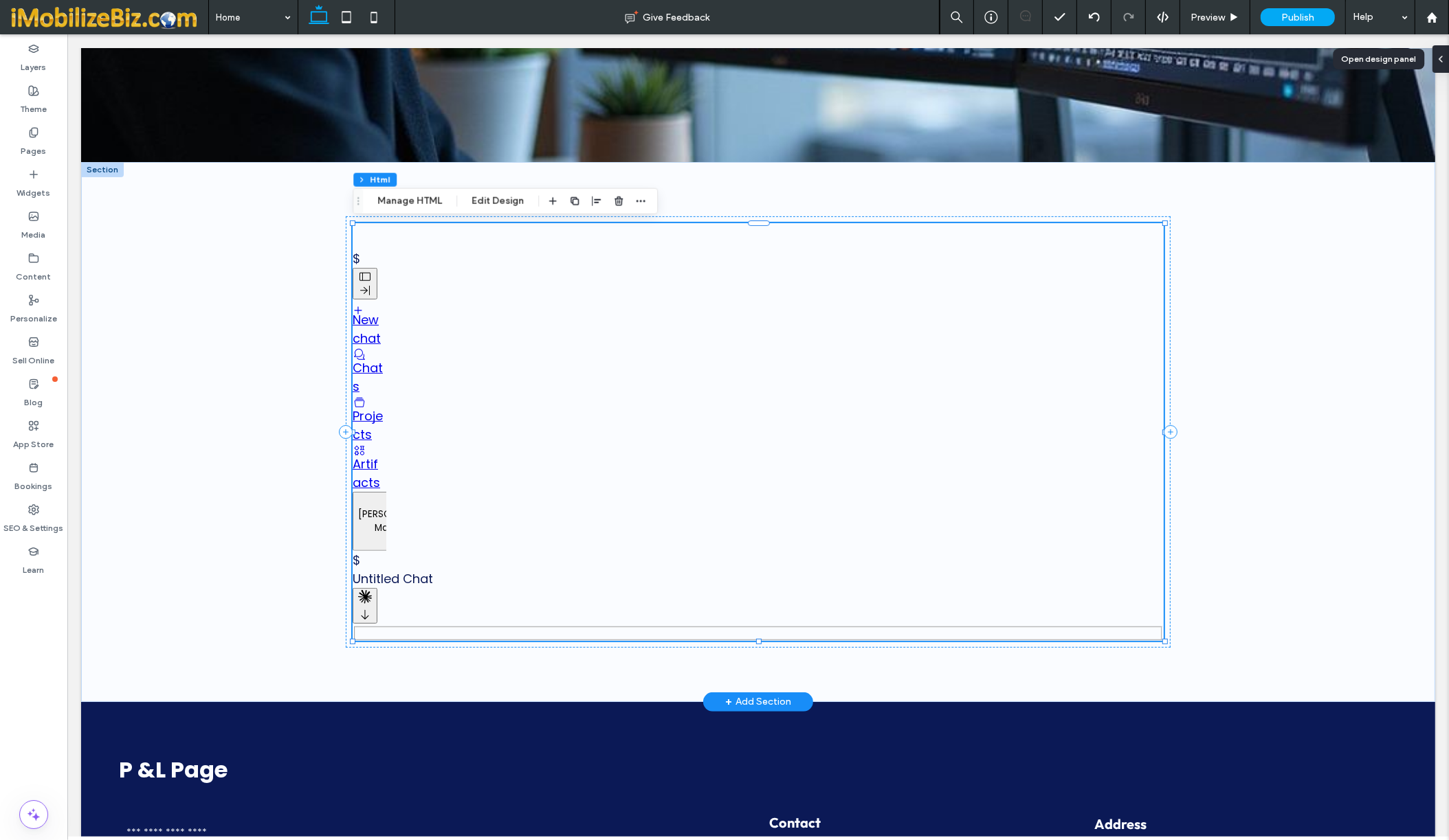
click at [365, 285] on icon "Sidebar" at bounding box center [364, 290] width 14 height 14
click at [364, 321] on div "New chat" at bounding box center [369, 329] width 34 height 37
click at [361, 415] on div "Projects" at bounding box center [369, 425] width 34 height 37
click at [583, 486] on div "New chat Chats Projects Artifacts D [PERSON_NAME] plan" at bounding box center [758, 409] width 811 height 283
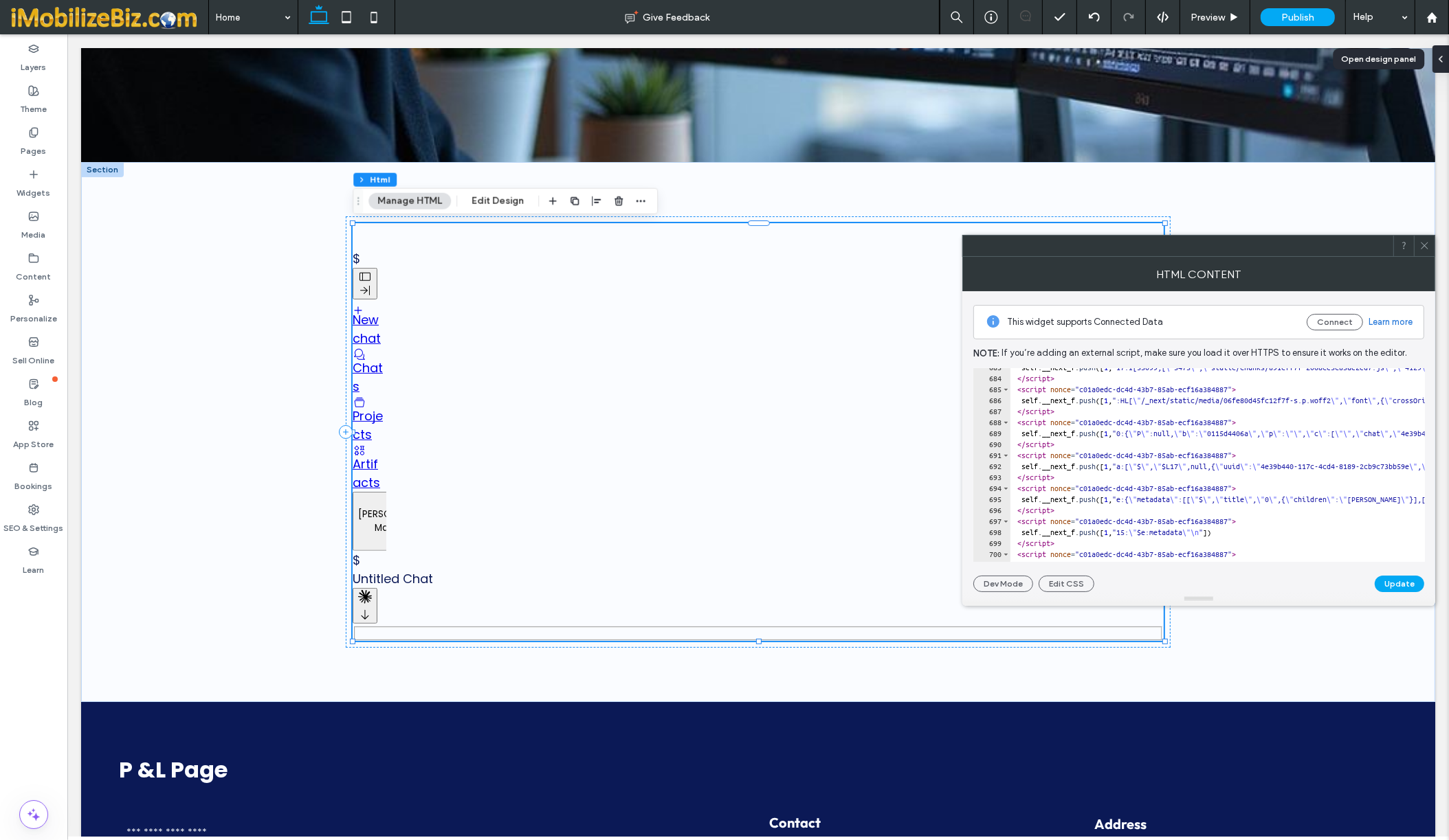
scroll to position [7501, 0]
